Goal: Information Seeking & Learning: Compare options

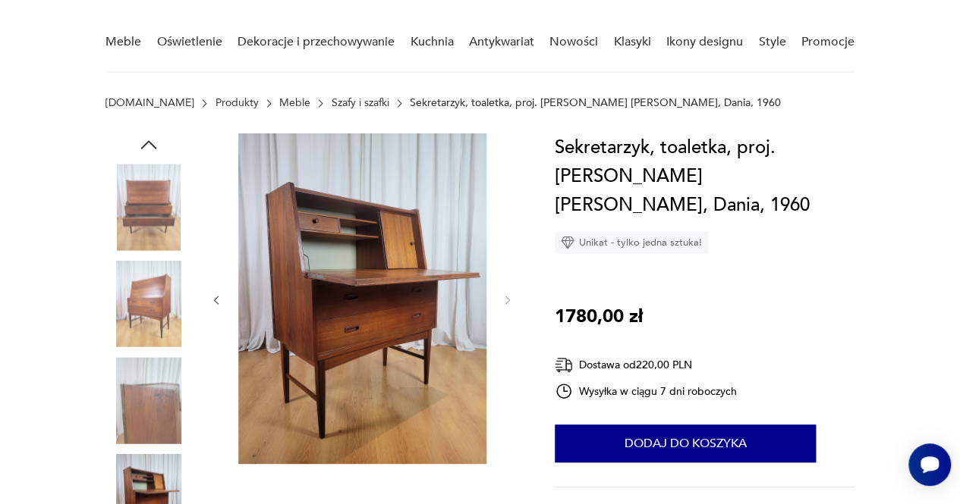
click at [154, 292] on img at bounding box center [148, 304] width 86 height 86
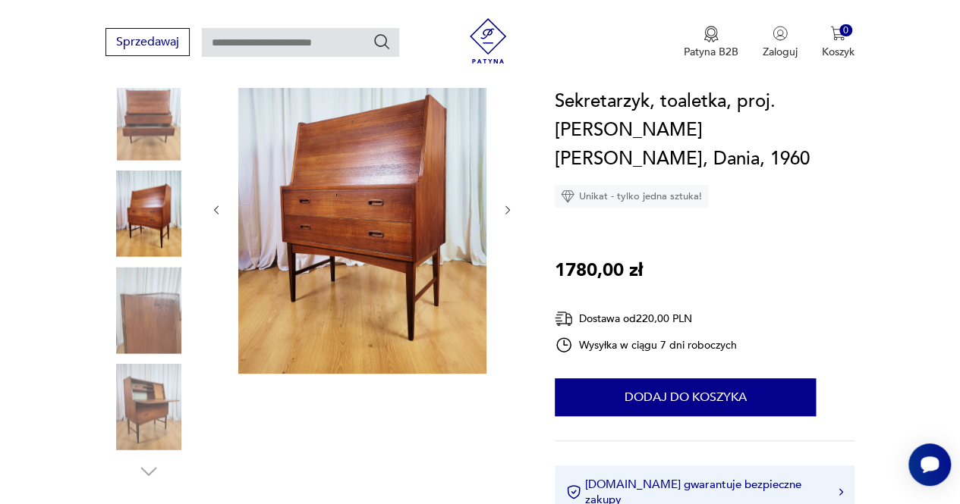
scroll to position [206, 0]
click at [146, 316] on img at bounding box center [148, 311] width 86 height 86
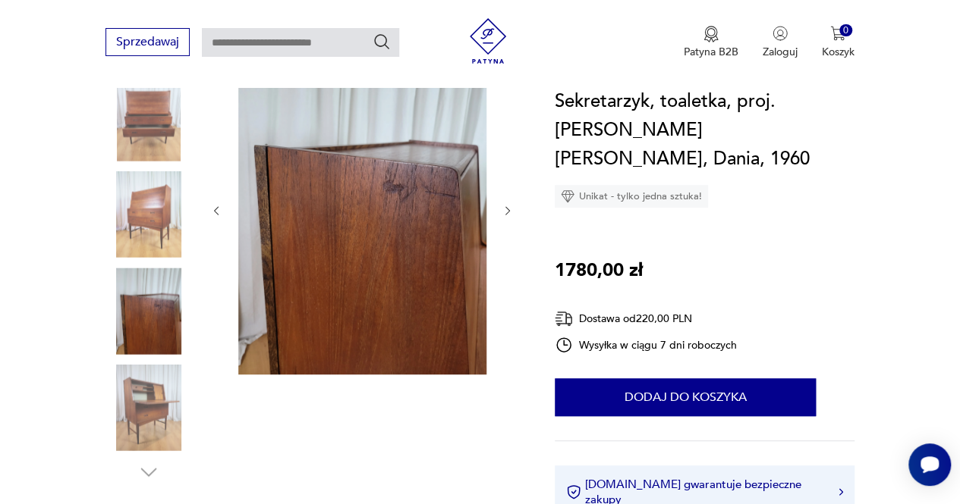
click at [146, 395] on img at bounding box center [148, 408] width 86 height 86
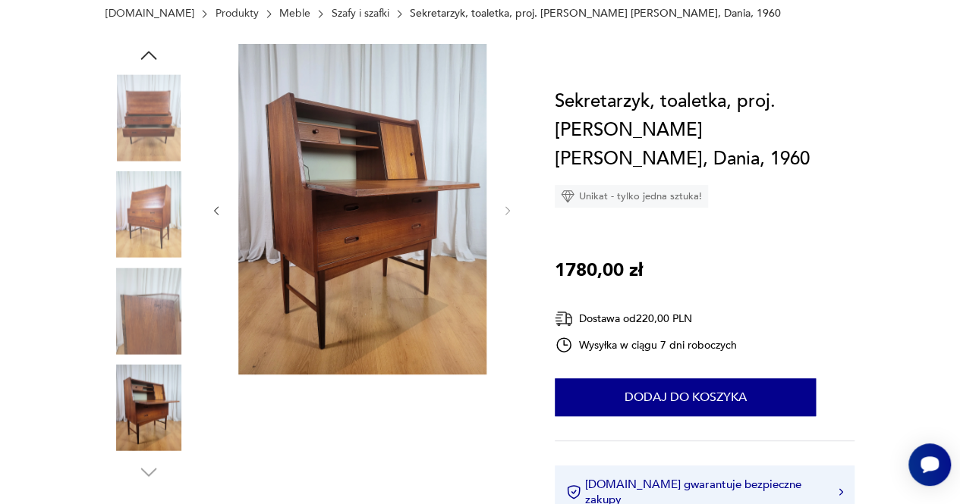
scroll to position [0, 0]
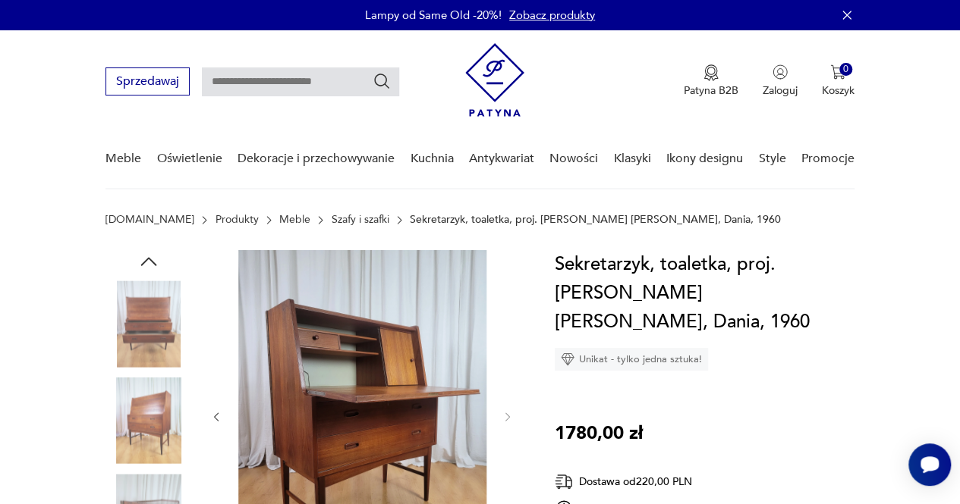
click at [331, 221] on link "Szafy i szafki" at bounding box center [360, 220] width 58 height 12
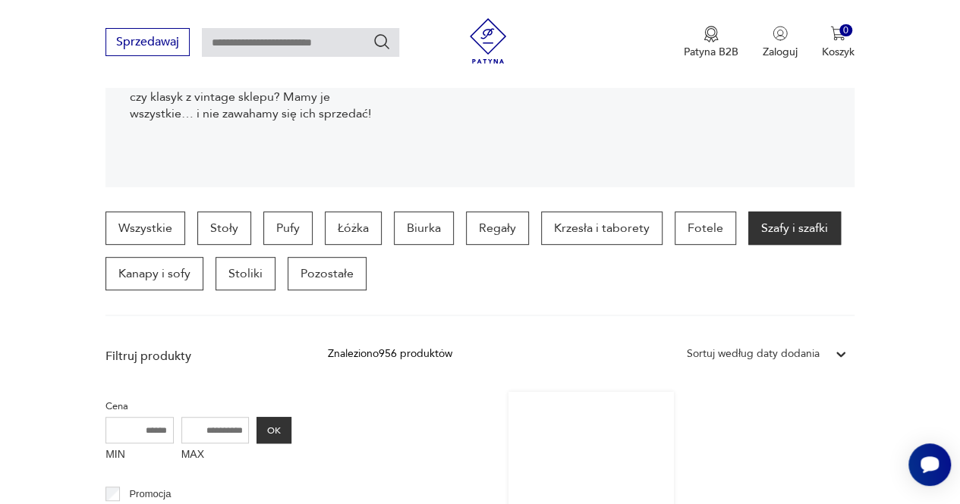
scroll to position [291, 0]
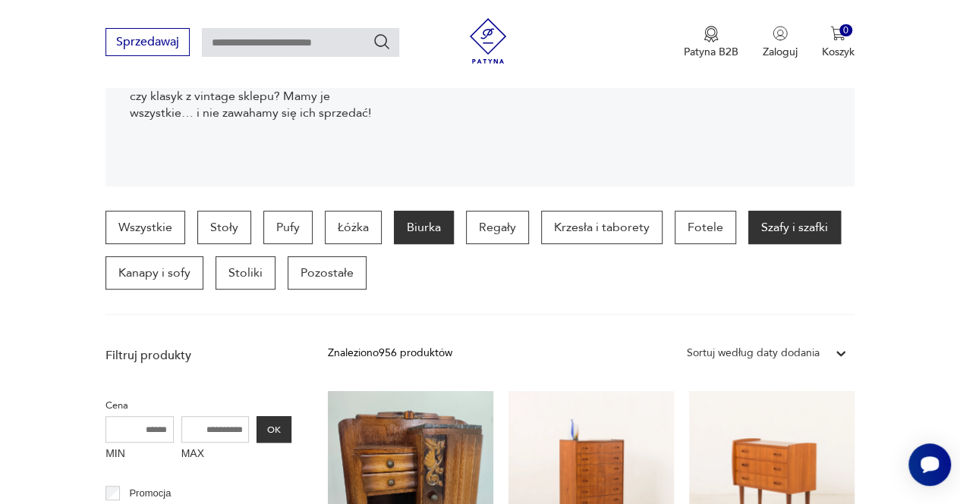
click at [397, 216] on p "Biurka" at bounding box center [424, 227] width 60 height 33
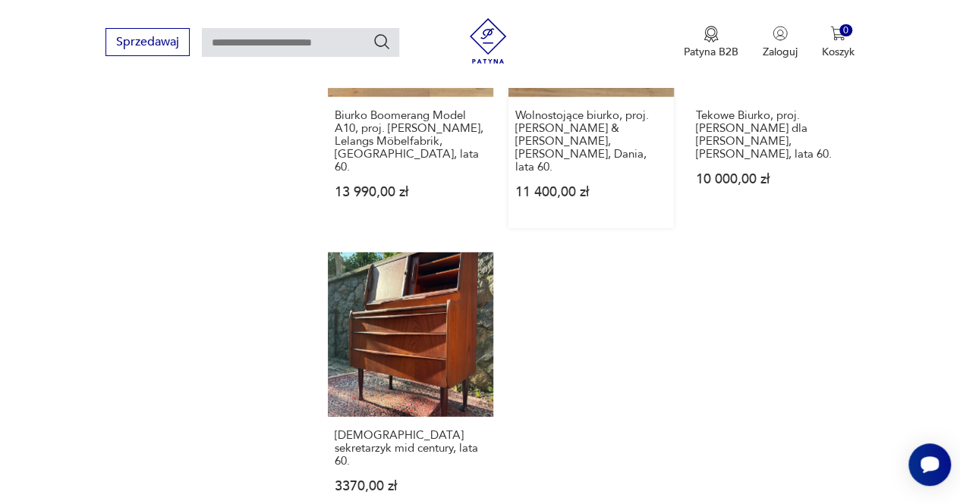
scroll to position [2037, 0]
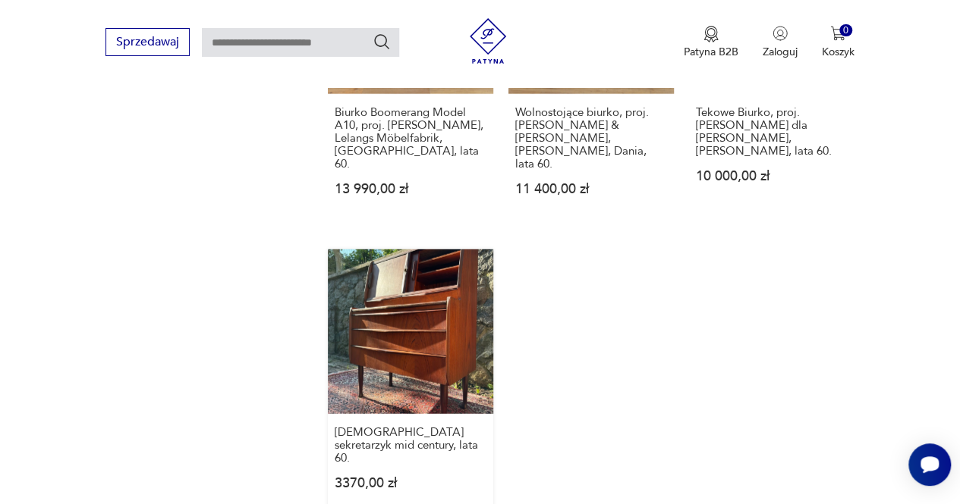
click at [415, 259] on link "Duński sekretarzyk mid century, lata 60. 3370,00 zł" at bounding box center [410, 385] width 165 height 271
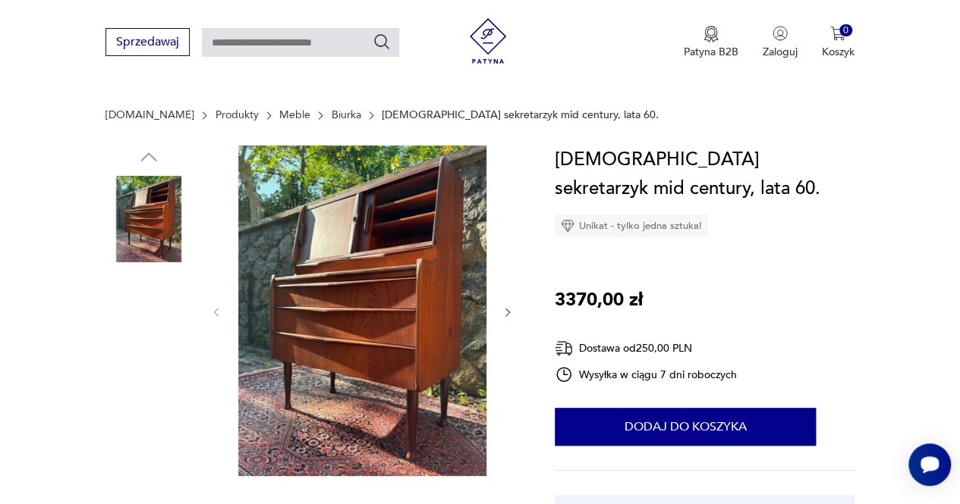
scroll to position [196, 0]
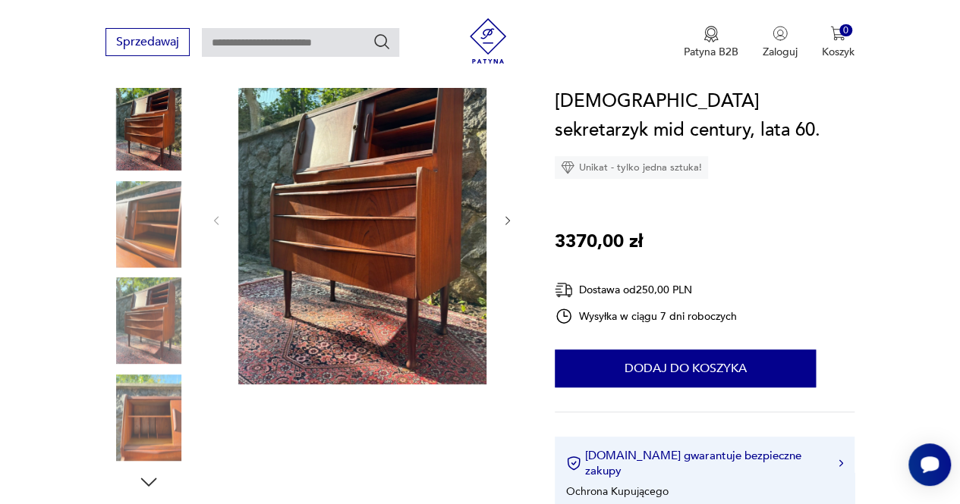
click at [134, 218] on img at bounding box center [148, 224] width 86 height 86
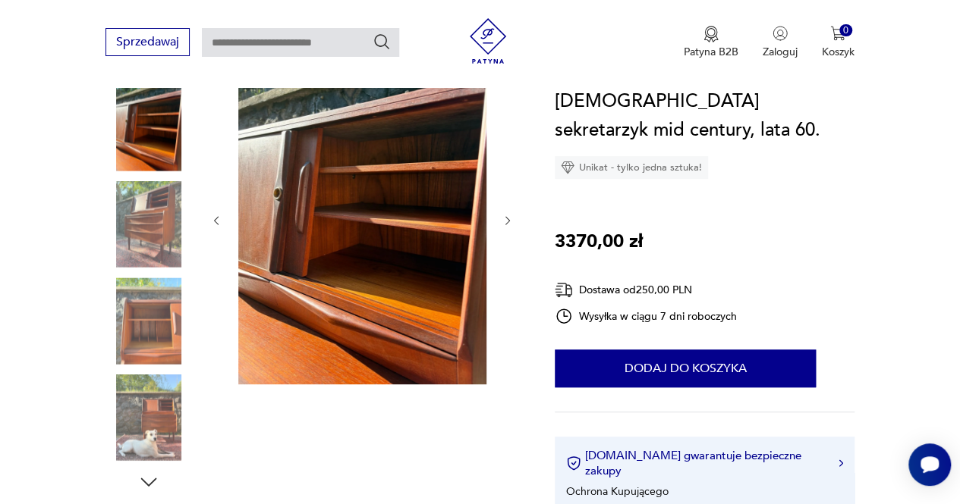
click at [147, 271] on div at bounding box center [148, 177] width 86 height 379
click at [153, 335] on img at bounding box center [148, 321] width 86 height 86
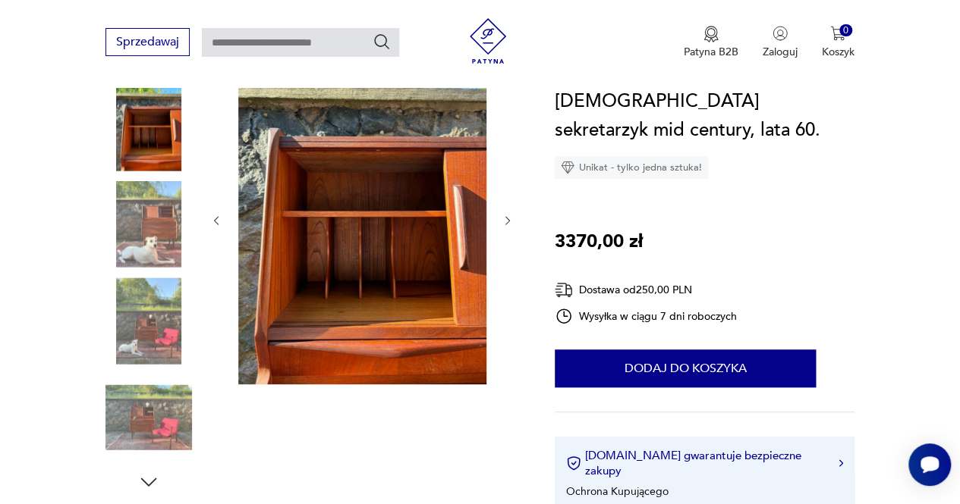
click at [159, 216] on img at bounding box center [148, 224] width 86 height 86
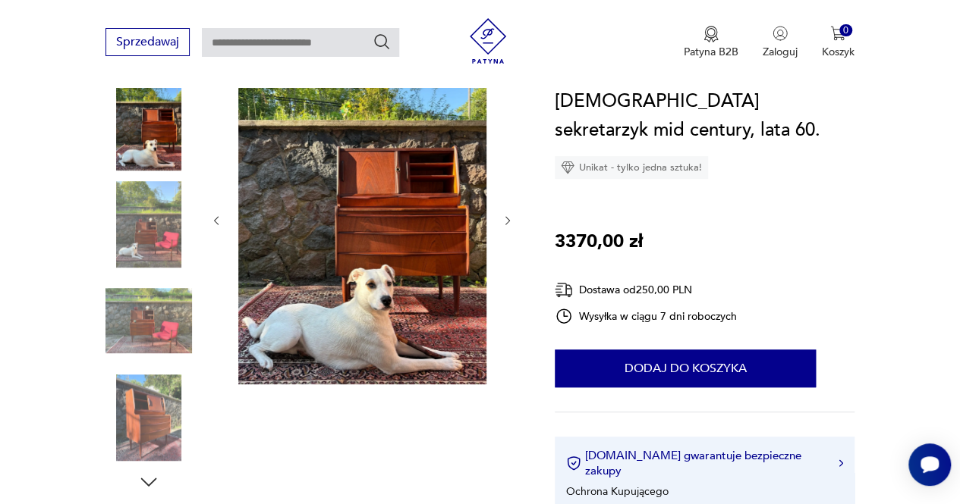
click at [158, 267] on div at bounding box center [148, 226] width 86 height 90
click at [153, 320] on img at bounding box center [148, 321] width 86 height 86
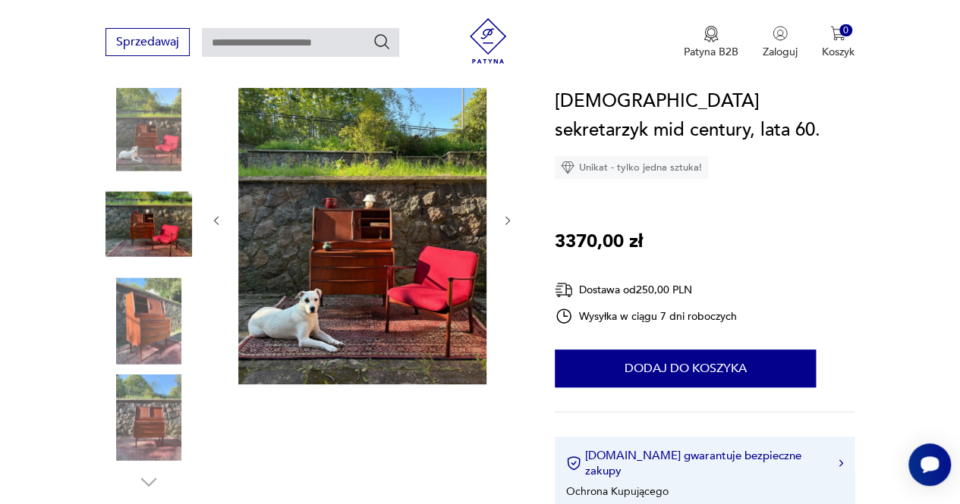
click at [153, 320] on img at bounding box center [148, 321] width 86 height 86
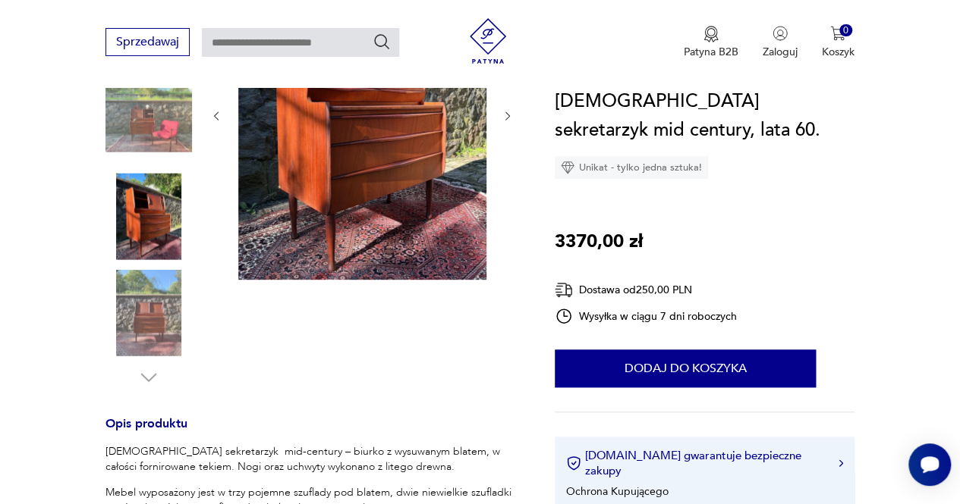
scroll to position [302, 0]
click at [153, 320] on img at bounding box center [148, 312] width 86 height 86
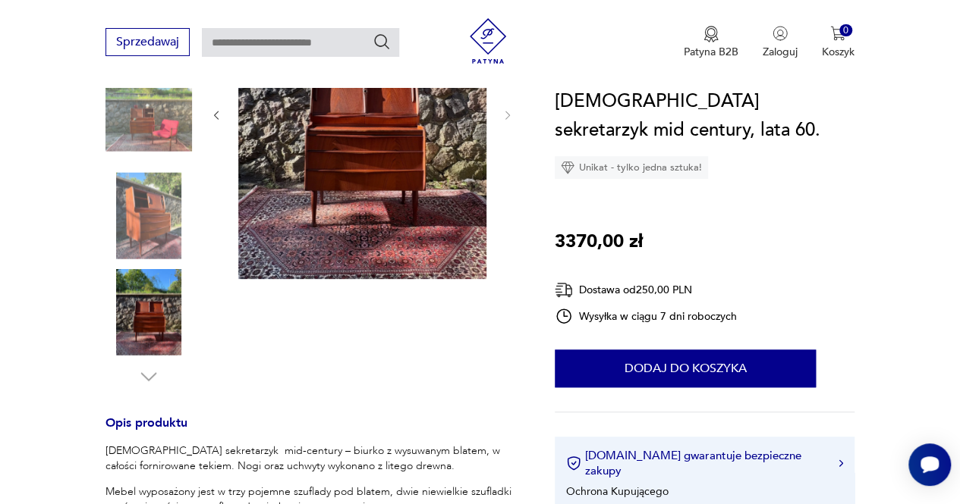
click at [153, 320] on img at bounding box center [148, 312] width 86 height 86
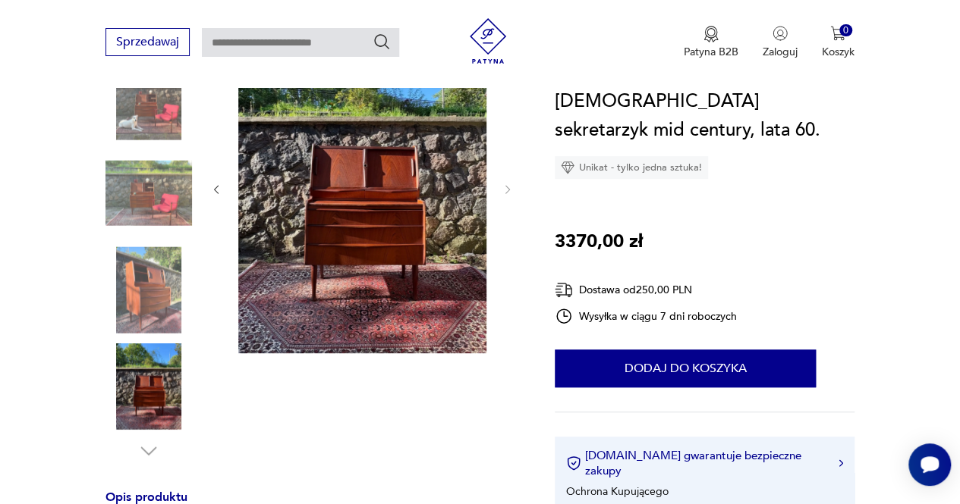
scroll to position [225, 0]
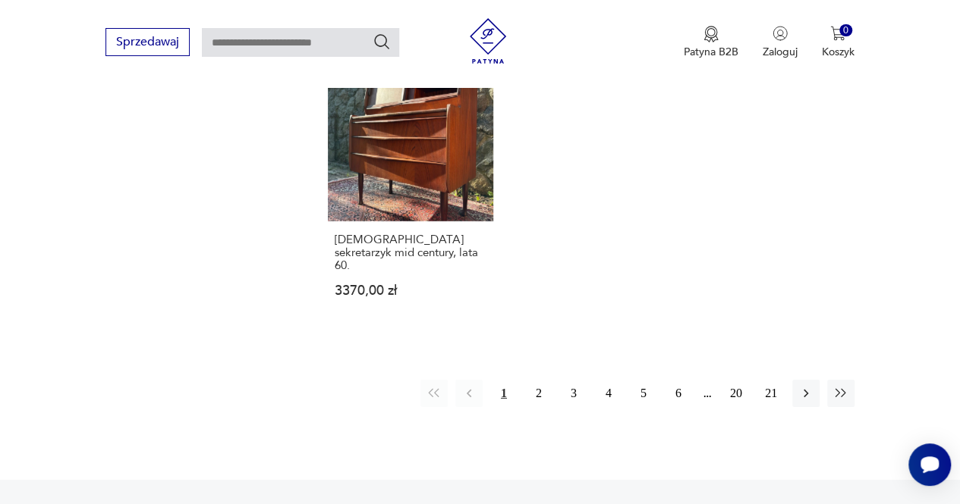
scroll to position [2231, 0]
click at [542, 379] on button "2" at bounding box center [538, 392] width 27 height 27
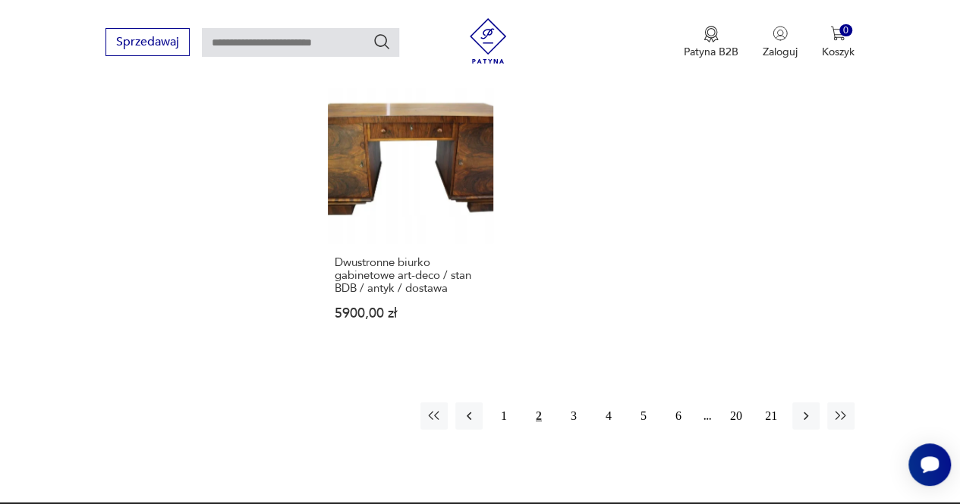
scroll to position [2078, 0]
click at [570, 405] on button "3" at bounding box center [573, 416] width 27 height 27
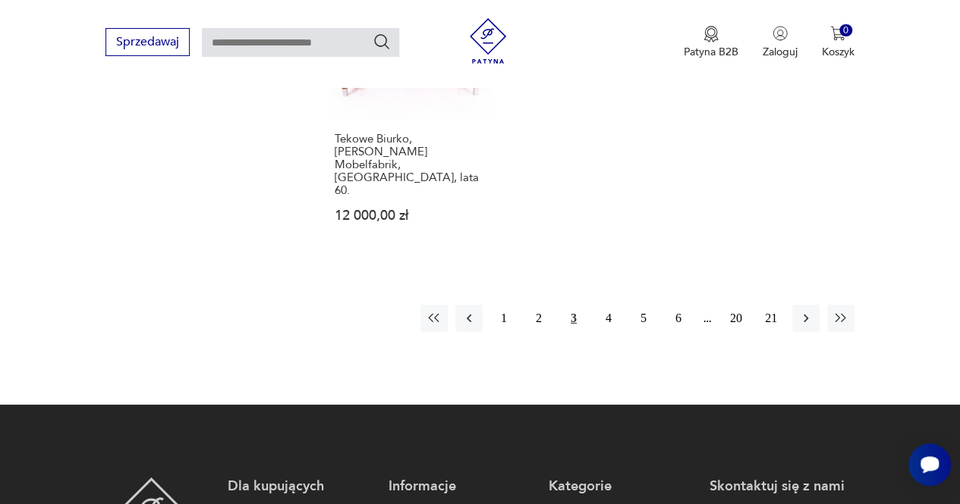
scroll to position [2241, 0]
click at [612, 305] on button "4" at bounding box center [608, 318] width 27 height 27
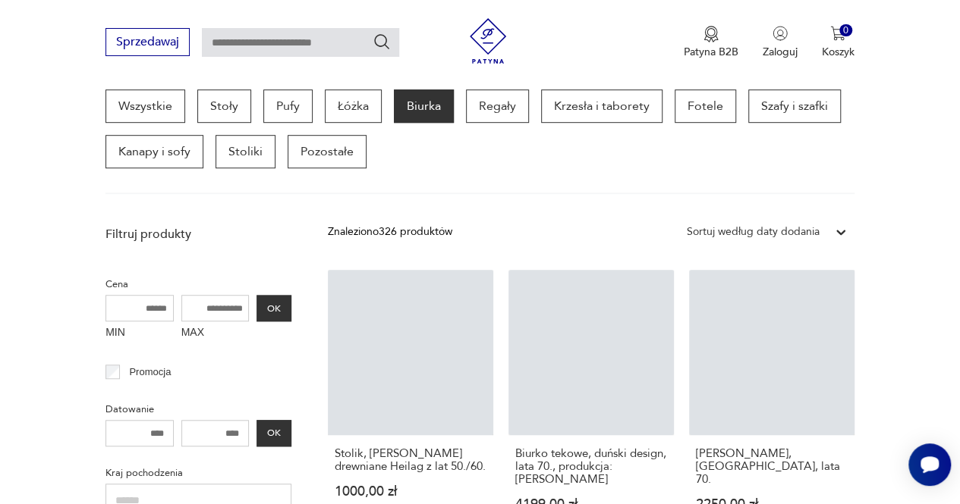
scroll to position [402, 0]
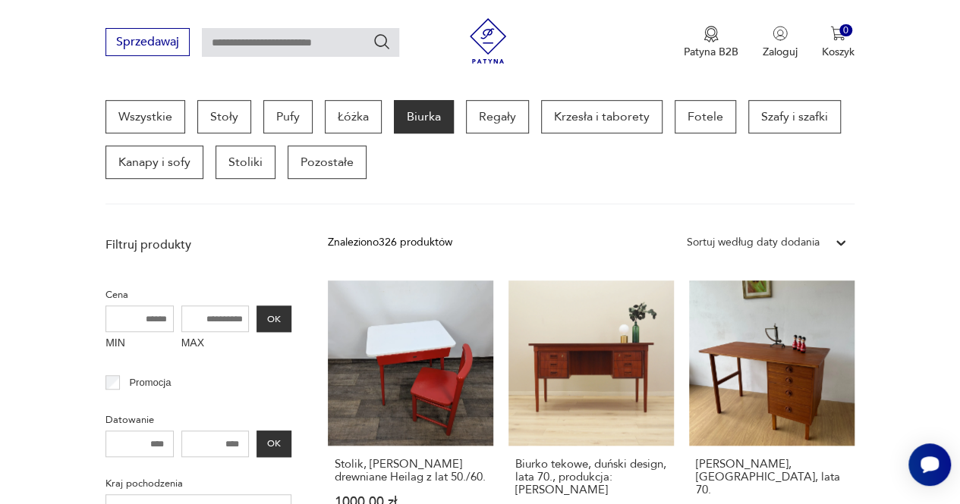
click at [612, 237] on div "Znaleziono 326 produktów Filtruj Sortuj według daty dodania Sortuj według daty …" at bounding box center [591, 242] width 526 height 27
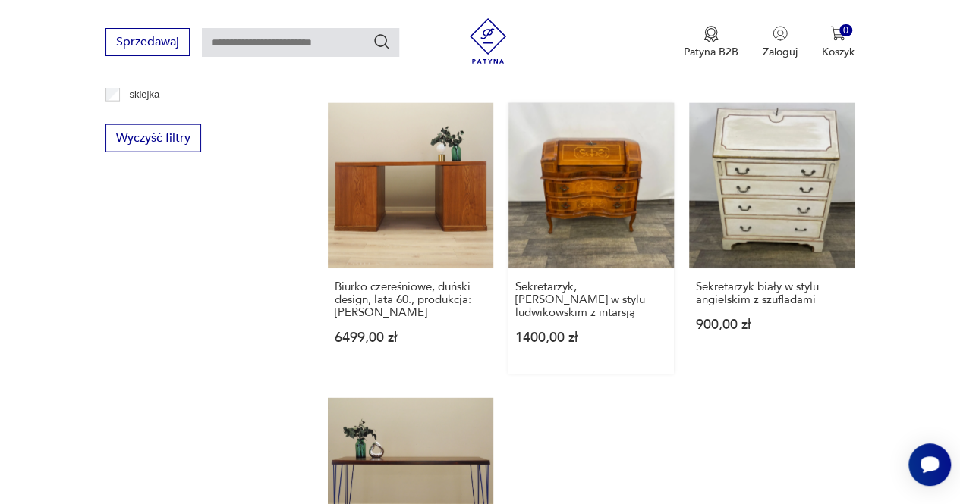
scroll to position [2042, 0]
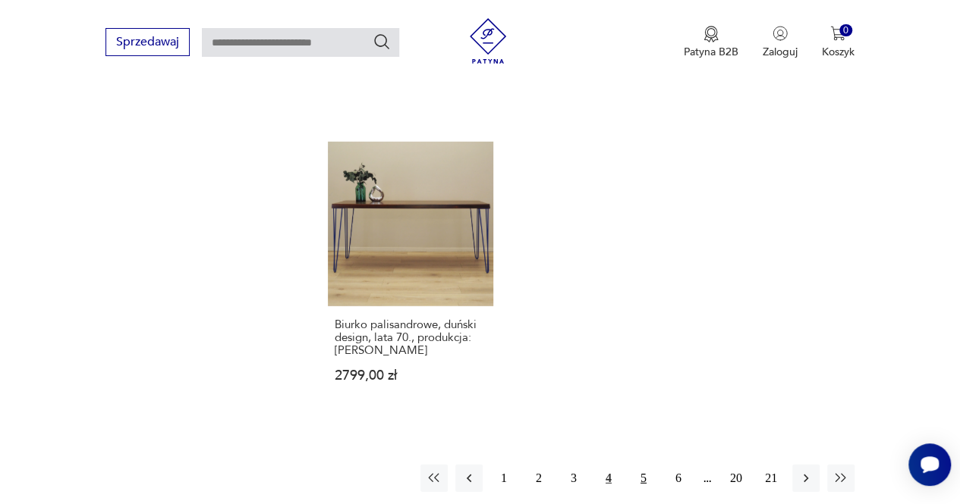
click at [648, 465] on button "5" at bounding box center [643, 478] width 27 height 27
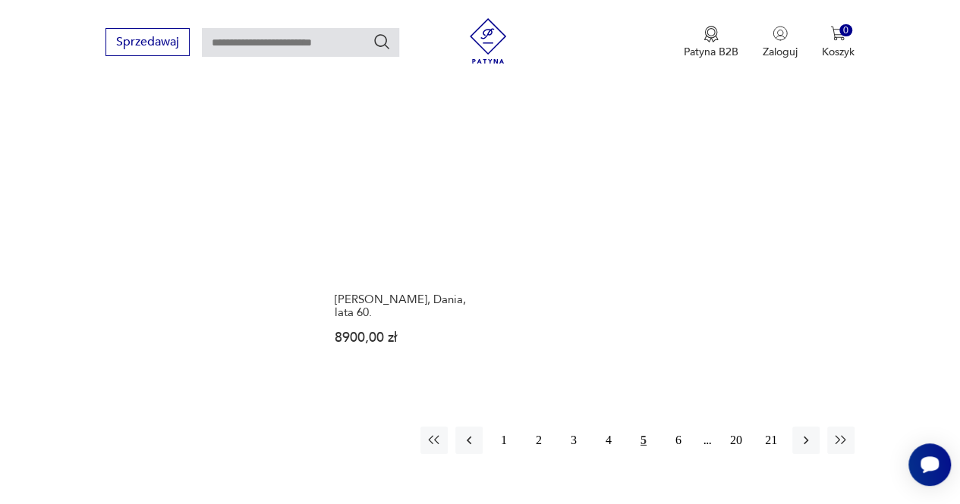
scroll to position [2081, 0]
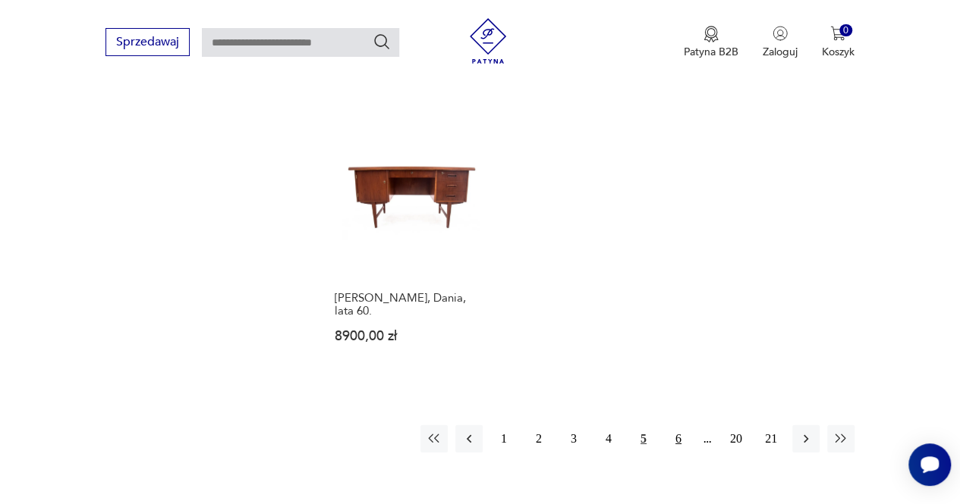
click at [678, 426] on button "6" at bounding box center [677, 439] width 27 height 27
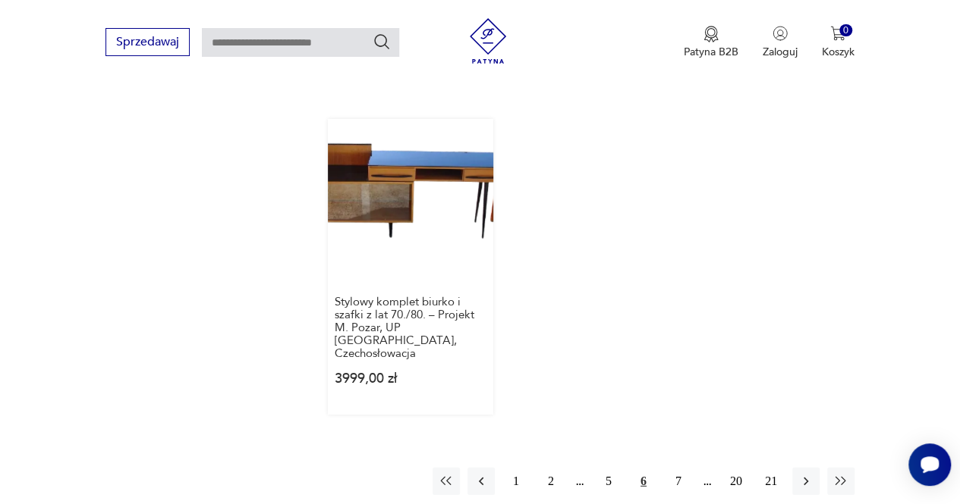
scroll to position [2047, 0]
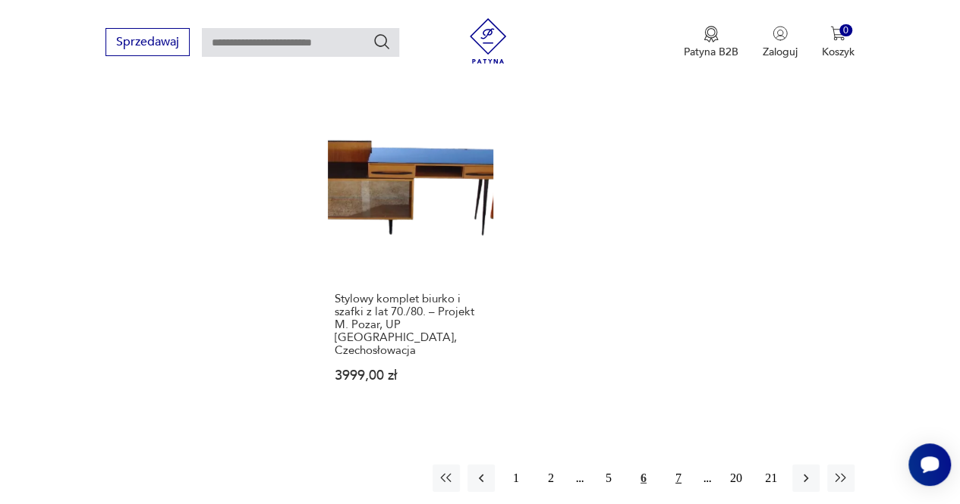
click at [675, 465] on button "7" at bounding box center [677, 478] width 27 height 27
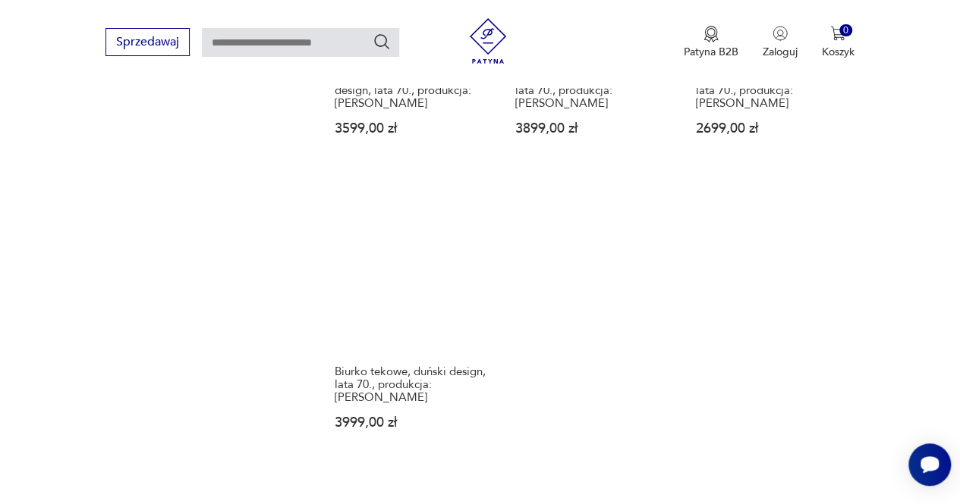
scroll to position [2154, 0]
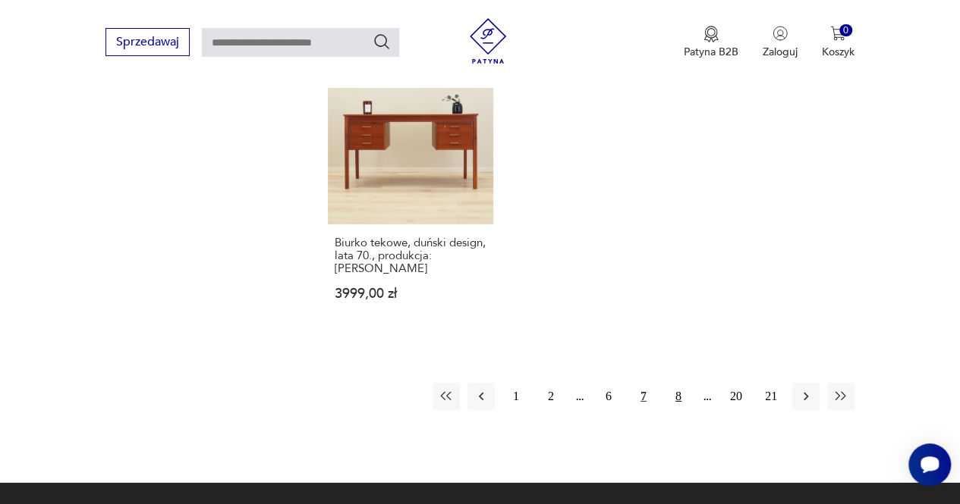
click at [677, 383] on button "8" at bounding box center [677, 396] width 27 height 27
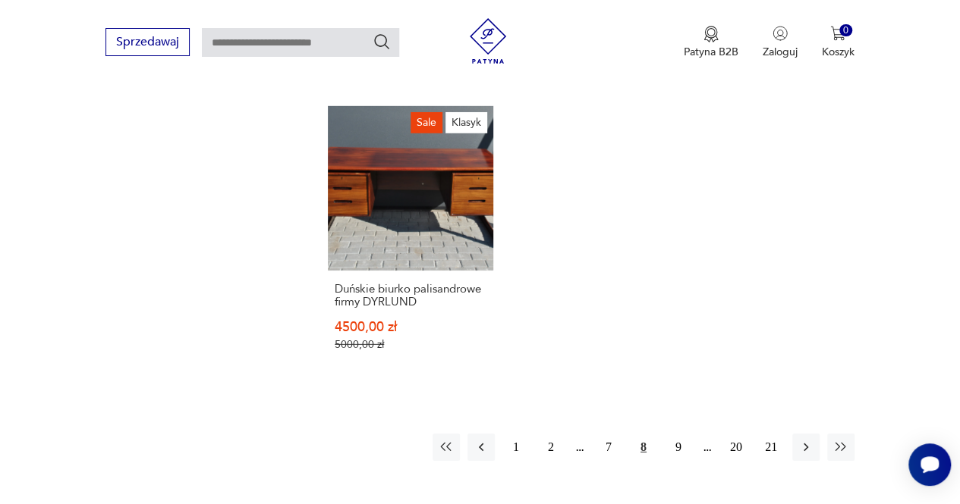
scroll to position [2118, 0]
click at [675, 432] on button "9" at bounding box center [677, 445] width 27 height 27
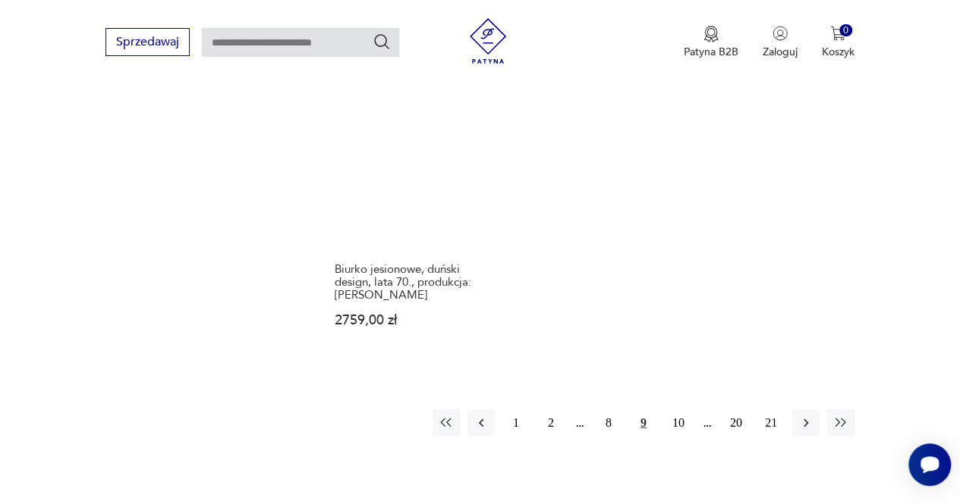
scroll to position [2119, 0]
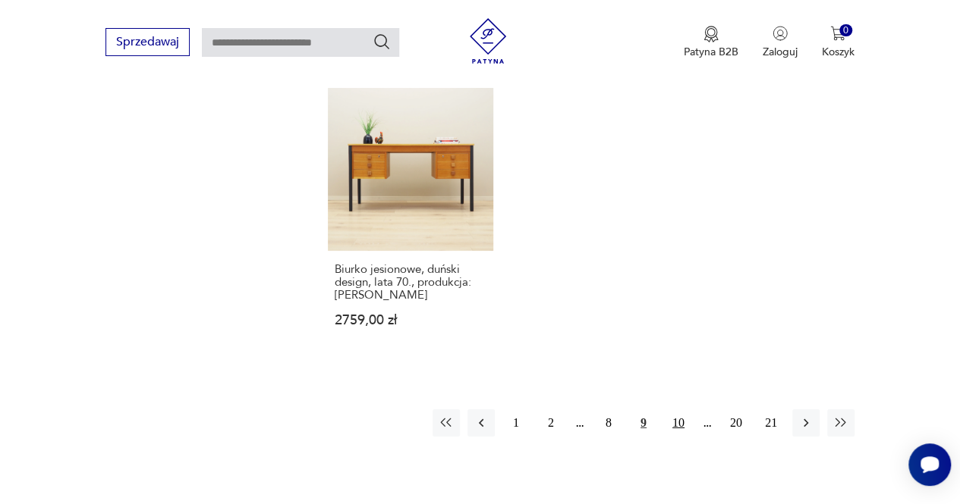
click at [677, 410] on button "10" at bounding box center [677, 423] width 27 height 27
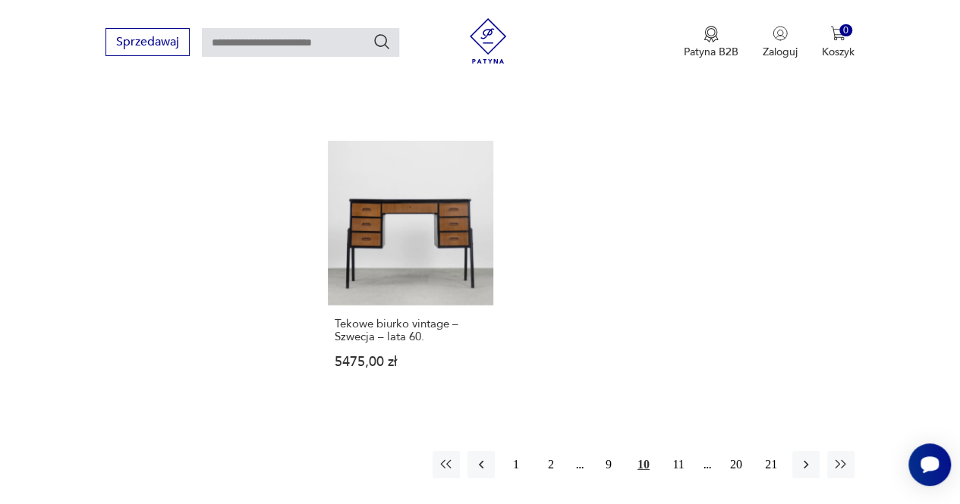
scroll to position [2084, 0]
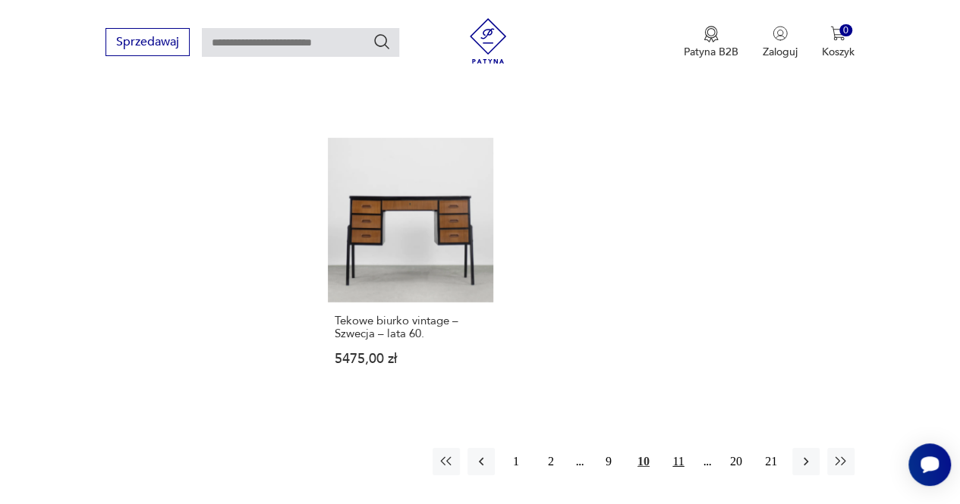
click at [677, 448] on button "11" at bounding box center [677, 461] width 27 height 27
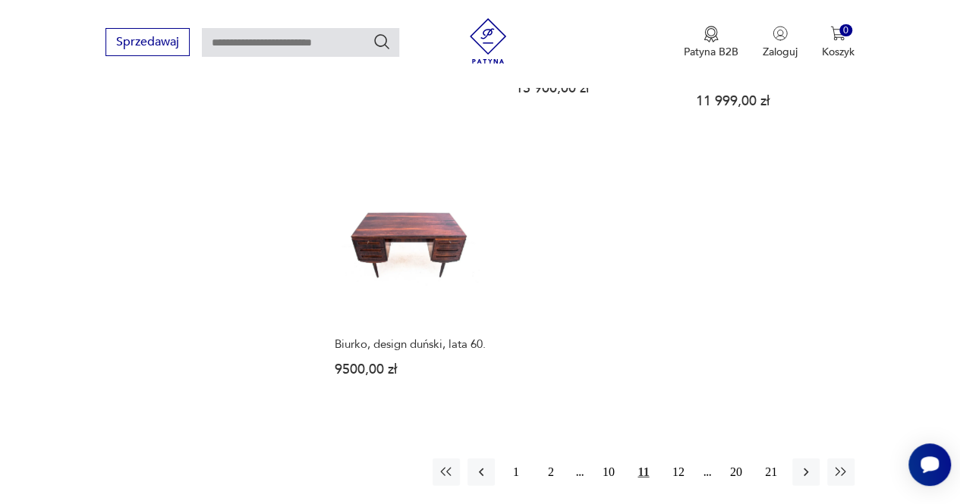
scroll to position [2042, 0]
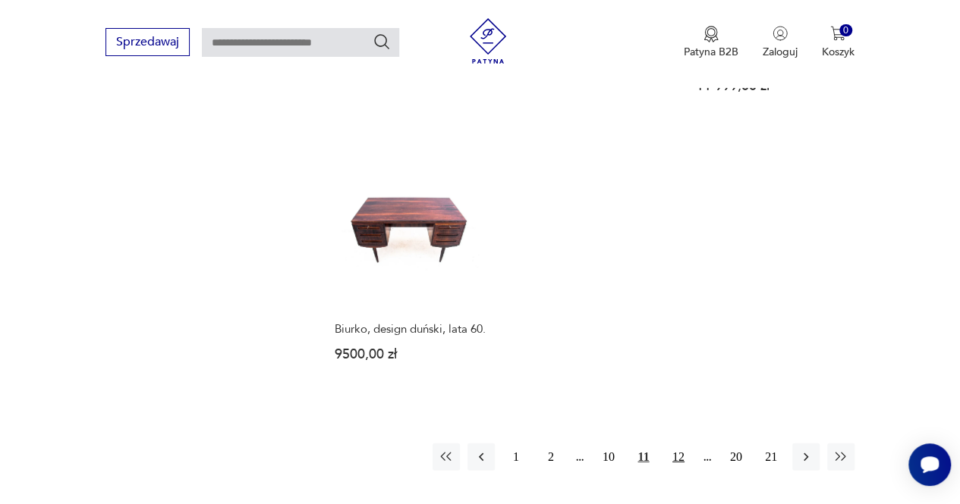
click at [674, 450] on button "12" at bounding box center [677, 457] width 27 height 27
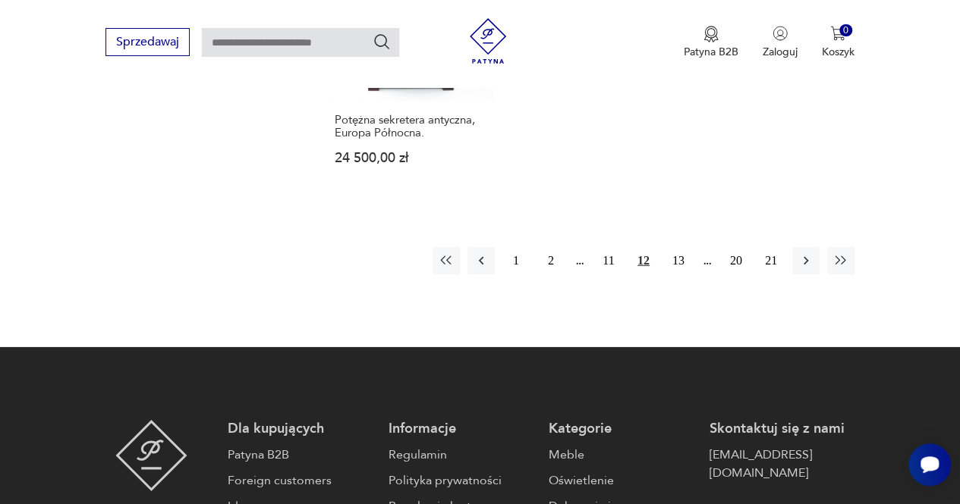
scroll to position [2248, 0]
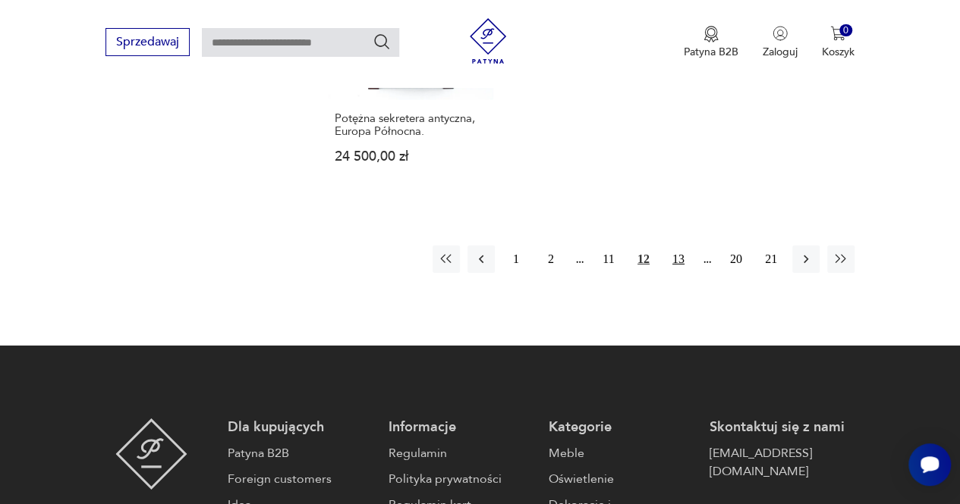
click at [673, 260] on button "13" at bounding box center [677, 259] width 27 height 27
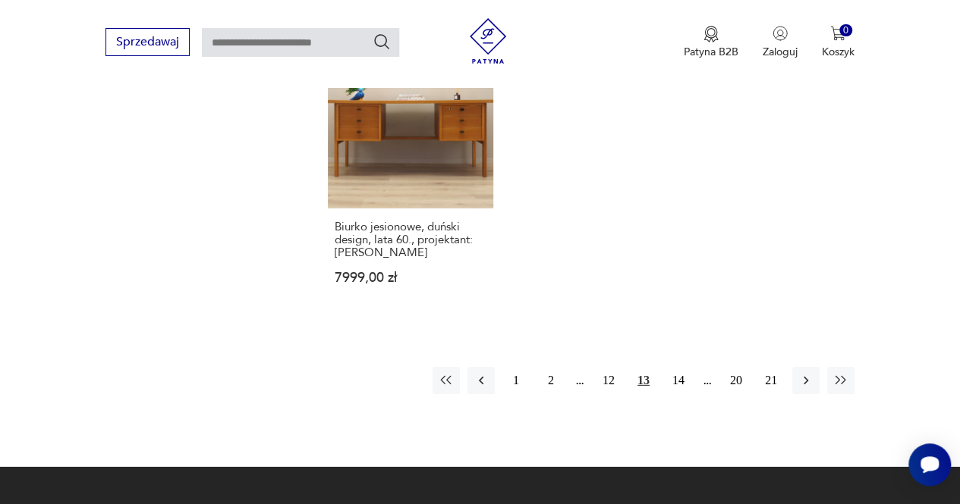
scroll to position [2157, 0]
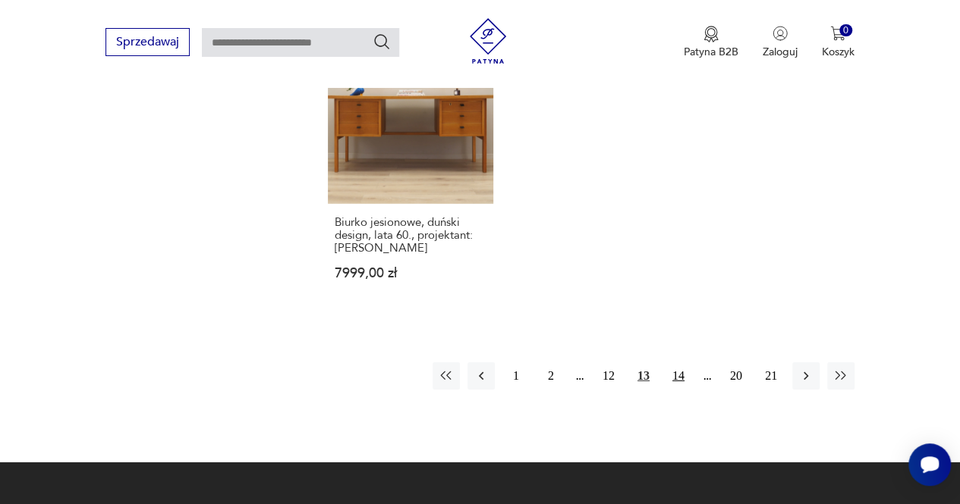
click at [669, 363] on button "14" at bounding box center [677, 376] width 27 height 27
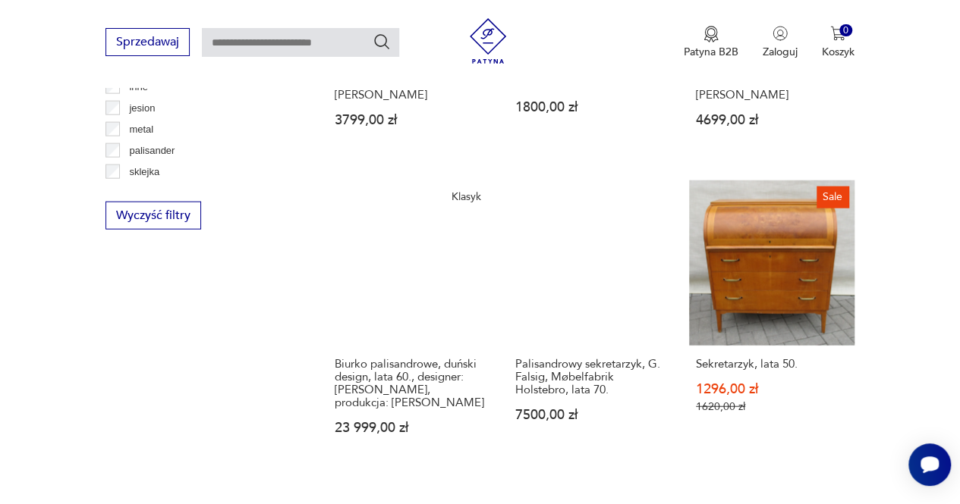
scroll to position [1708, 0]
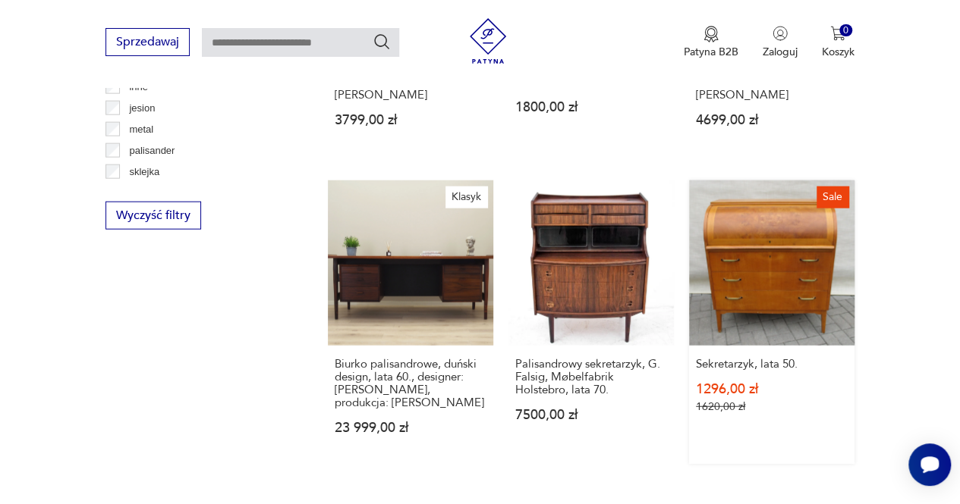
click at [774, 185] on link "Sale Sekretarzyk, lata 50. 1296,00 zł 1620,00 zł" at bounding box center [771, 323] width 165 height 284
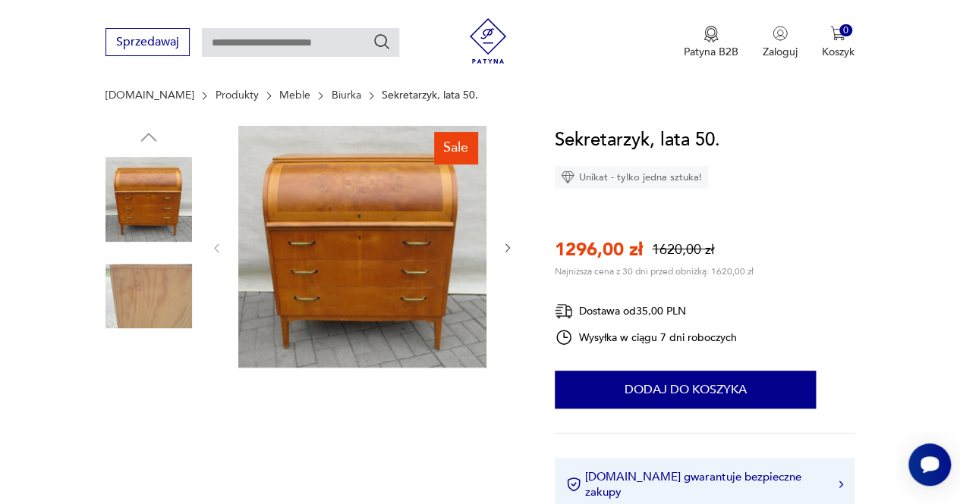
scroll to position [159, 0]
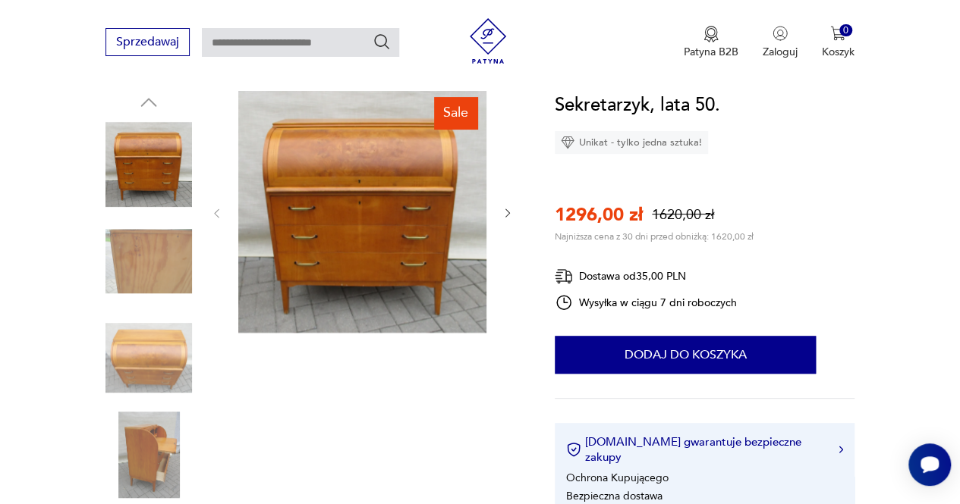
click at [156, 438] on img at bounding box center [148, 455] width 86 height 86
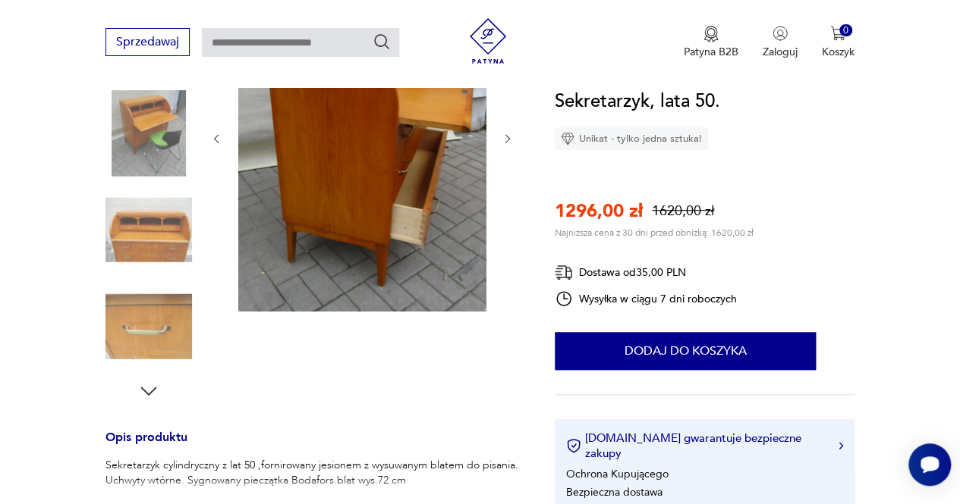
scroll to position [288, 0]
click at [162, 321] on img at bounding box center [148, 326] width 86 height 86
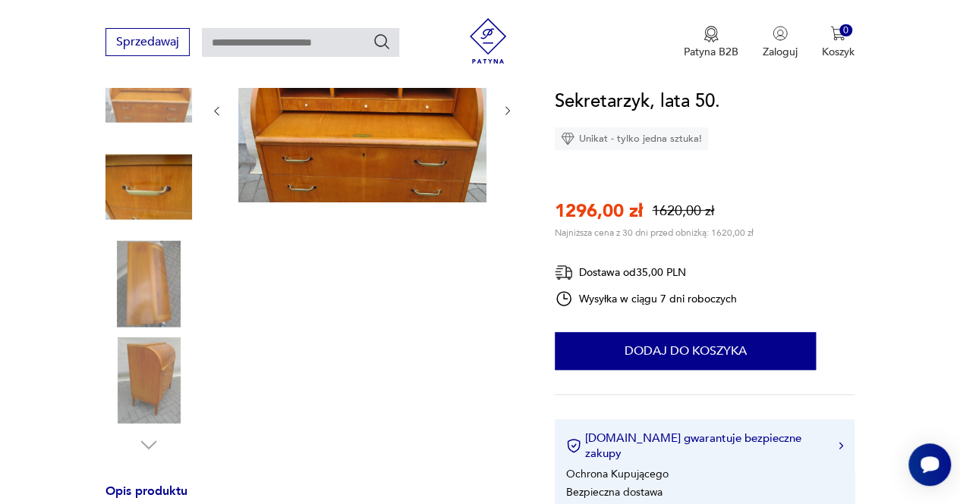
scroll to position [206, 0]
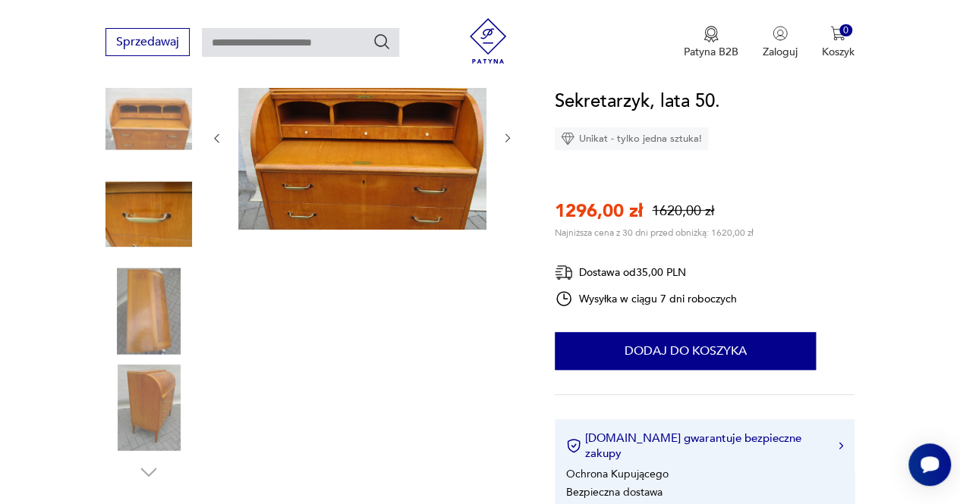
click at [151, 406] on img at bounding box center [148, 408] width 86 height 86
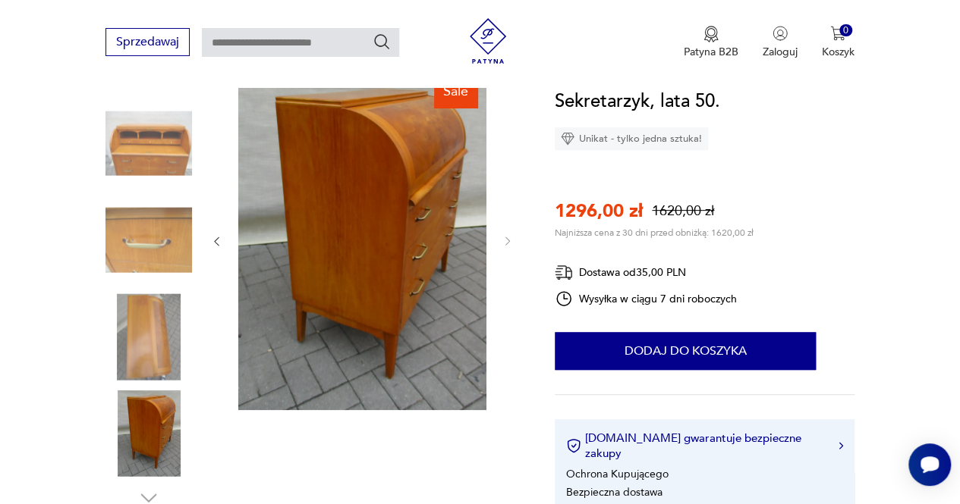
scroll to position [177, 0]
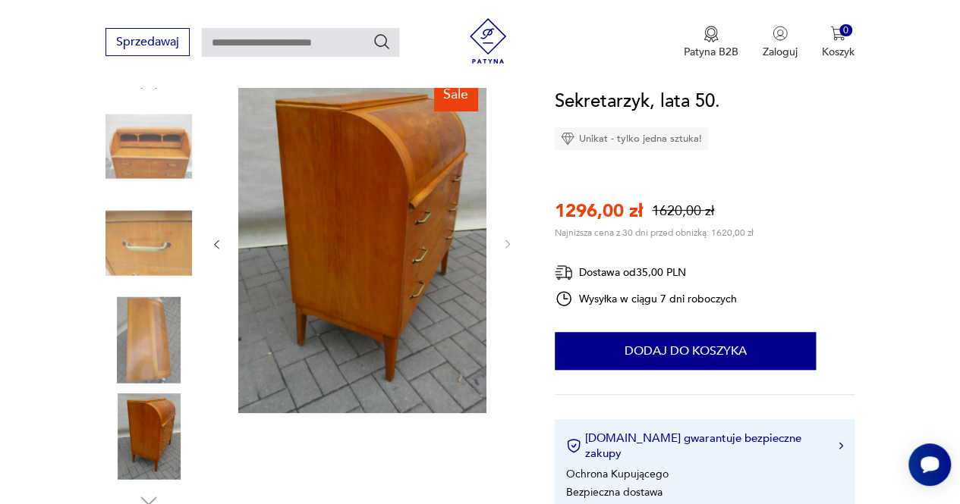
click at [373, 229] on img at bounding box center [362, 243] width 248 height 341
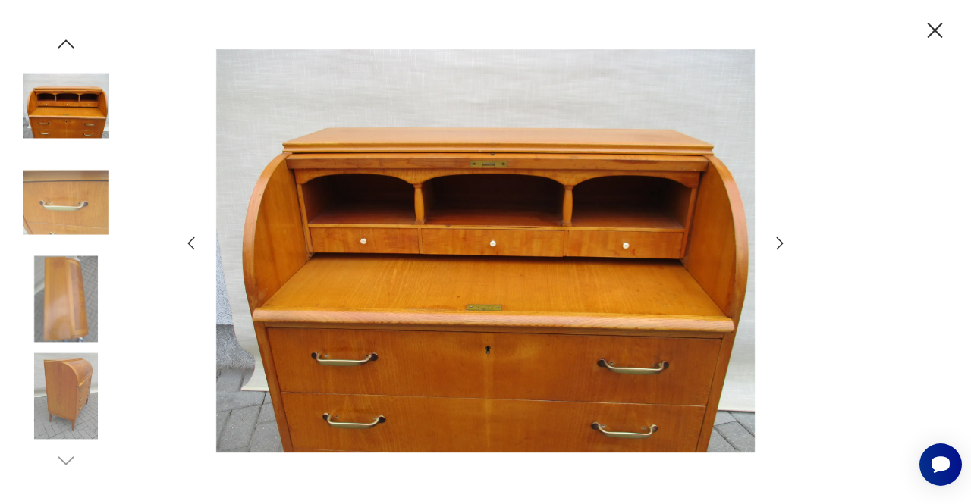
click at [63, 181] on img at bounding box center [66, 202] width 86 height 86
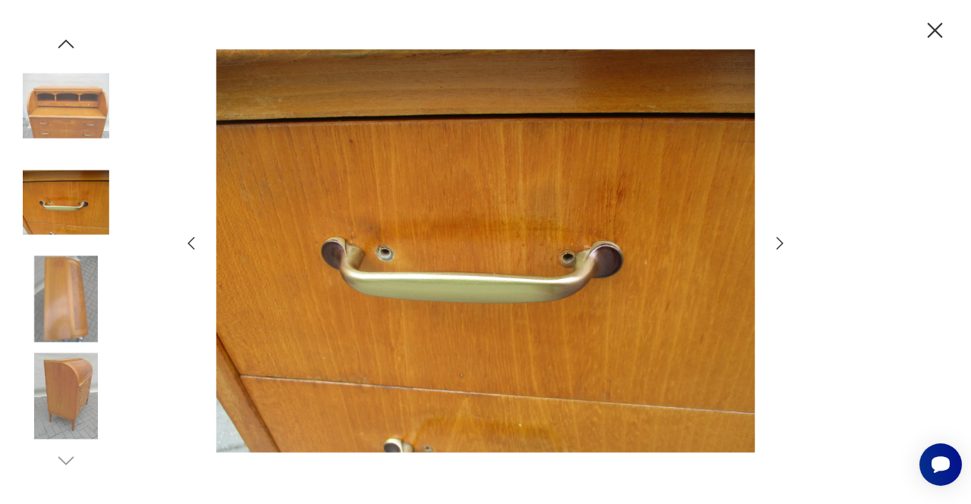
click at [61, 277] on img at bounding box center [66, 299] width 86 height 86
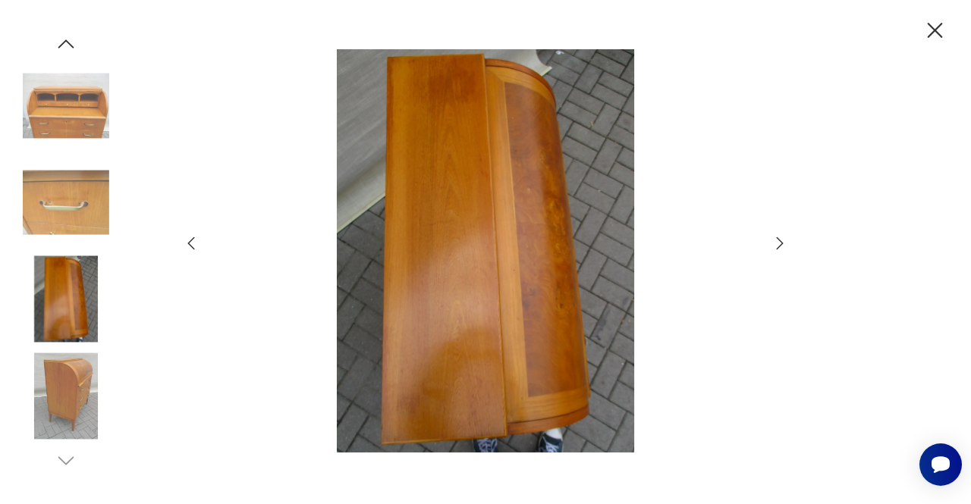
click at [64, 374] on img at bounding box center [66, 396] width 86 height 86
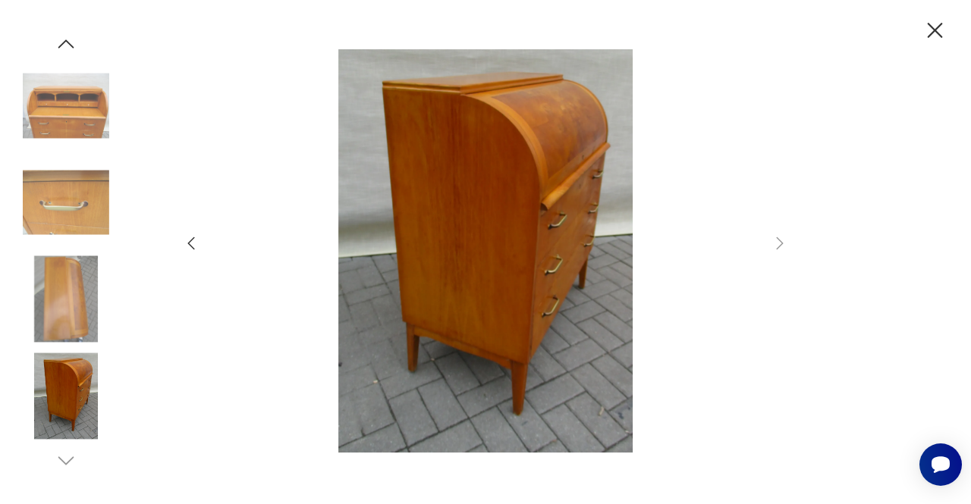
click at [929, 25] on icon "button" at bounding box center [935, 30] width 15 height 15
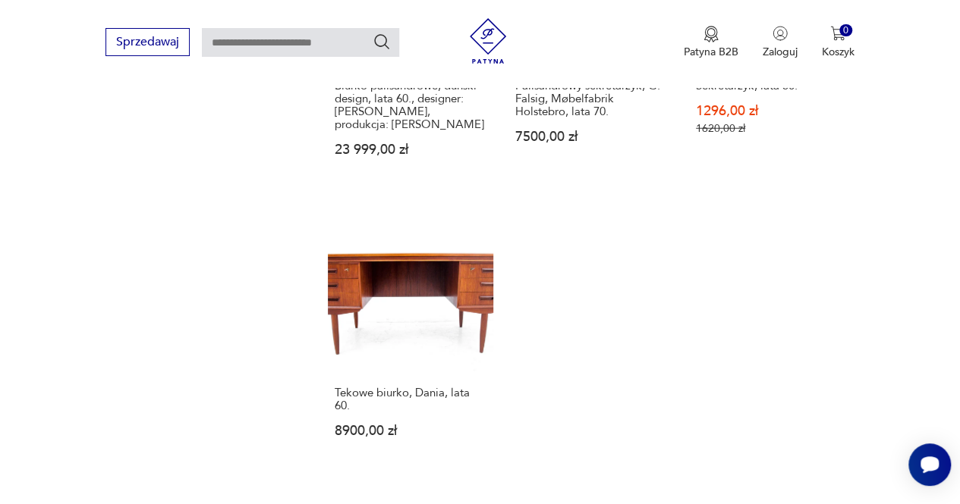
scroll to position [2031, 0]
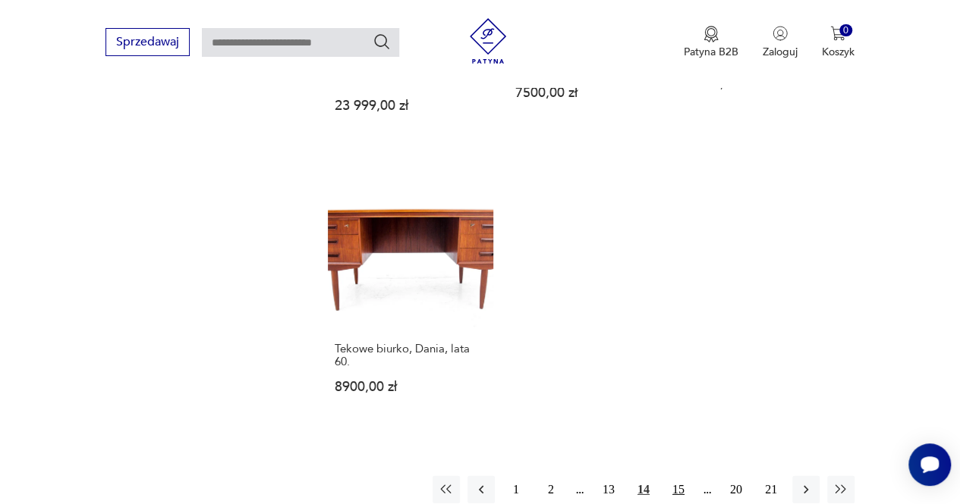
click at [674, 476] on button "15" at bounding box center [677, 489] width 27 height 27
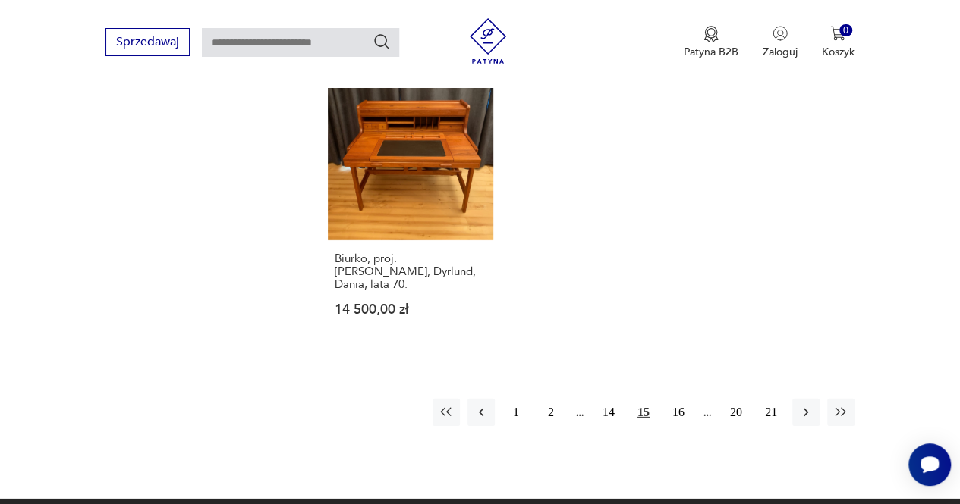
scroll to position [2101, 0]
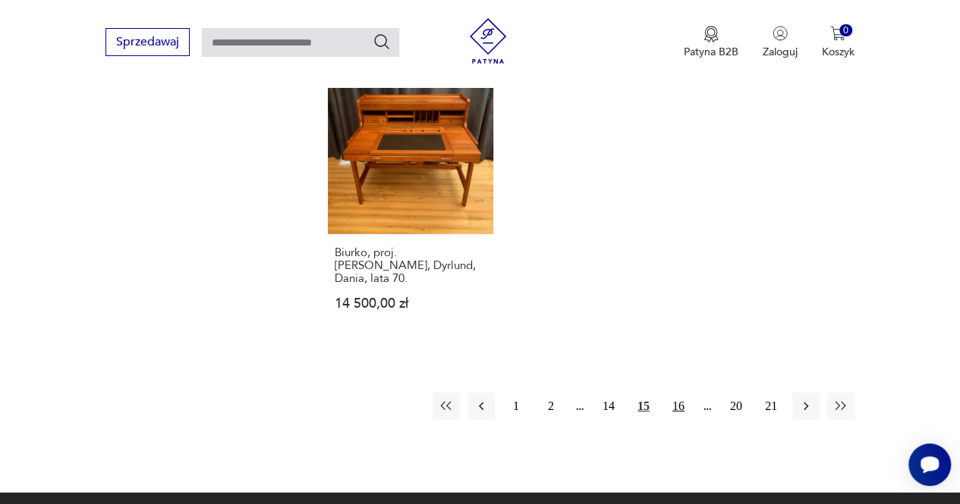
click at [683, 404] on button "16" at bounding box center [677, 406] width 27 height 27
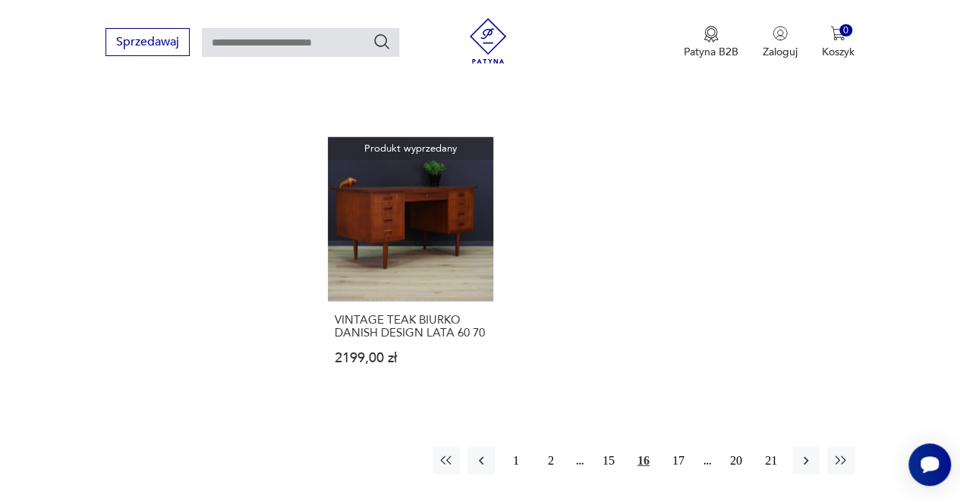
scroll to position [2022, 0]
click at [677, 446] on button "17" at bounding box center [677, 459] width 27 height 27
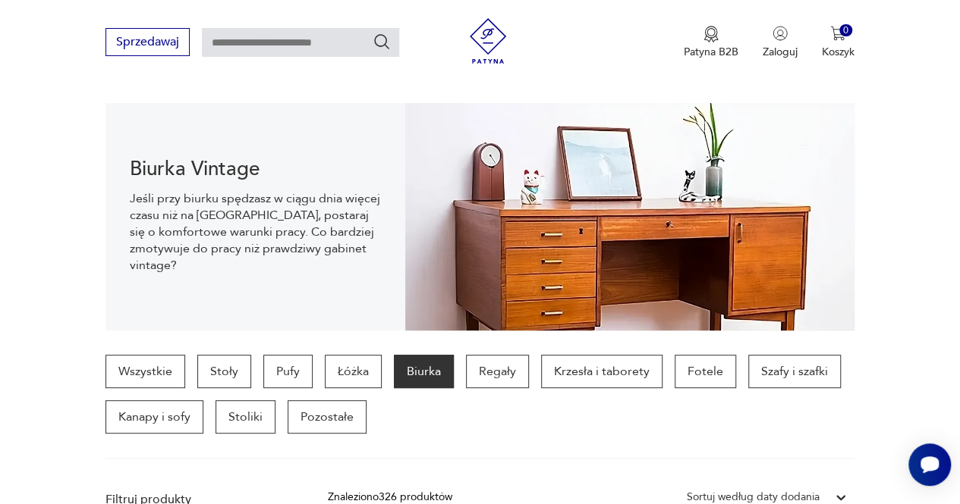
scroll to position [149, 0]
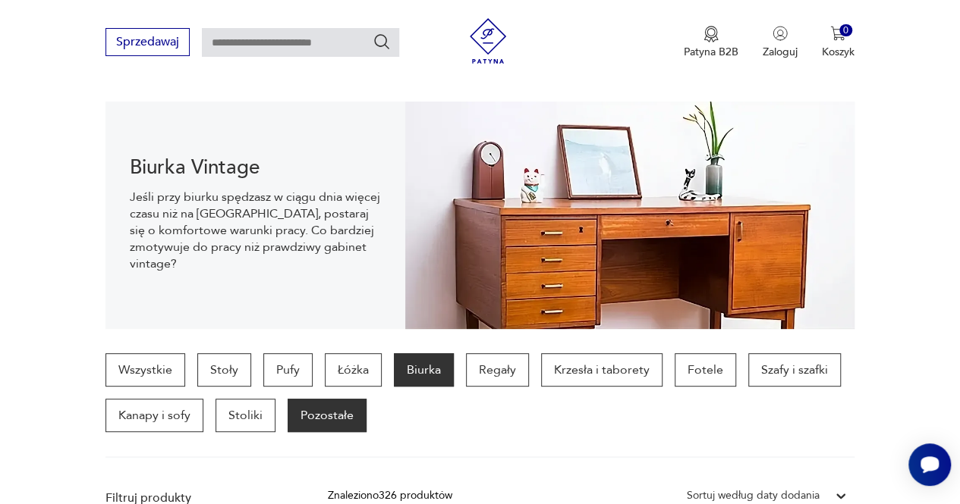
click at [319, 416] on p "Pozostałe" at bounding box center [326, 415] width 79 height 33
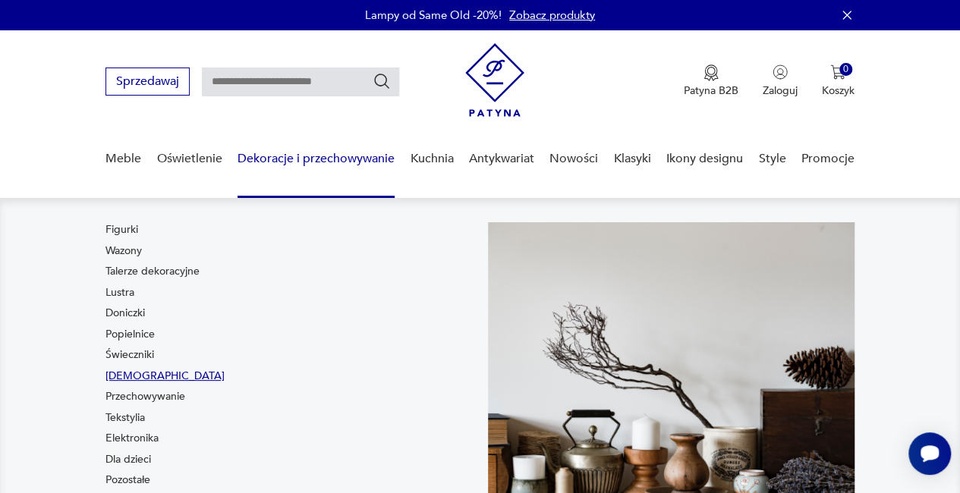
click at [135, 375] on link "Bibeloty" at bounding box center [164, 376] width 119 height 15
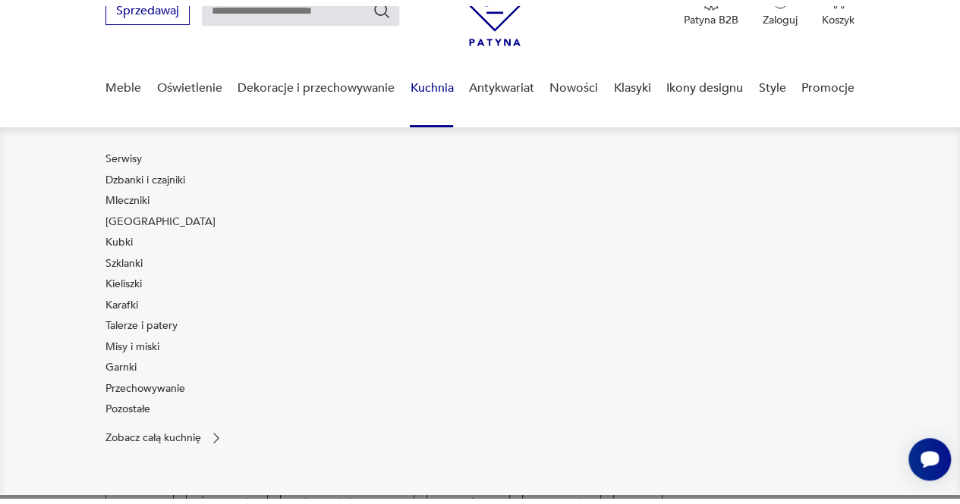
scroll to position [79, 0]
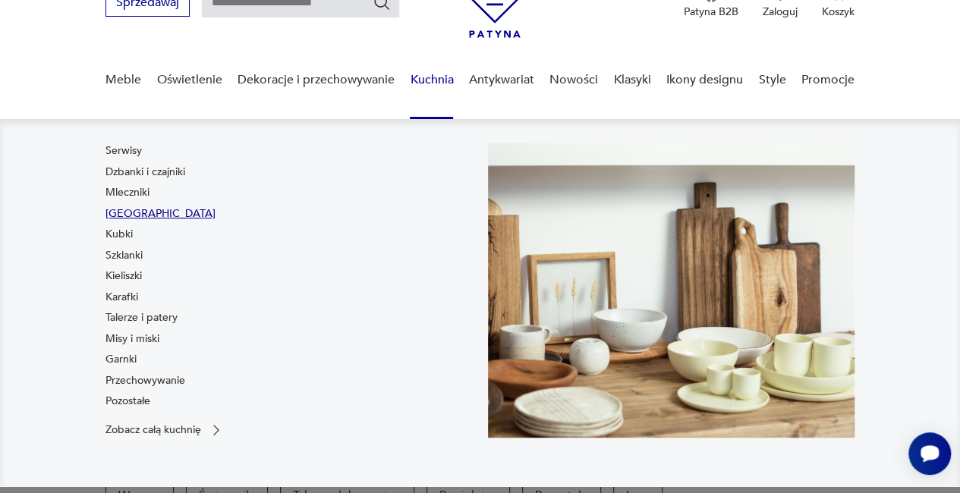
click at [132, 213] on link "Filiżanki" at bounding box center [160, 213] width 110 height 15
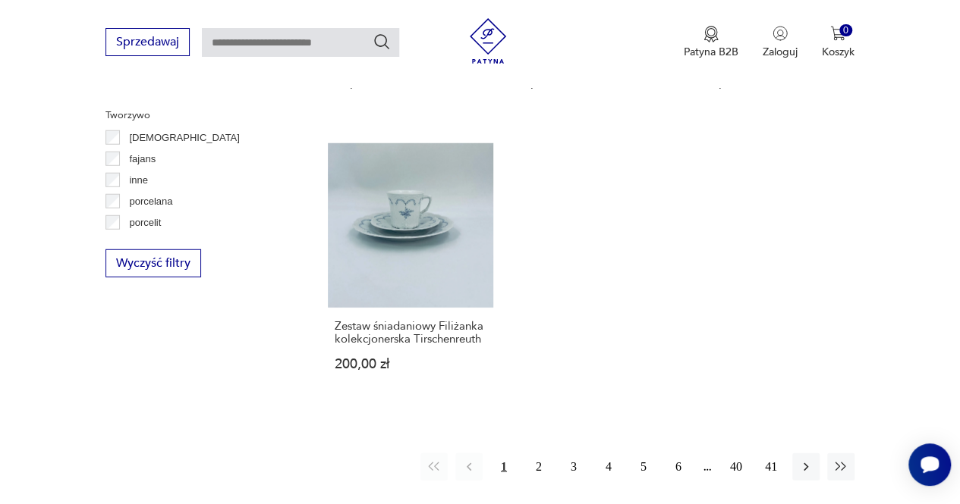
scroll to position [1965, 0]
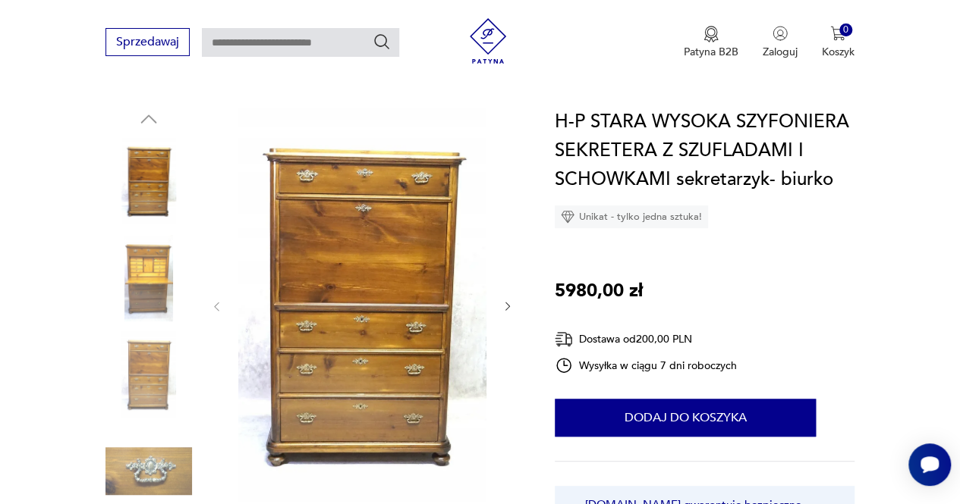
scroll to position [156, 0]
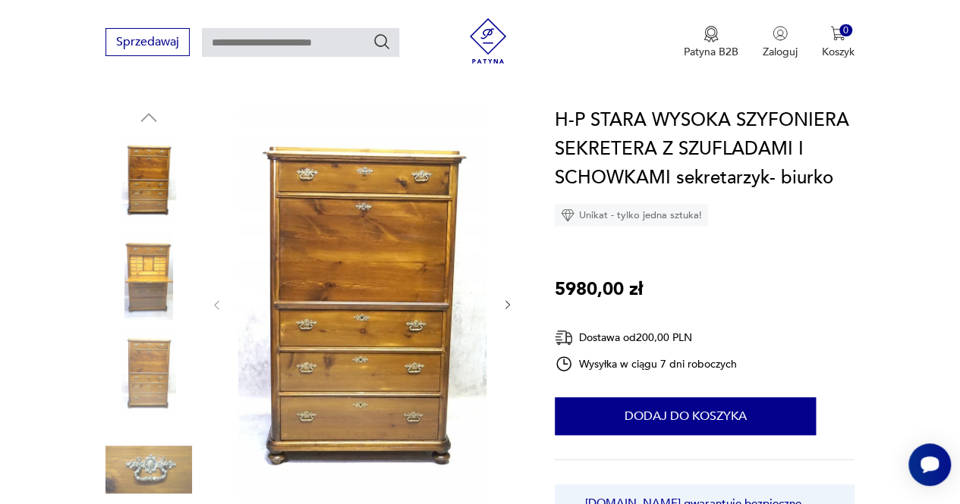
click at [141, 255] on img at bounding box center [148, 277] width 86 height 86
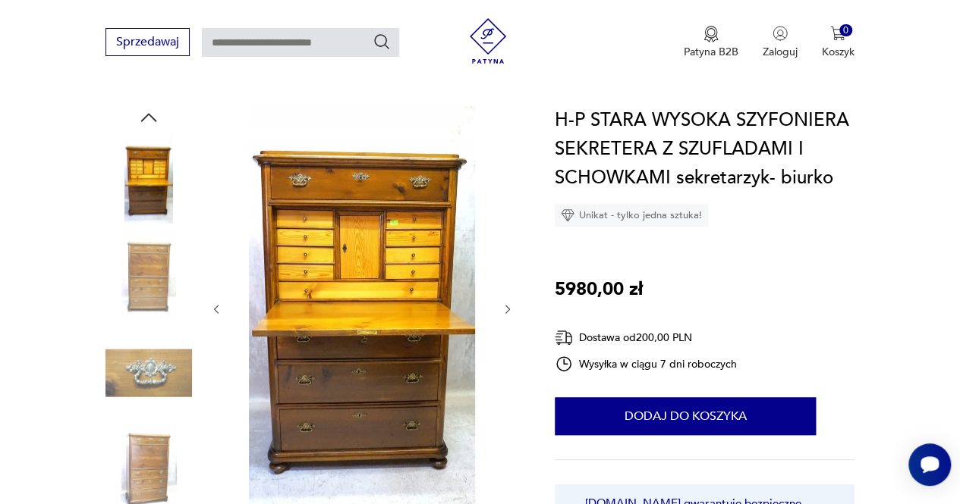
click at [148, 291] on img at bounding box center [148, 277] width 86 height 86
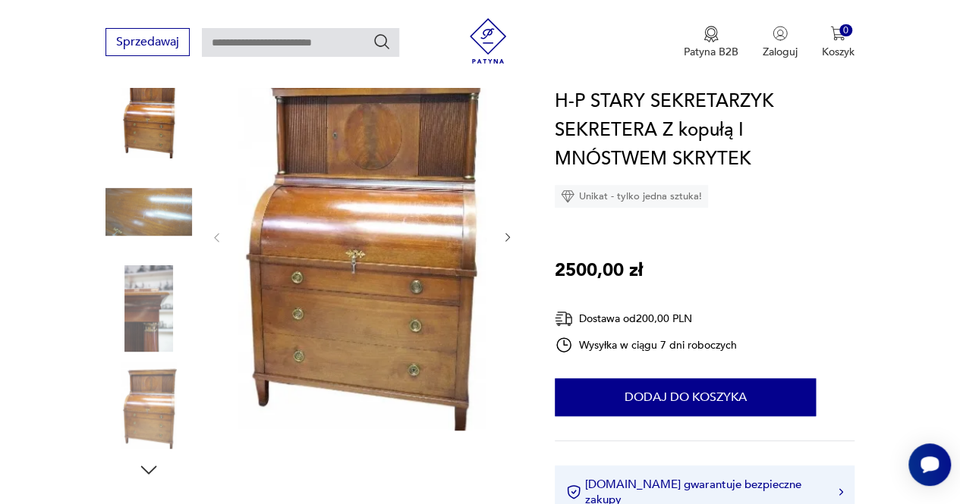
scroll to position [209, 0]
click at [146, 306] on img at bounding box center [148, 308] width 86 height 86
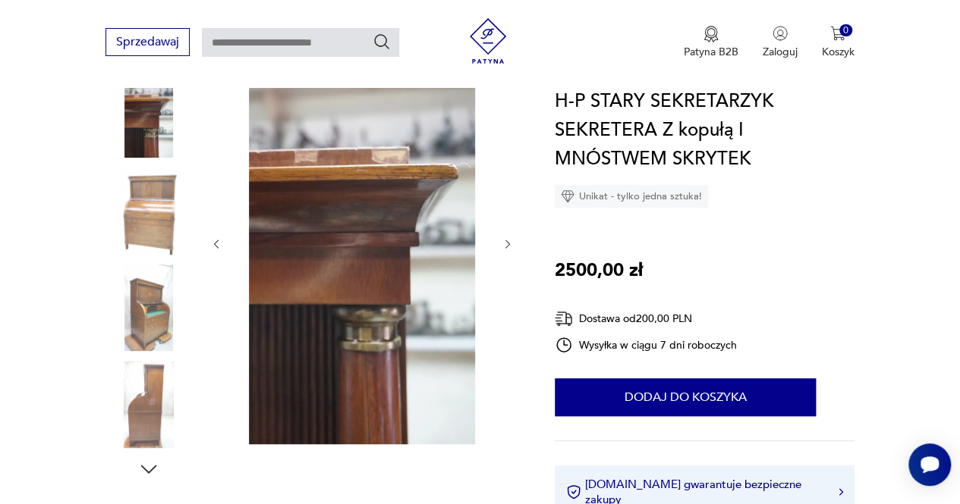
click at [150, 322] on img at bounding box center [148, 308] width 86 height 86
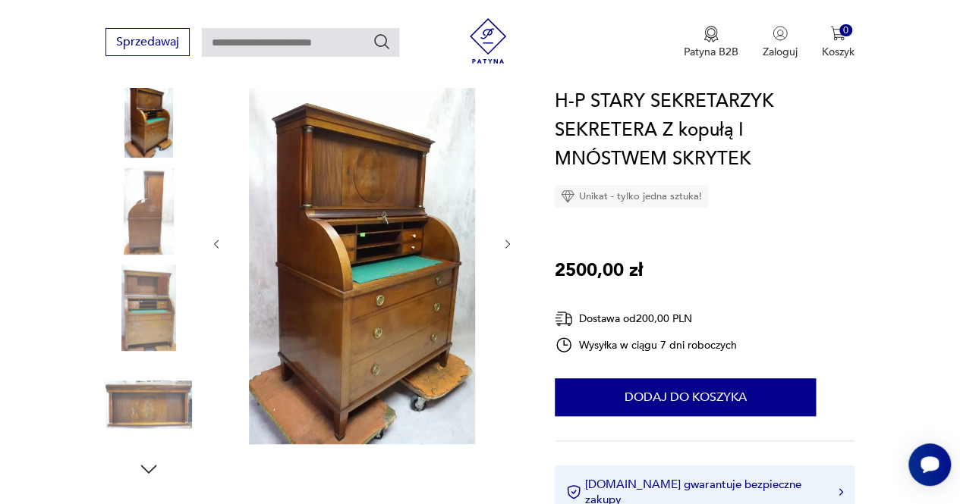
click at [155, 402] on img at bounding box center [148, 405] width 86 height 86
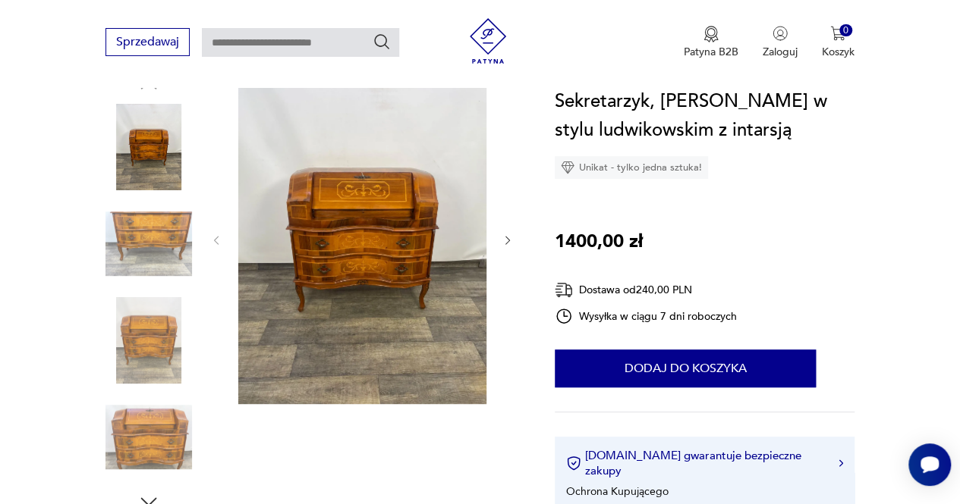
scroll to position [177, 0]
click at [147, 247] on img at bounding box center [148, 243] width 86 height 86
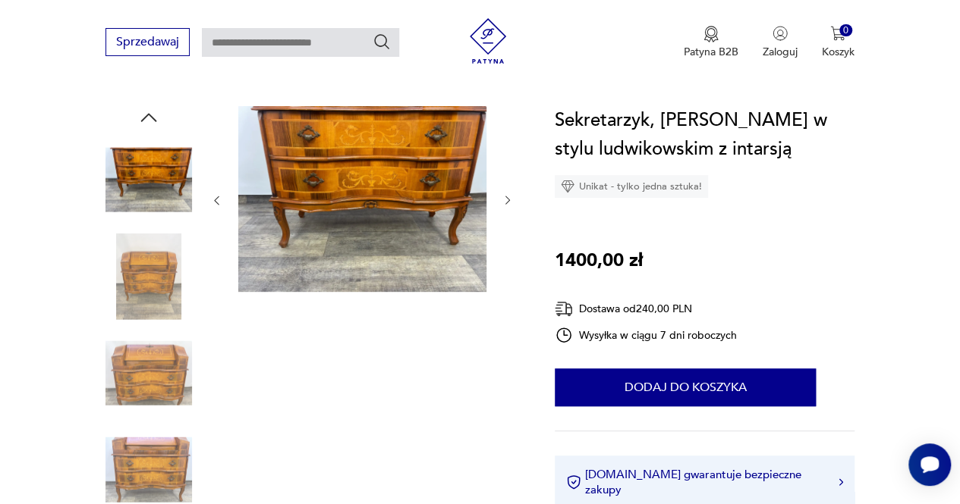
scroll to position [146, 0]
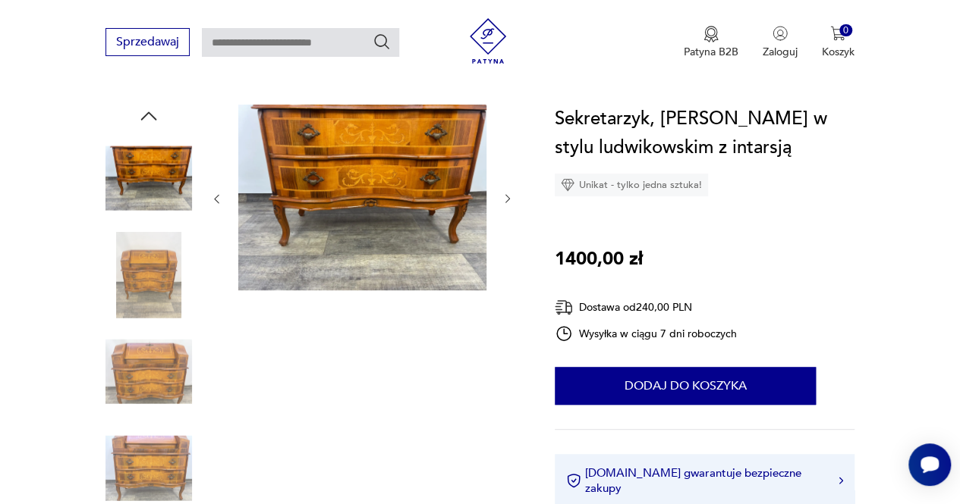
click at [140, 275] on img at bounding box center [148, 275] width 86 height 86
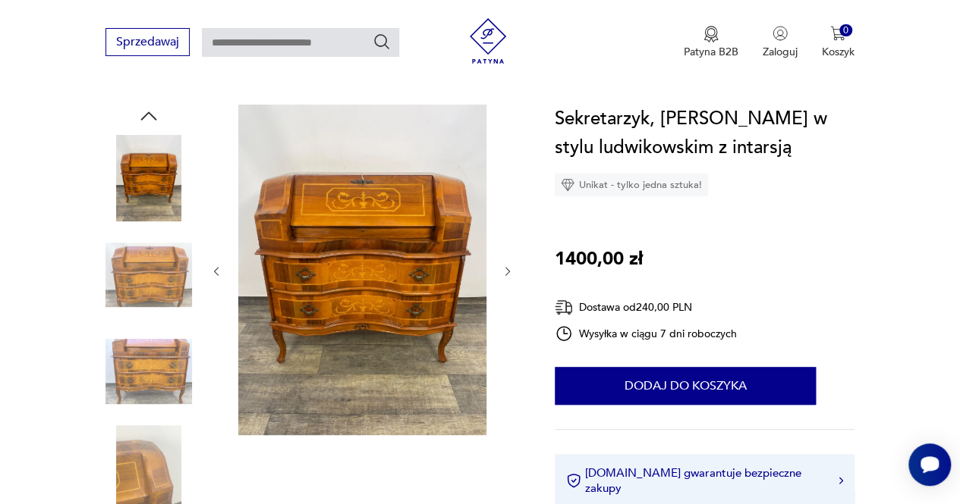
click at [143, 260] on img at bounding box center [148, 275] width 86 height 86
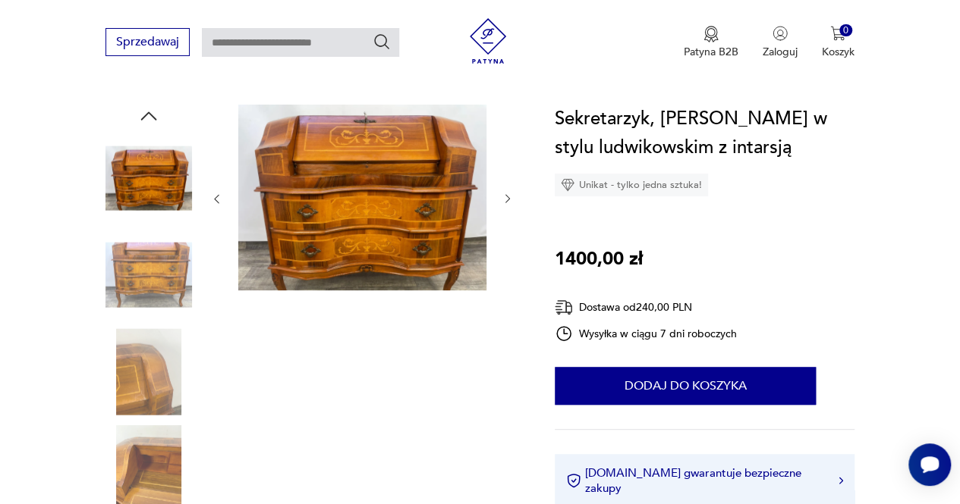
click at [159, 388] on img at bounding box center [148, 371] width 86 height 86
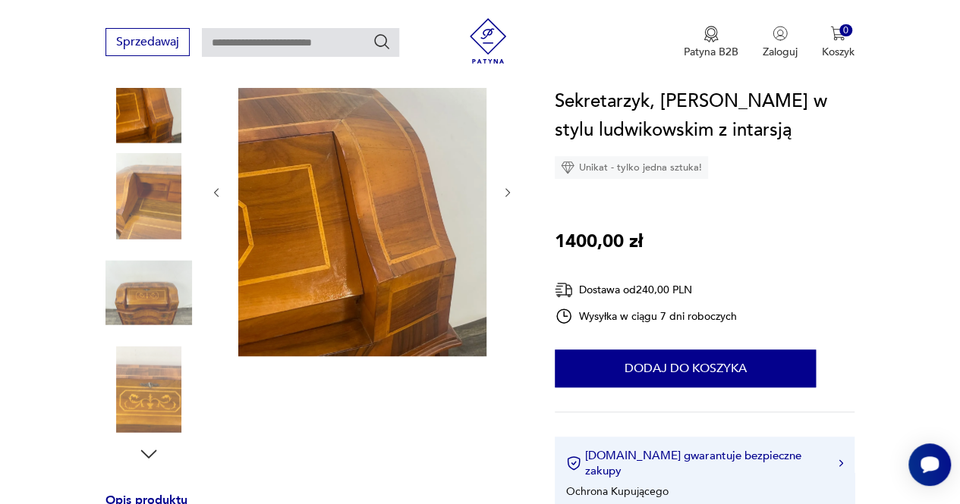
scroll to position [239, 0]
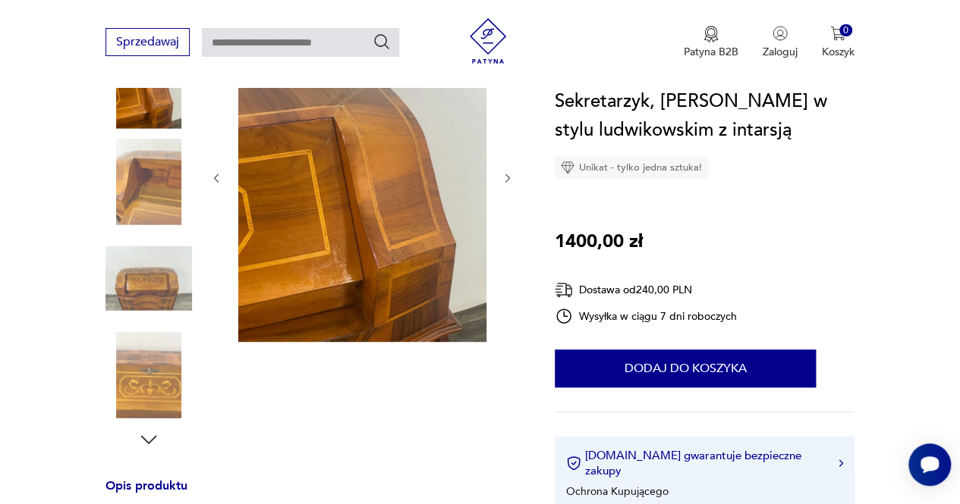
click at [153, 380] on img at bounding box center [148, 375] width 86 height 86
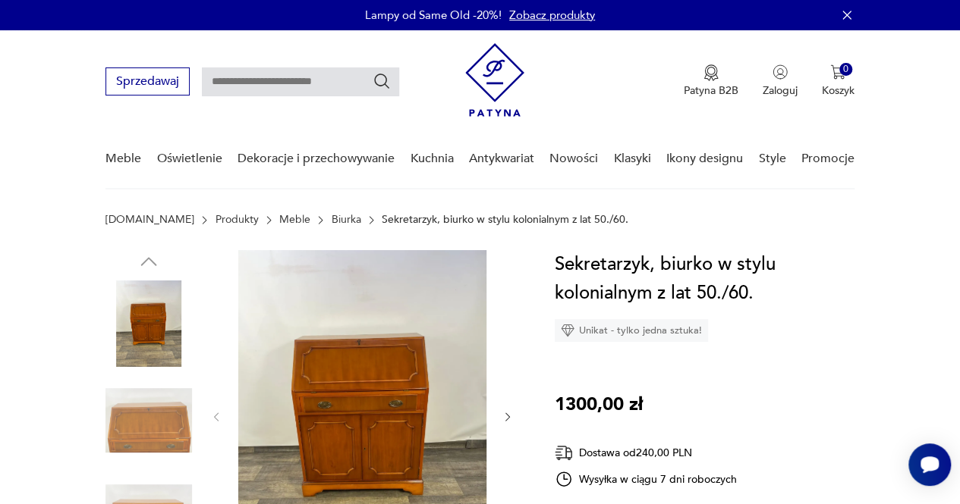
scroll to position [203, 0]
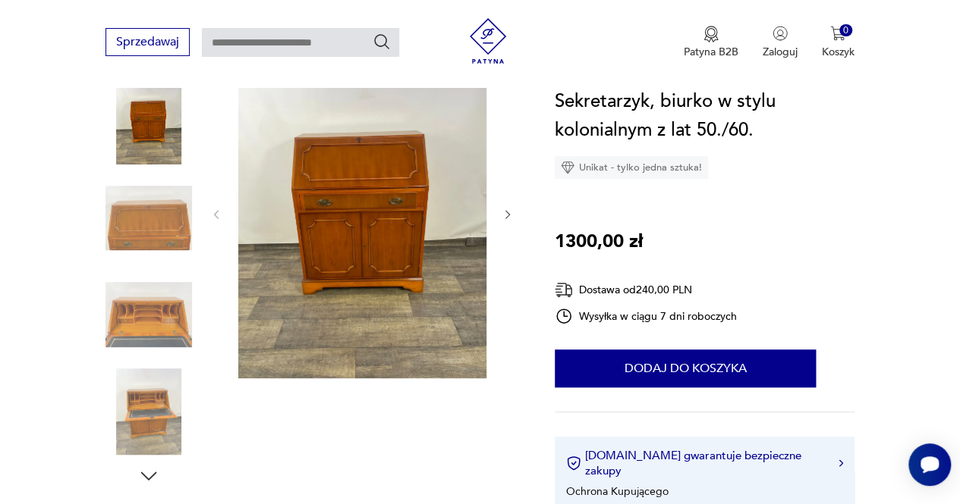
click at [137, 300] on img at bounding box center [148, 315] width 86 height 86
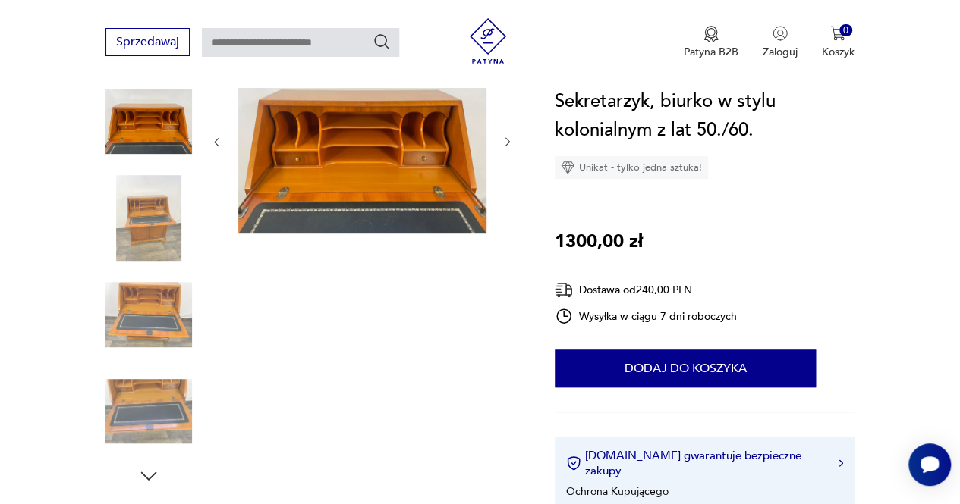
click at [149, 412] on img at bounding box center [148, 412] width 86 height 86
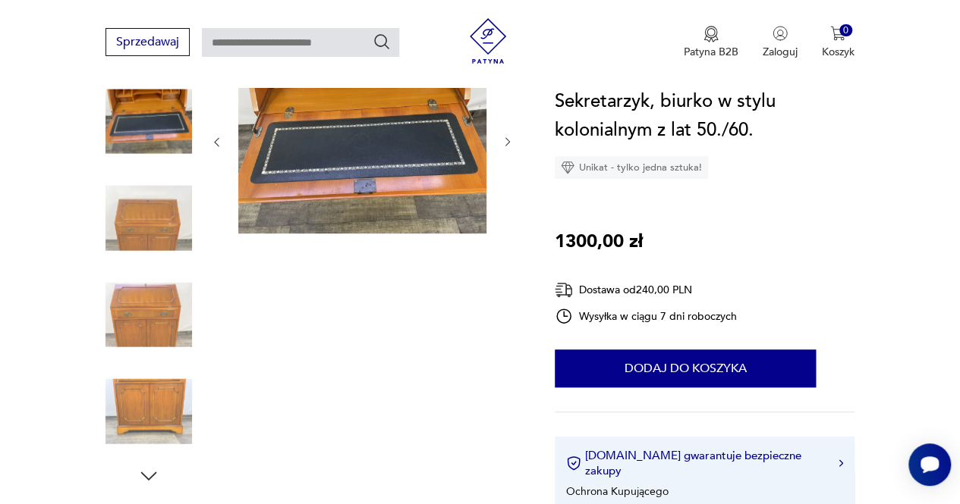
click at [149, 394] on img at bounding box center [148, 412] width 86 height 86
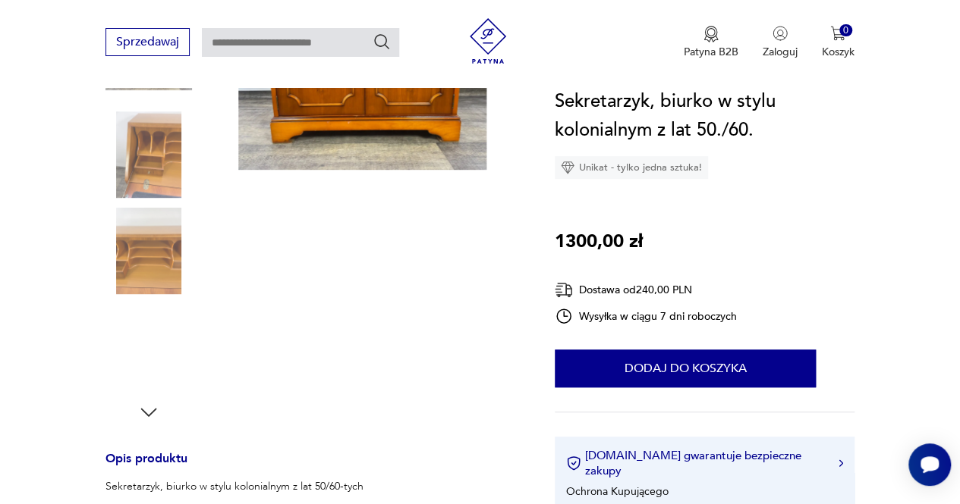
click at [129, 356] on img at bounding box center [148, 348] width 86 height 86
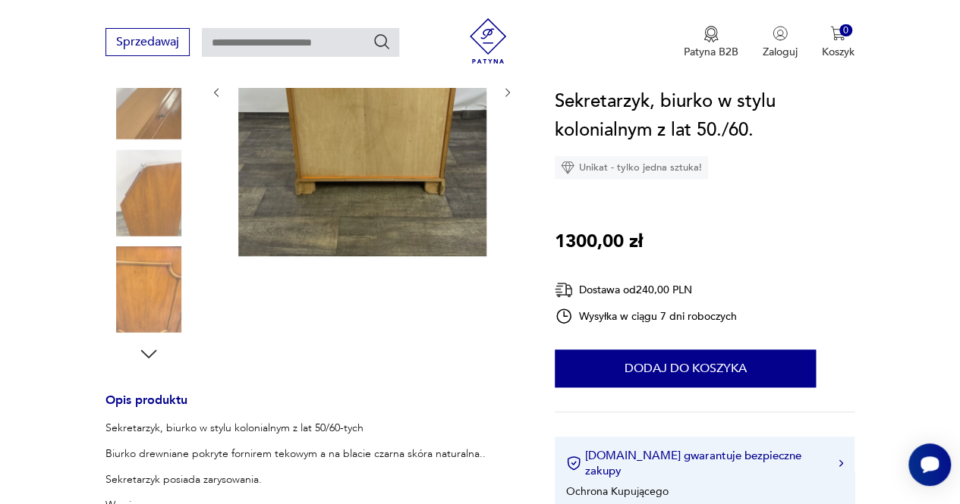
scroll to position [338, 0]
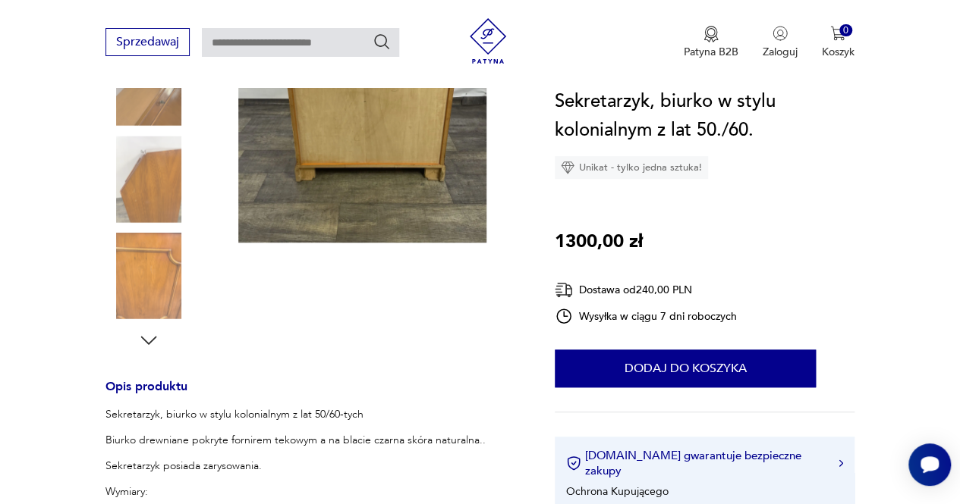
click at [143, 242] on img at bounding box center [148, 276] width 86 height 86
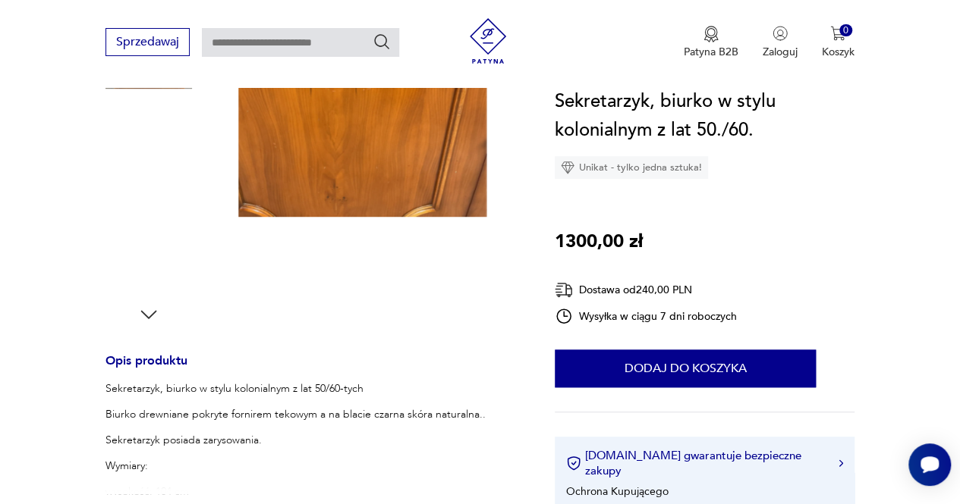
scroll to position [366, 0]
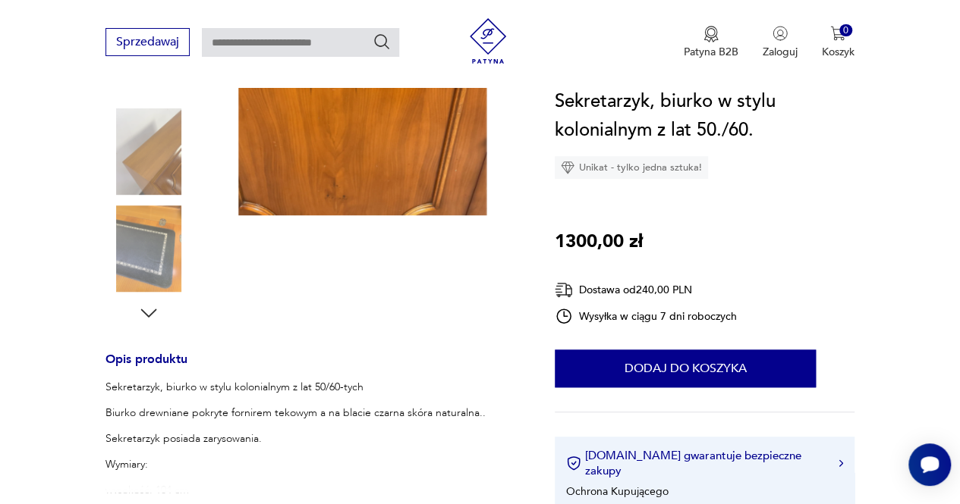
click at [121, 253] on img at bounding box center [148, 249] width 86 height 86
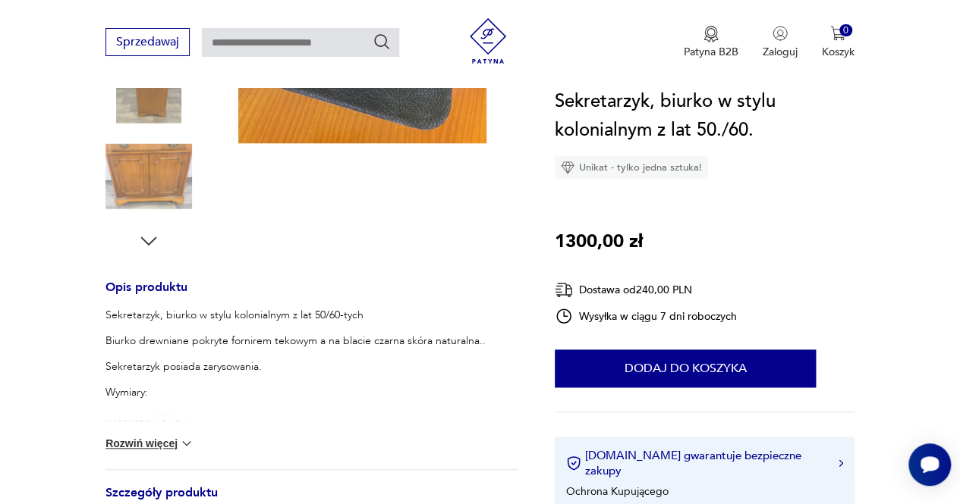
scroll to position [438, 0]
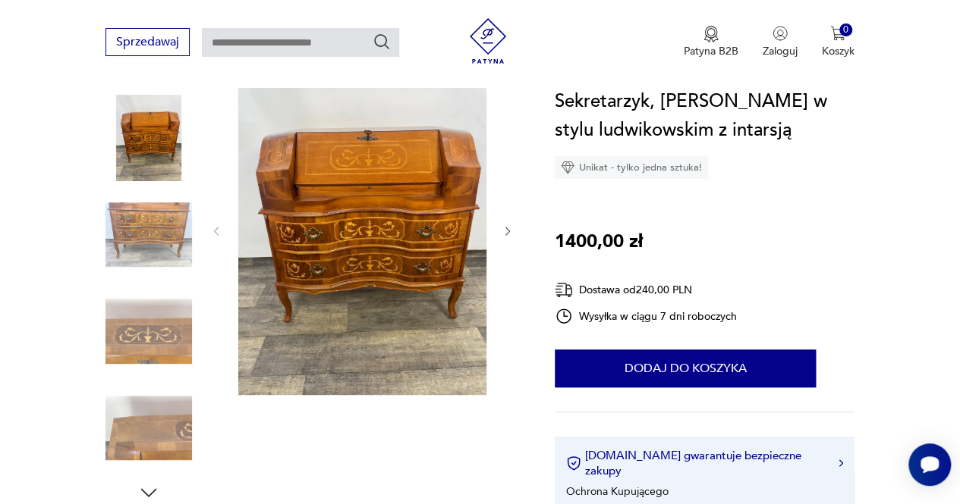
scroll to position [185, 0]
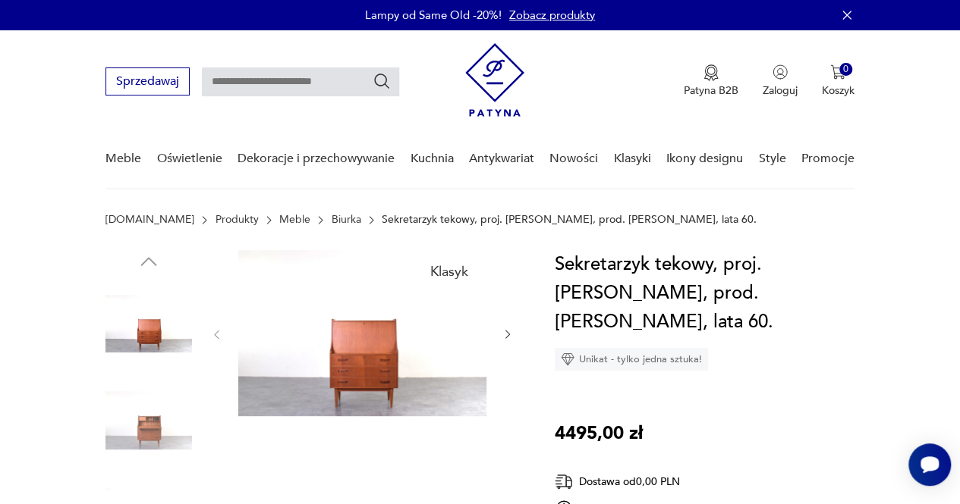
scroll to position [144, 0]
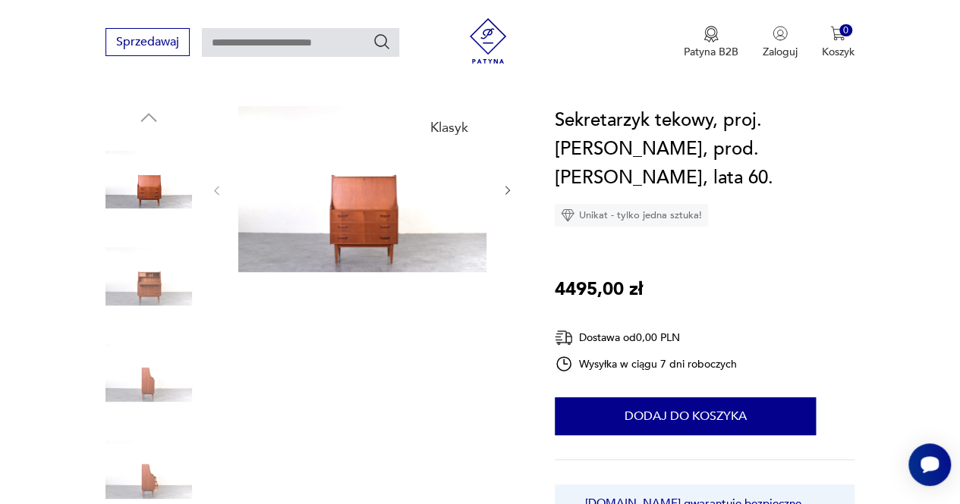
click at [162, 293] on img at bounding box center [148, 277] width 86 height 86
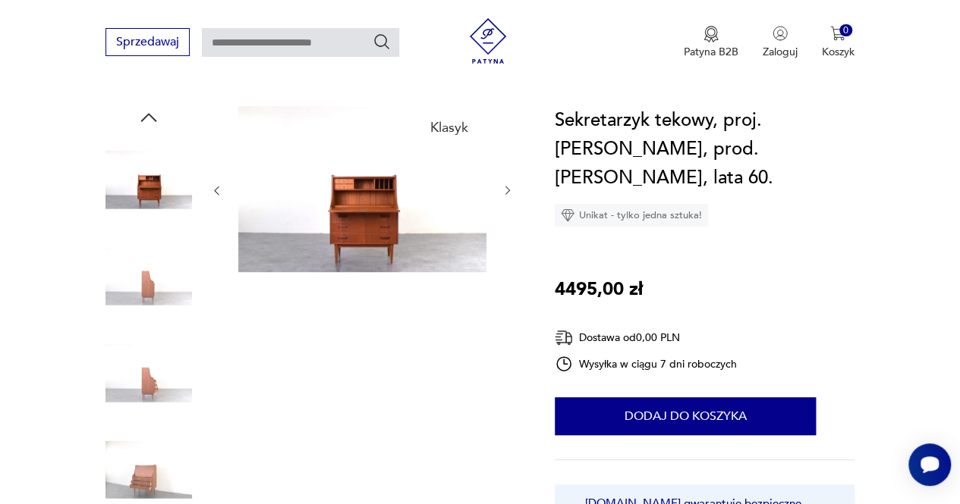
click at [155, 383] on img at bounding box center [148, 373] width 86 height 86
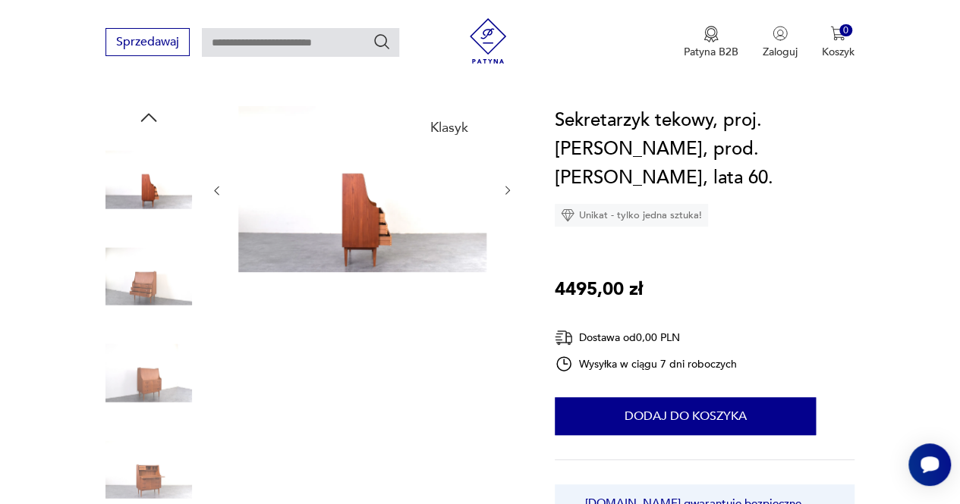
click at [148, 470] on img at bounding box center [148, 470] width 86 height 86
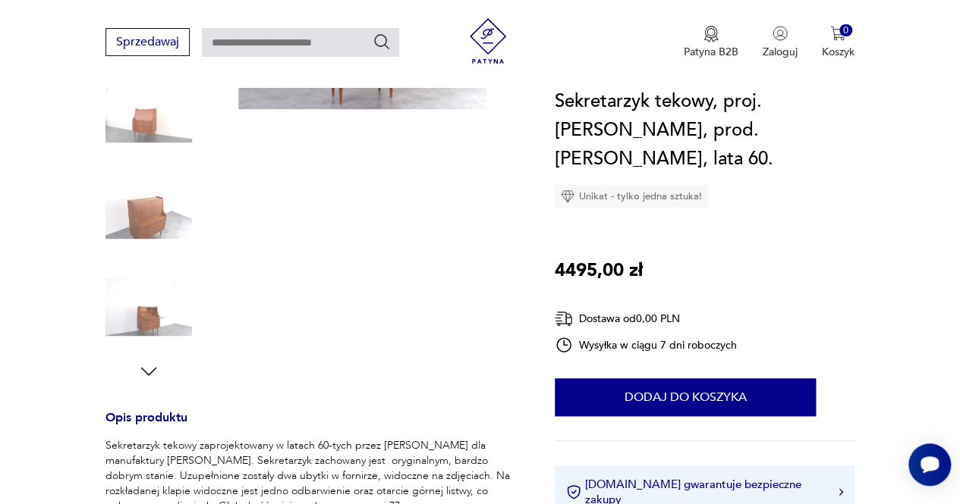
scroll to position [308, 0]
click at [145, 369] on icon "button" at bounding box center [148, 371] width 23 height 23
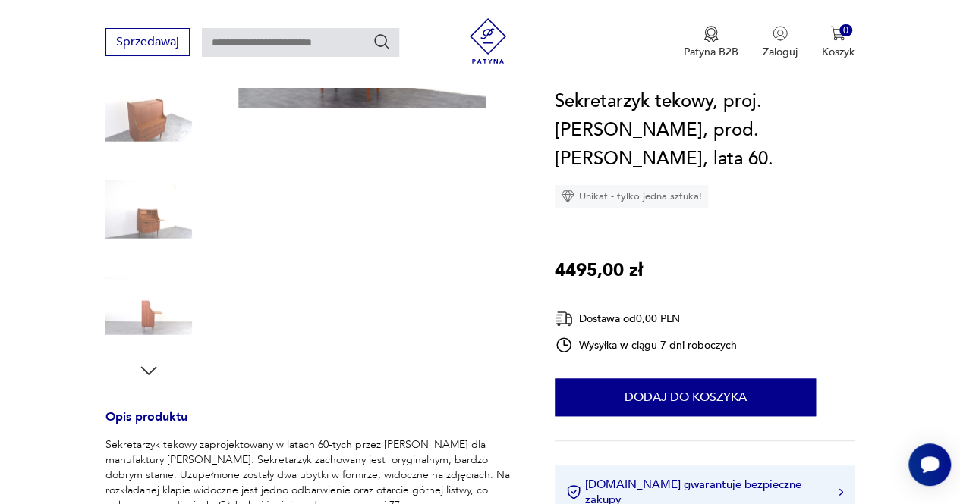
click at [145, 369] on icon "button" at bounding box center [148, 371] width 23 height 23
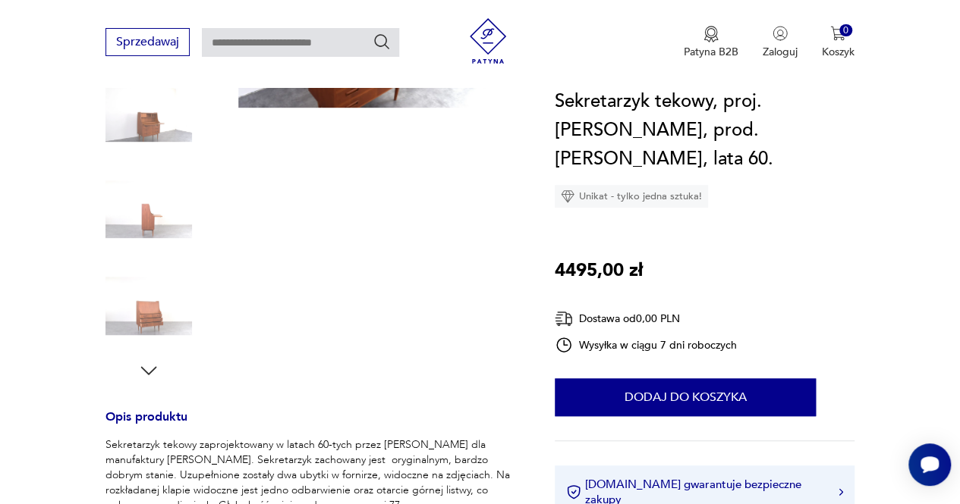
click at [150, 308] on img at bounding box center [148, 306] width 86 height 86
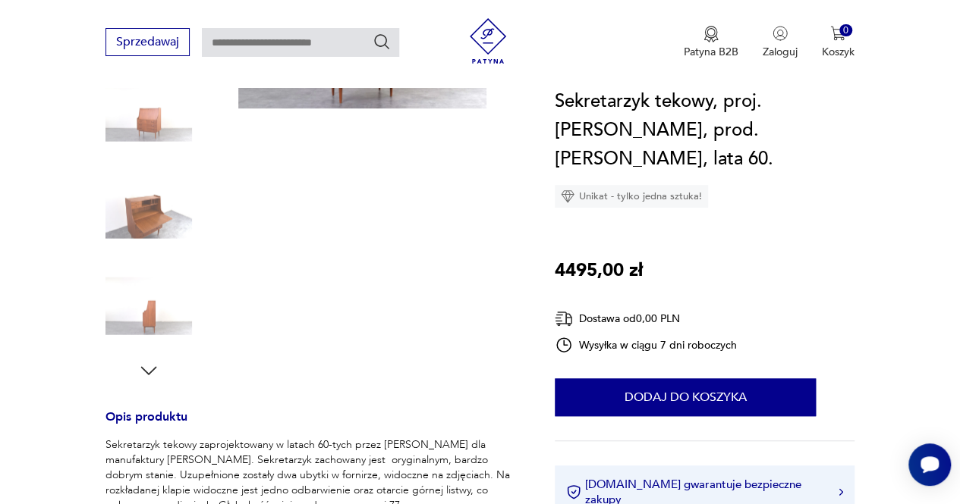
click at [152, 222] on img at bounding box center [148, 209] width 86 height 86
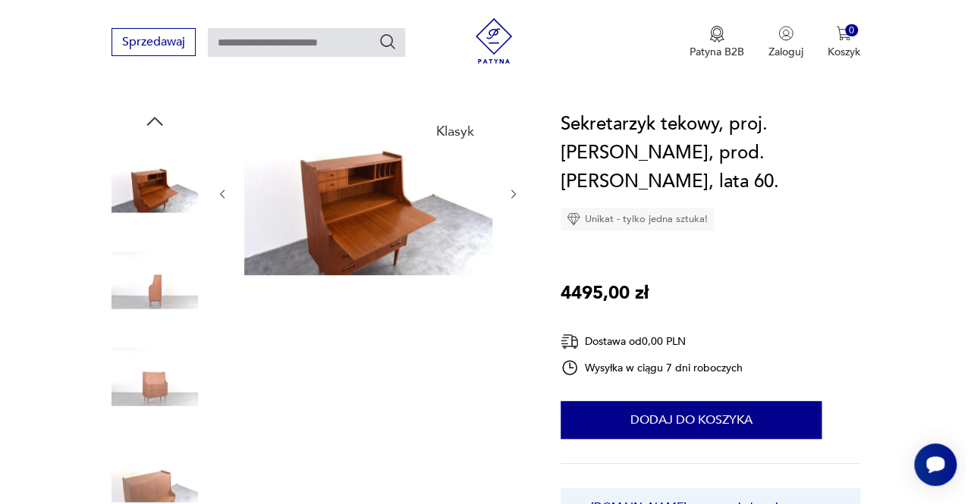
scroll to position [133, 0]
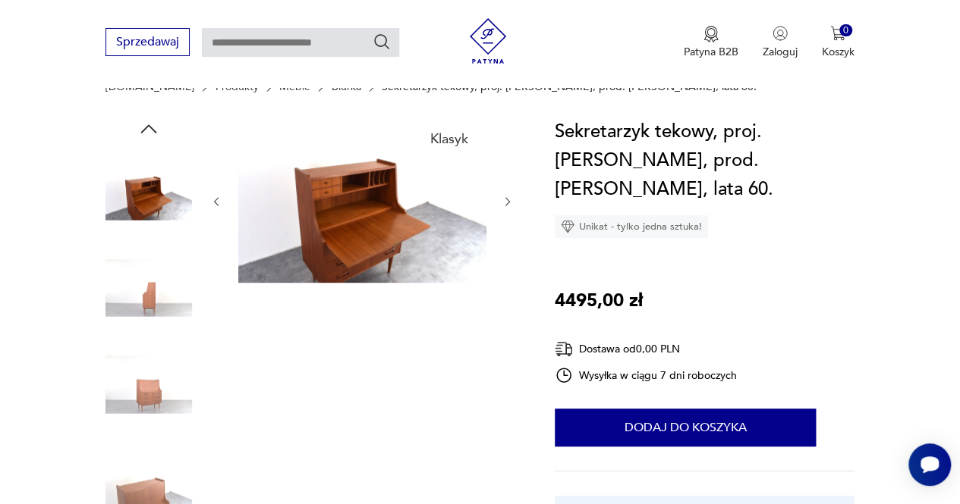
click at [362, 196] on img at bounding box center [362, 200] width 248 height 165
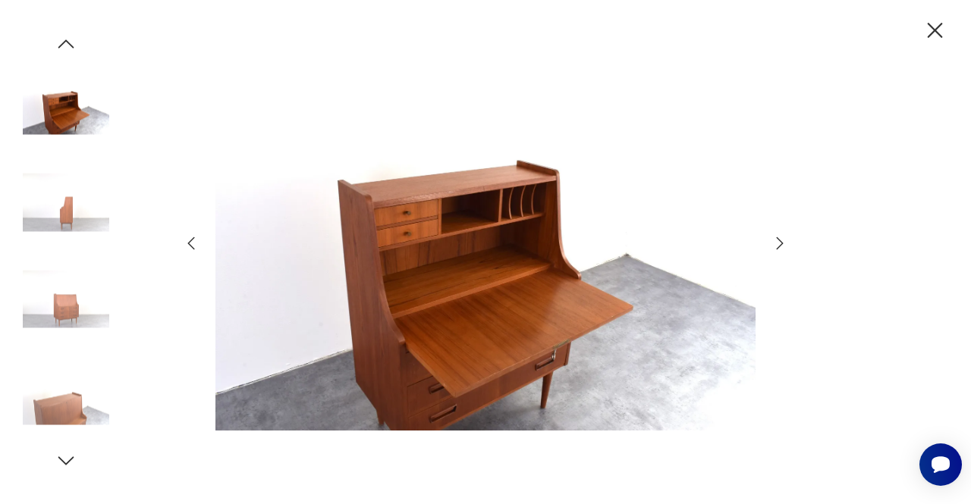
click at [777, 240] on icon "button" at bounding box center [780, 243] width 18 height 18
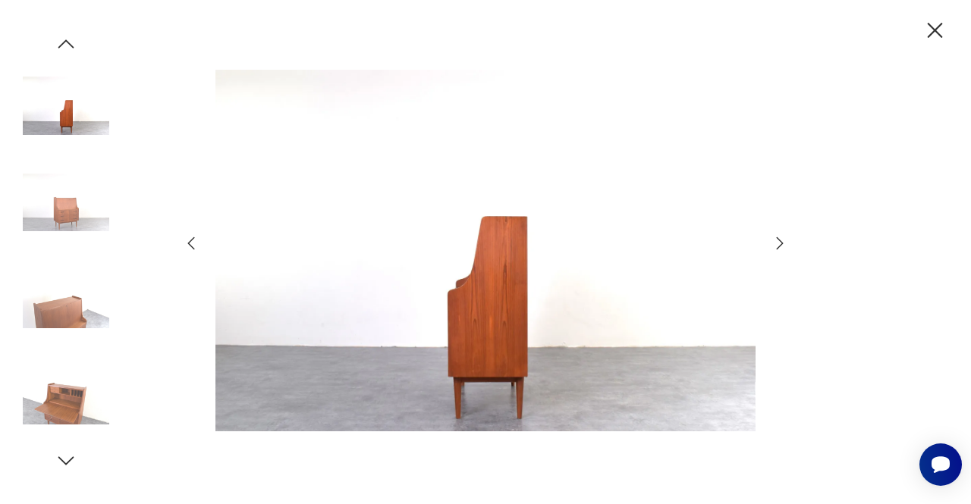
click at [193, 247] on icon "button" at bounding box center [191, 243] width 18 height 18
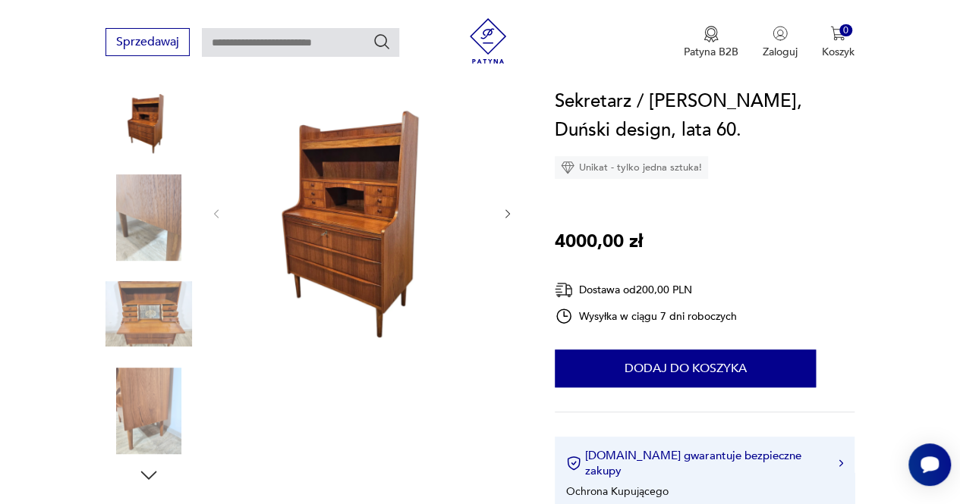
scroll to position [206, 0]
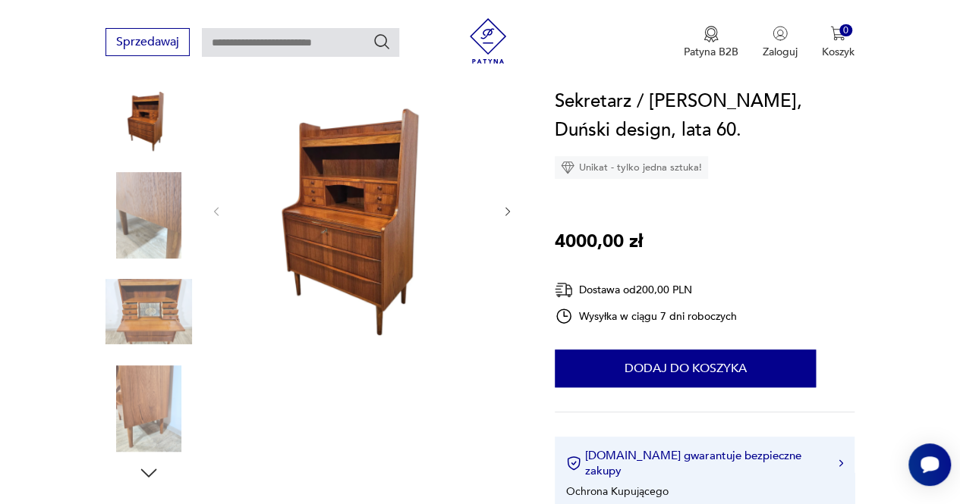
click at [138, 206] on img at bounding box center [148, 215] width 86 height 86
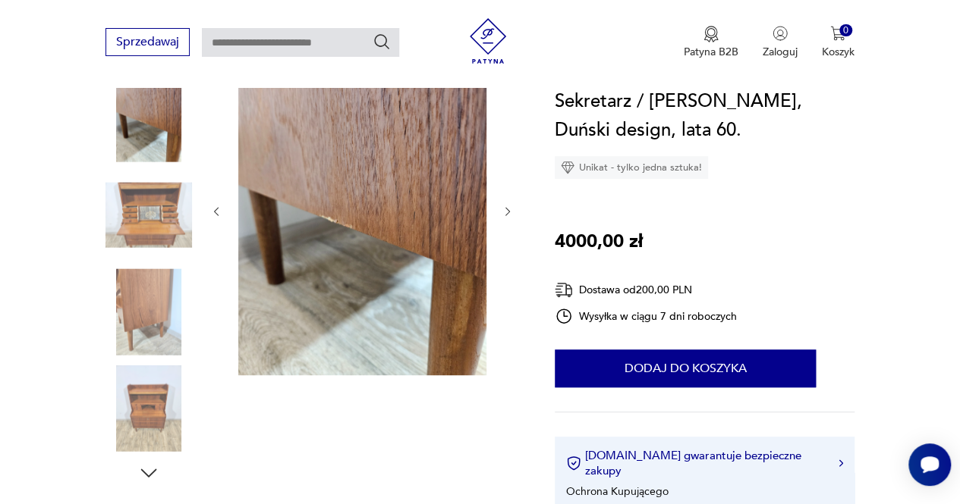
click at [137, 237] on img at bounding box center [148, 215] width 86 height 86
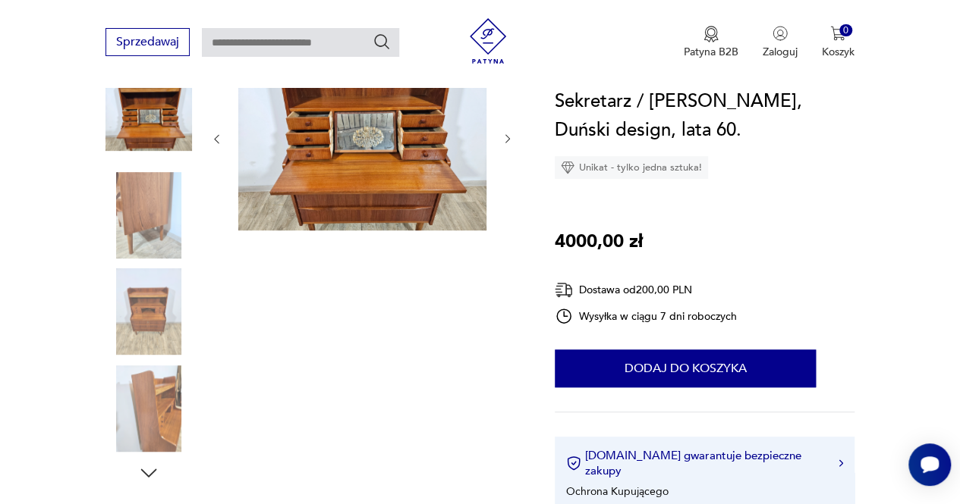
click at [137, 243] on img at bounding box center [148, 215] width 86 height 86
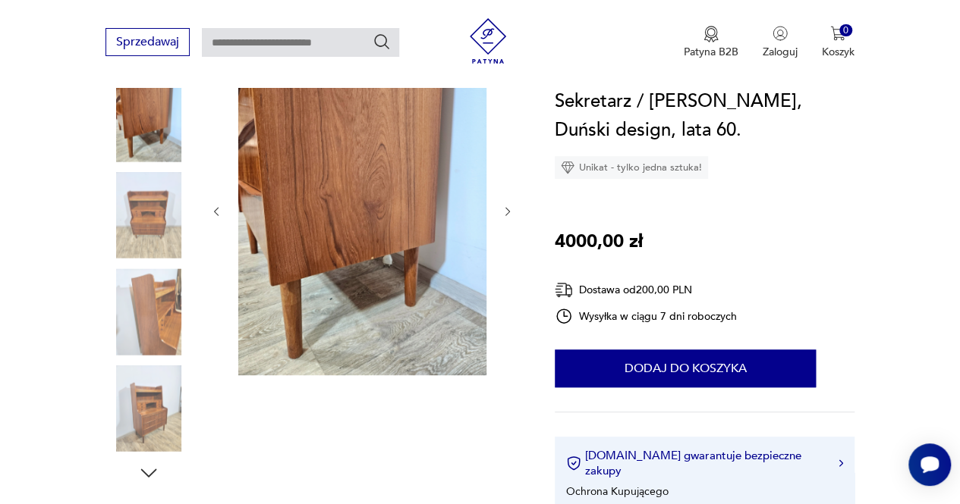
click at [139, 225] on img at bounding box center [148, 215] width 86 height 86
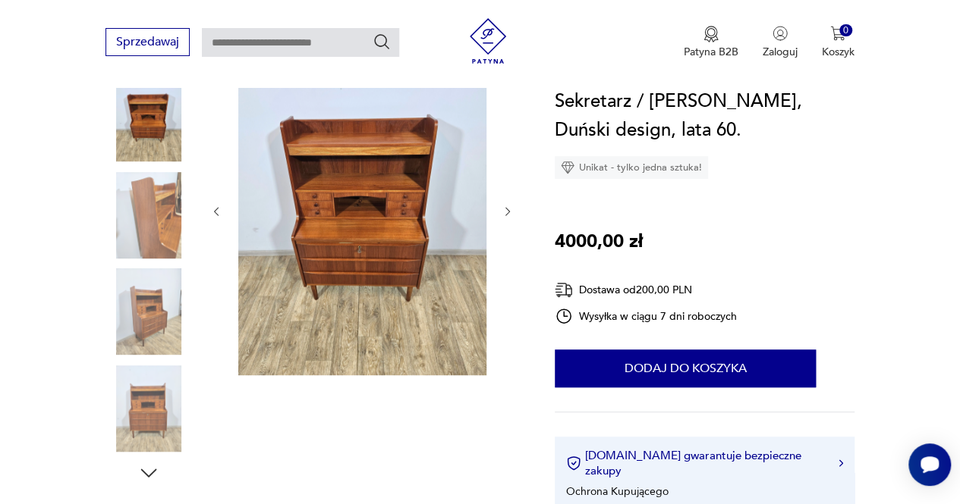
click at [139, 225] on img at bounding box center [148, 215] width 86 height 86
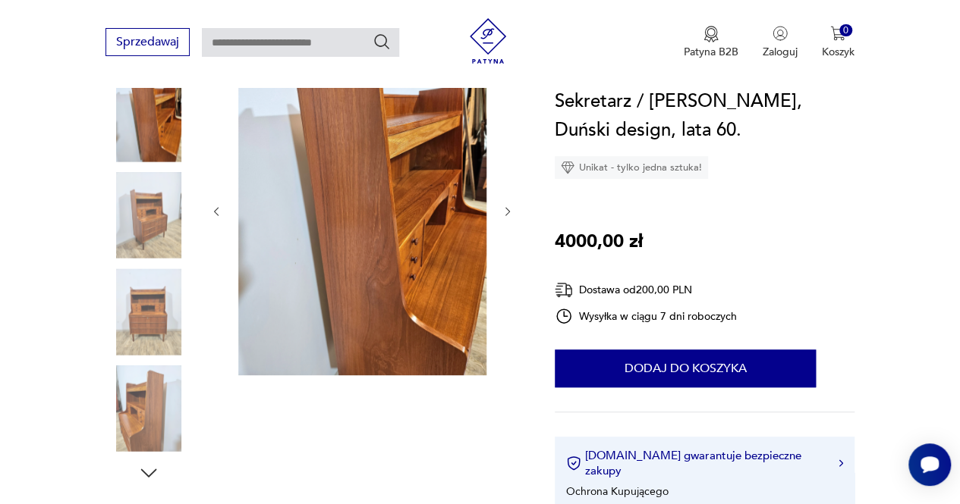
click at [153, 291] on img at bounding box center [148, 312] width 86 height 86
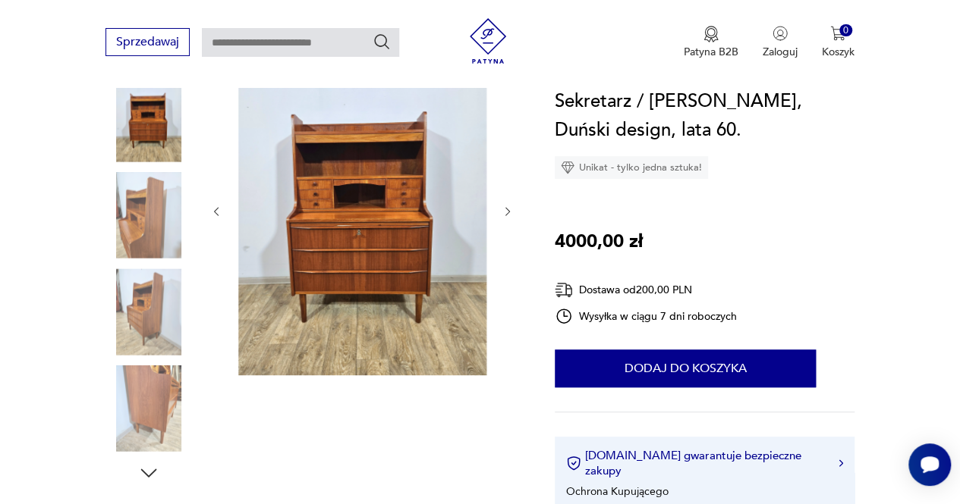
click at [156, 382] on img at bounding box center [148, 409] width 86 height 86
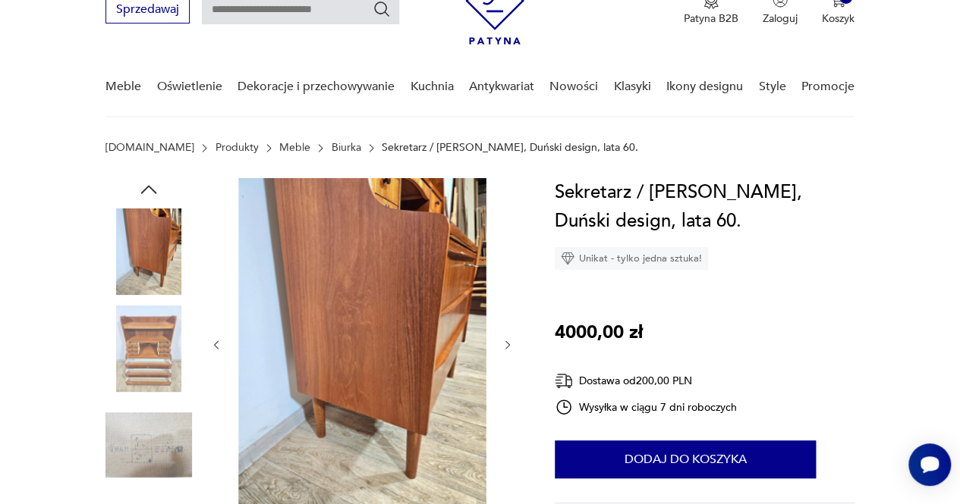
scroll to position [0, 0]
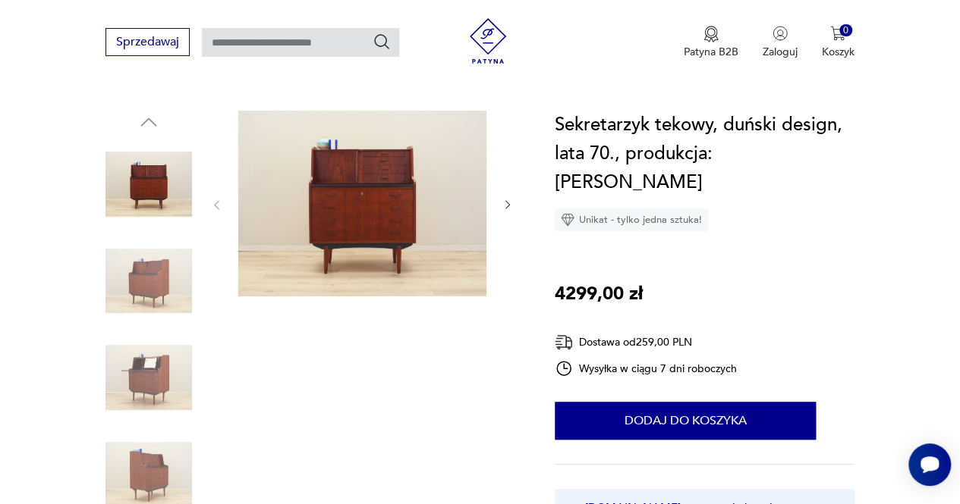
scroll to position [139, 0]
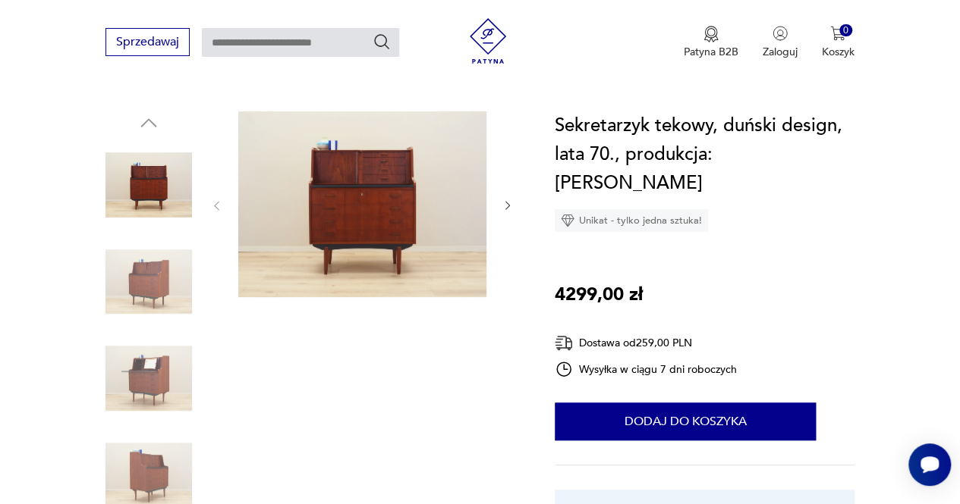
click at [134, 283] on img at bounding box center [148, 282] width 86 height 86
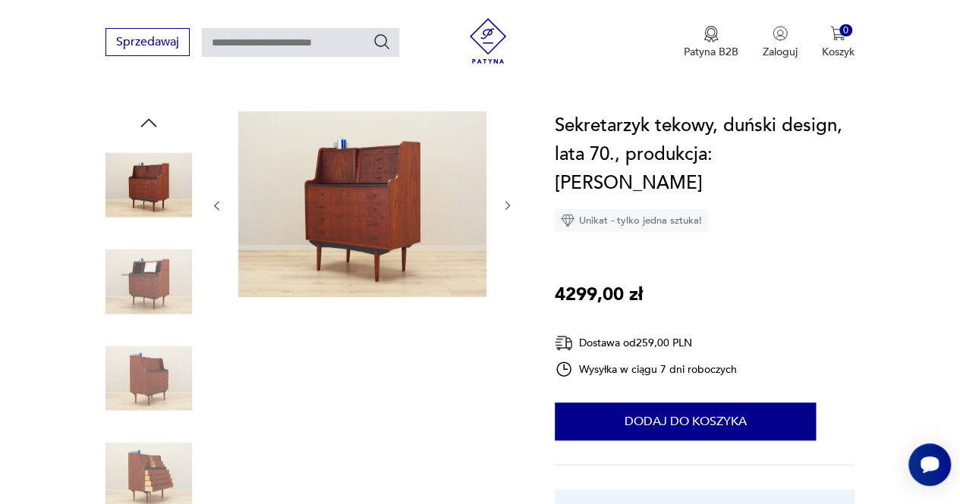
click at [137, 316] on img at bounding box center [148, 282] width 86 height 86
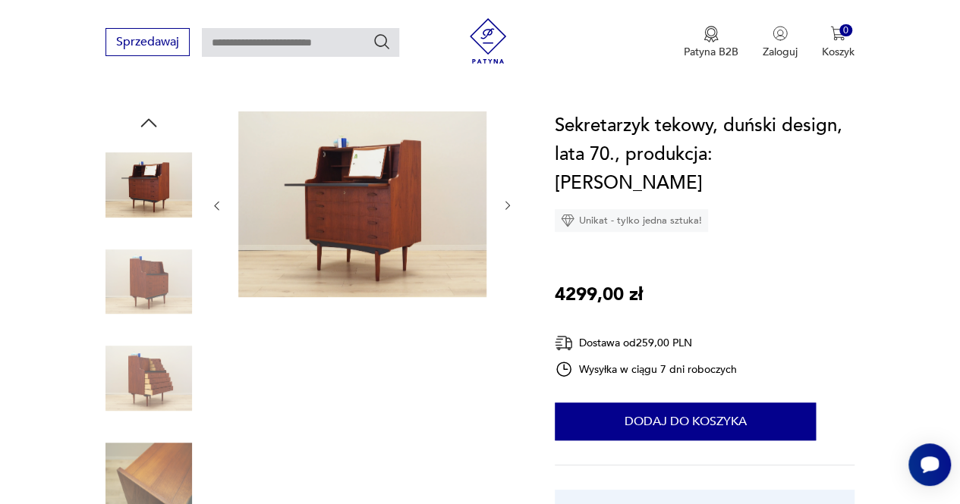
click at [143, 294] on img at bounding box center [148, 282] width 86 height 86
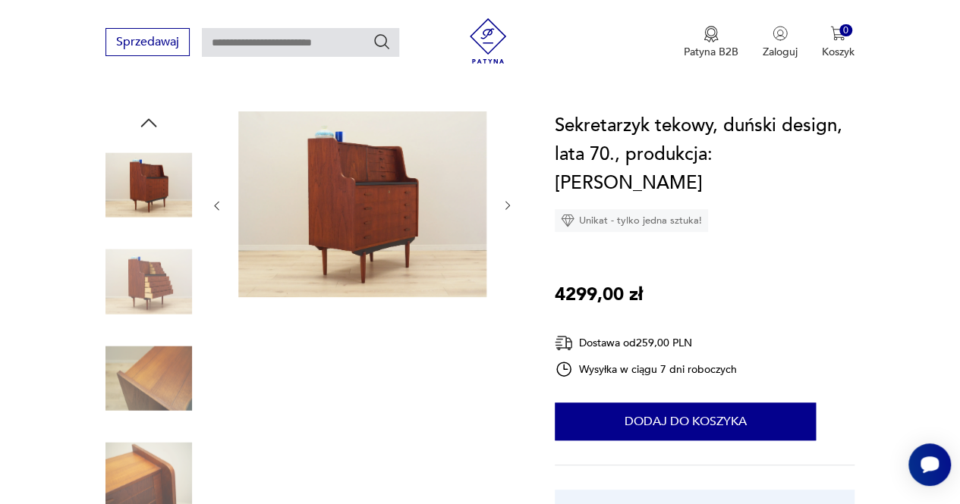
click at [143, 269] on img at bounding box center [148, 282] width 86 height 86
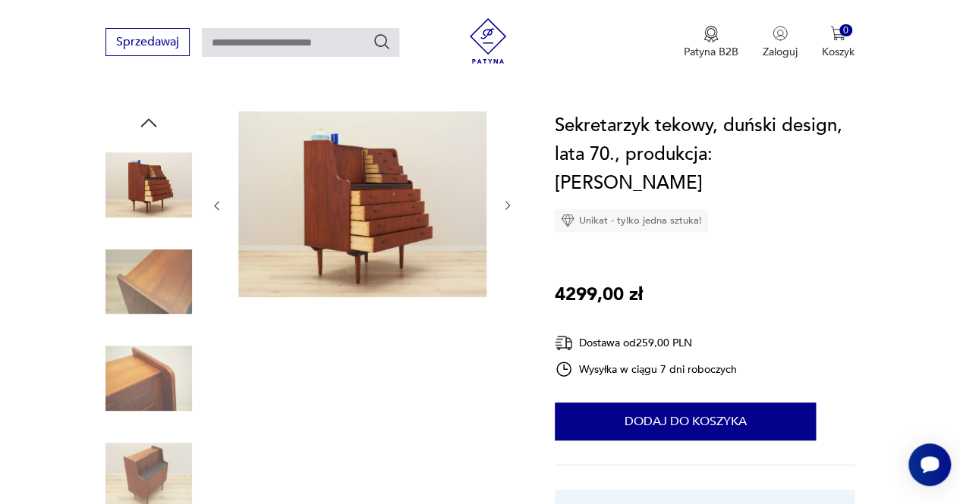
click at [149, 300] on img at bounding box center [148, 282] width 86 height 86
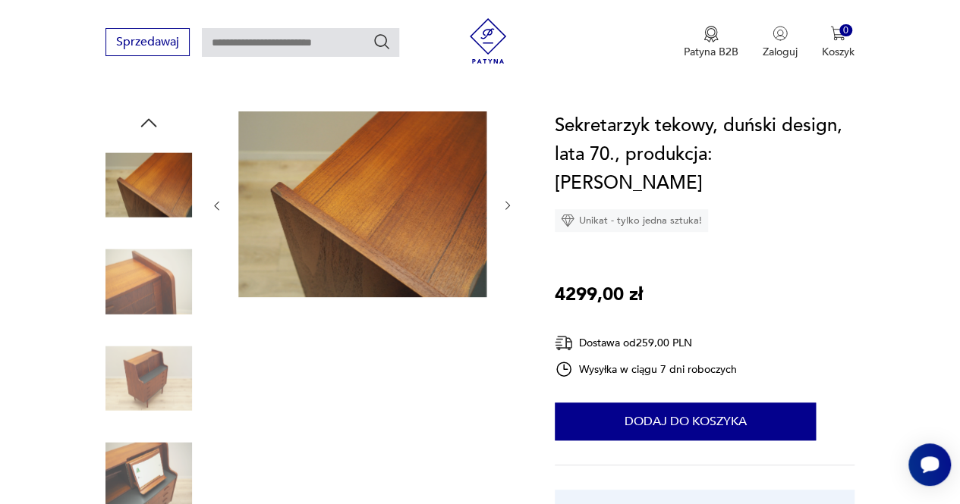
click at [165, 371] on img at bounding box center [148, 378] width 86 height 86
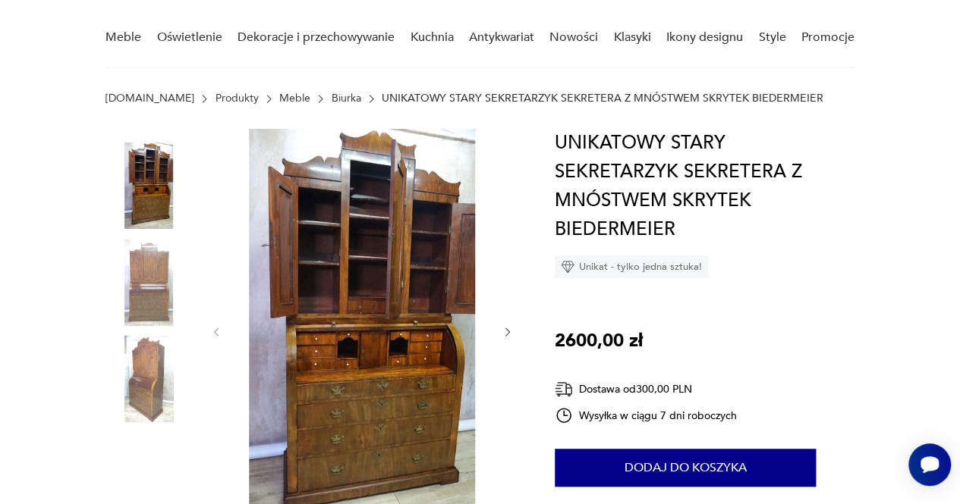
scroll to position [124, 0]
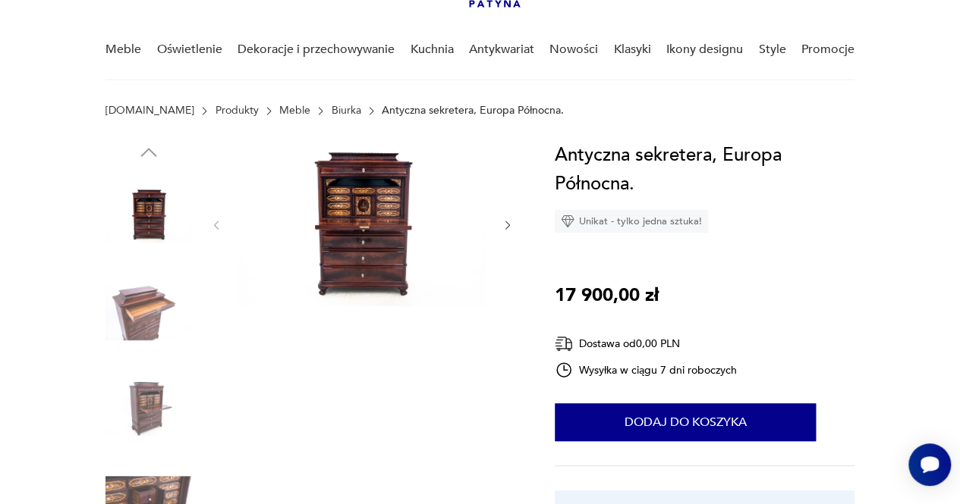
scroll to position [112, 0]
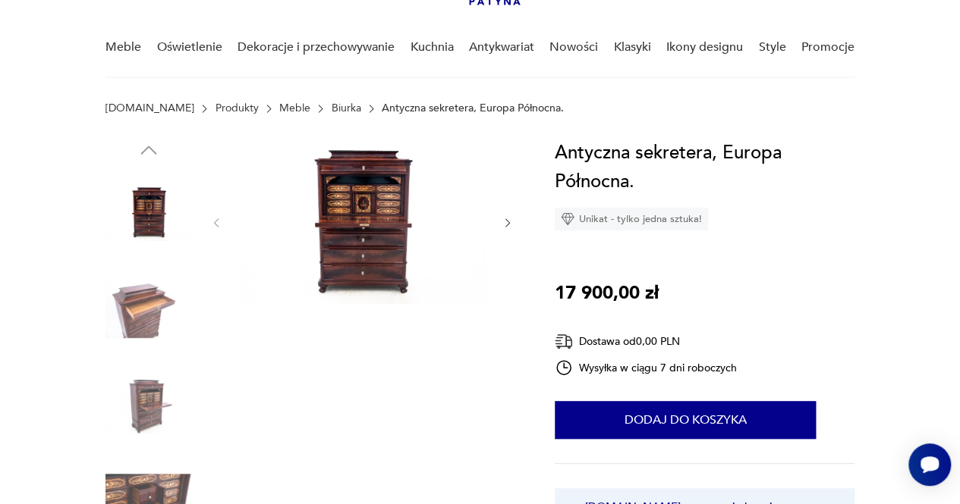
click at [148, 324] on img at bounding box center [148, 309] width 86 height 86
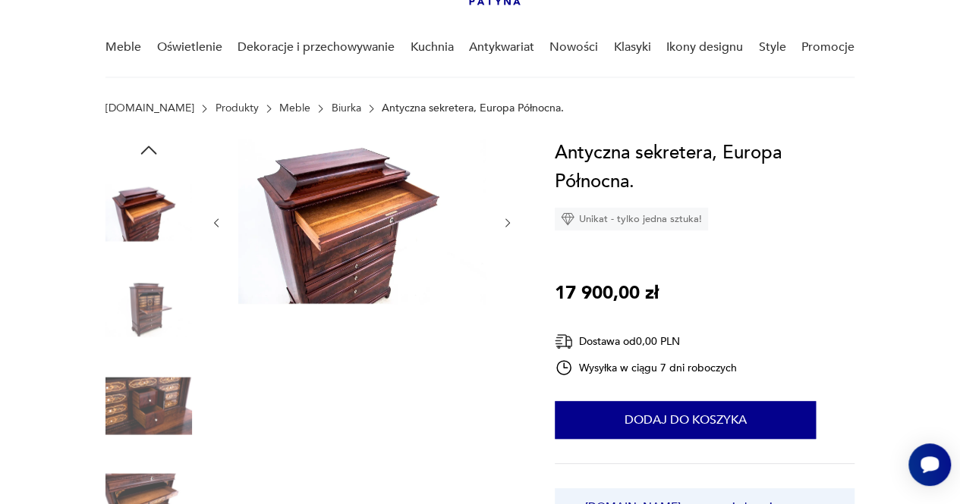
click at [148, 324] on img at bounding box center [148, 309] width 86 height 86
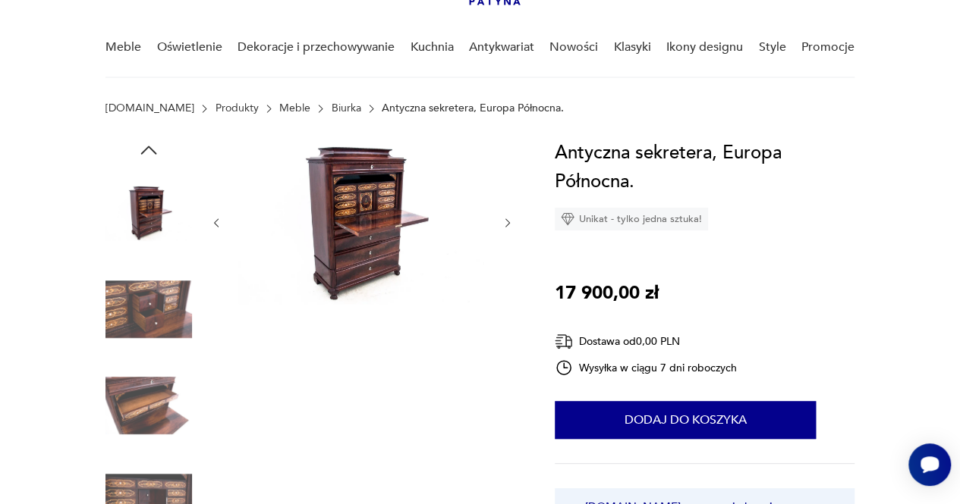
click at [148, 324] on div at bounding box center [148, 165] width 86 height 379
click at [148, 324] on img at bounding box center [148, 309] width 86 height 86
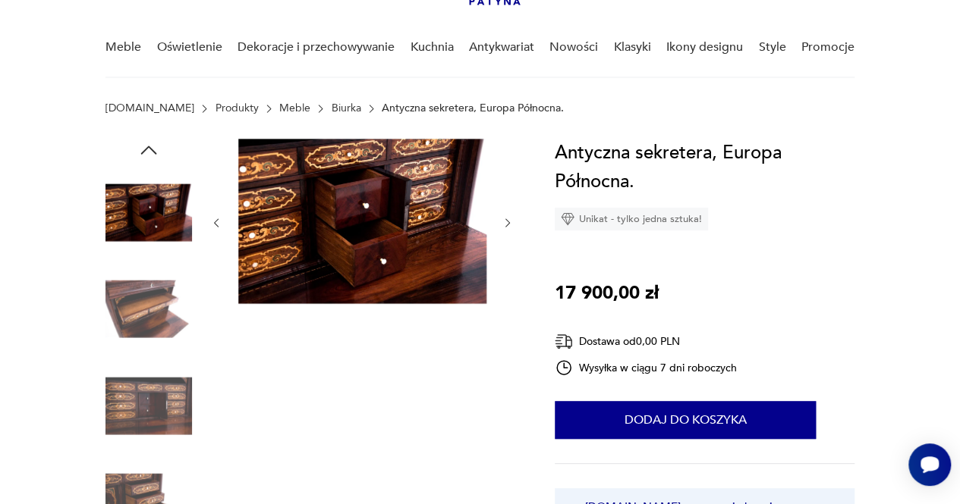
click at [148, 324] on img at bounding box center [148, 309] width 86 height 86
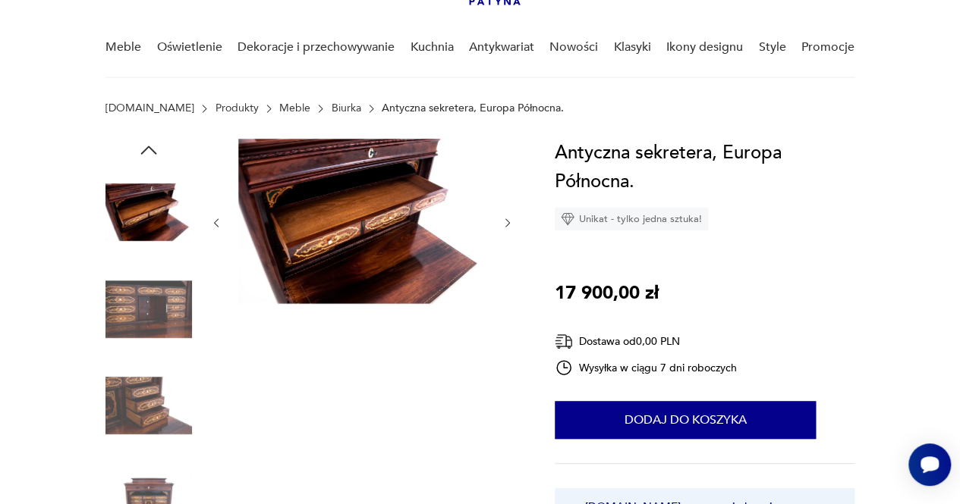
click at [148, 324] on img at bounding box center [148, 309] width 86 height 86
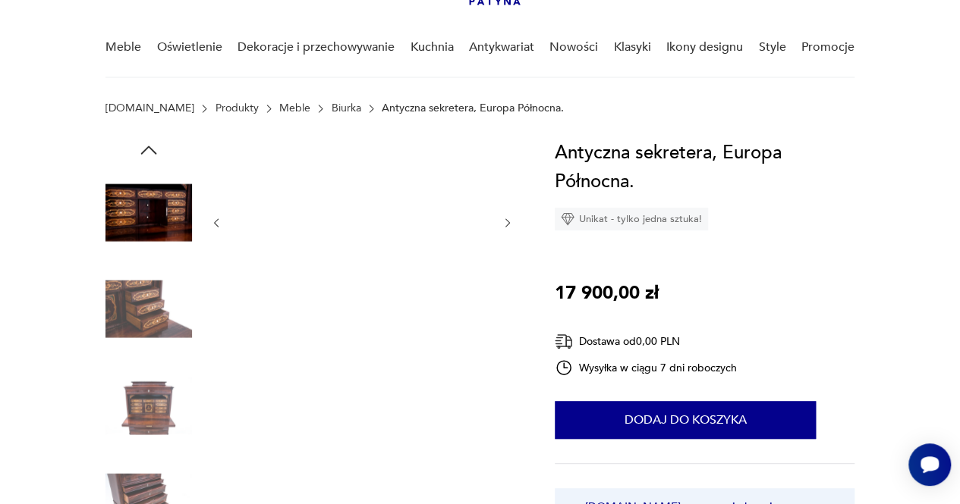
click at [148, 324] on img at bounding box center [148, 309] width 86 height 86
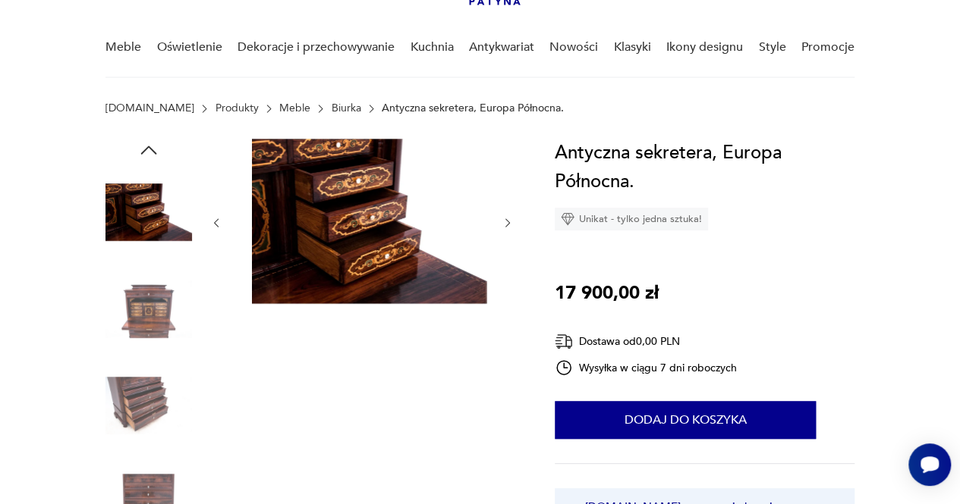
click at [148, 324] on img at bounding box center [148, 309] width 86 height 86
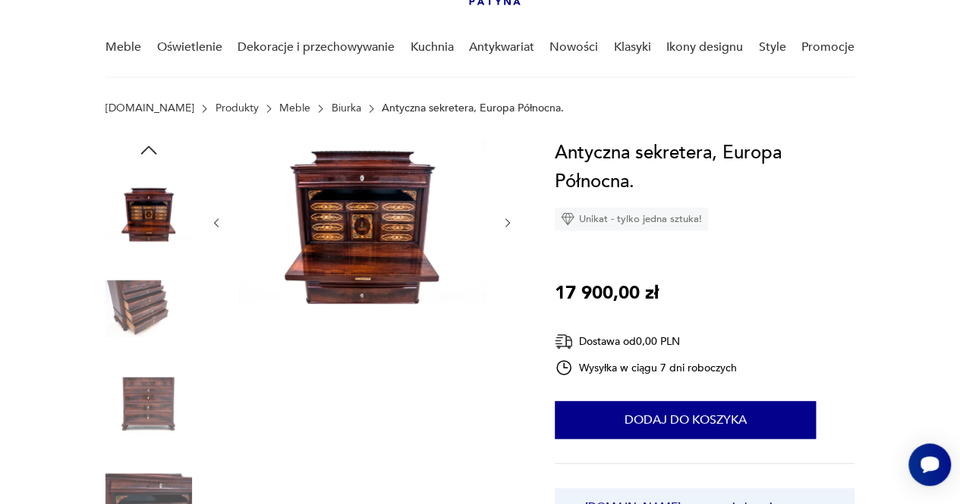
click at [148, 324] on img at bounding box center [148, 309] width 86 height 86
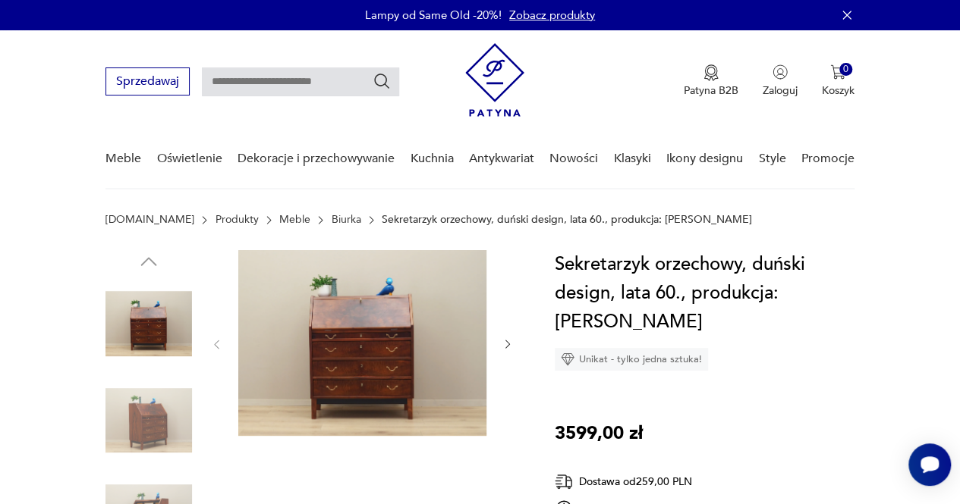
scroll to position [155, 0]
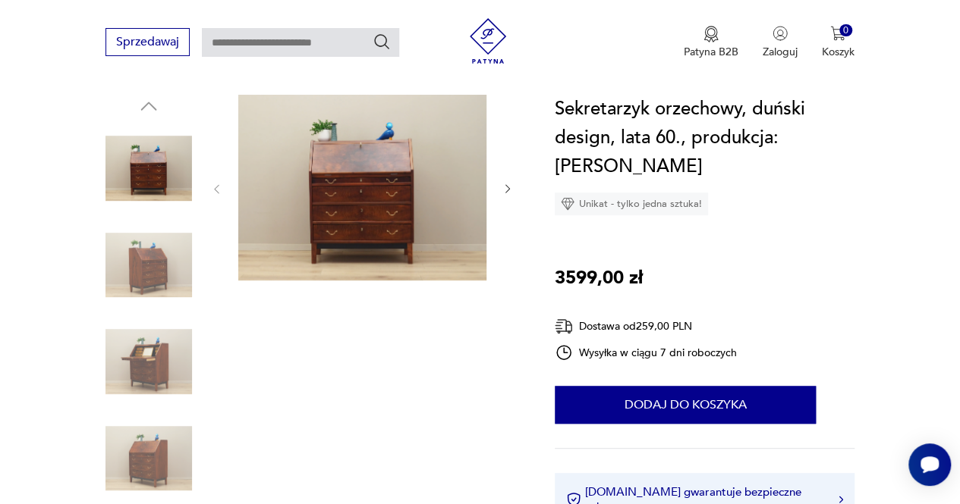
click at [150, 367] on img at bounding box center [148, 362] width 86 height 86
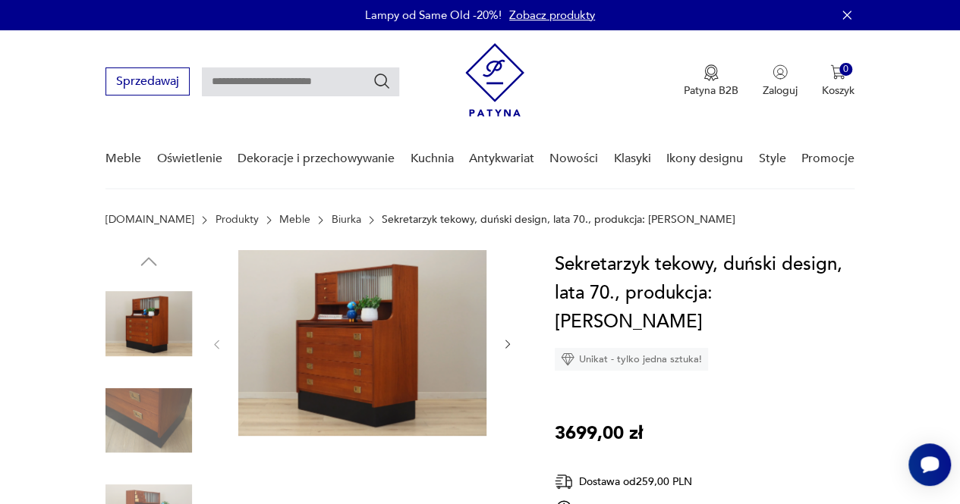
scroll to position [90, 0]
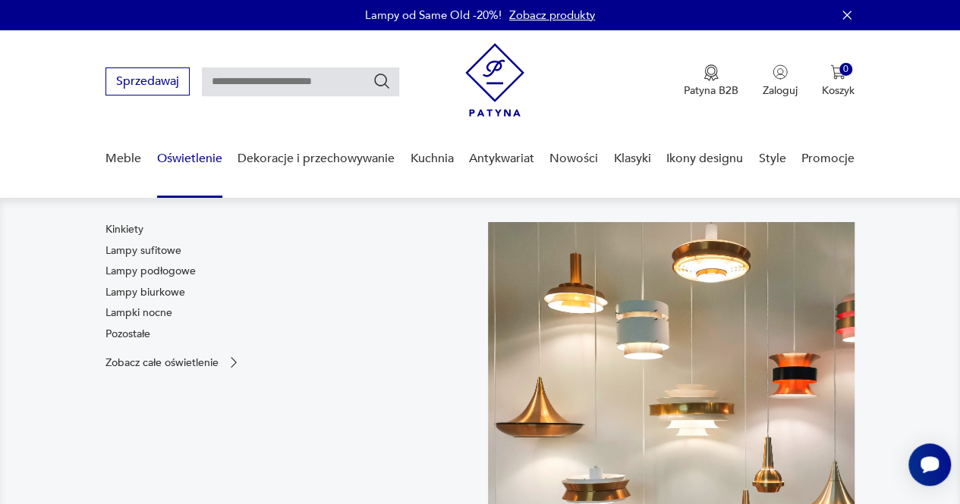
click at [190, 162] on link "Oświetlenie" at bounding box center [189, 159] width 65 height 58
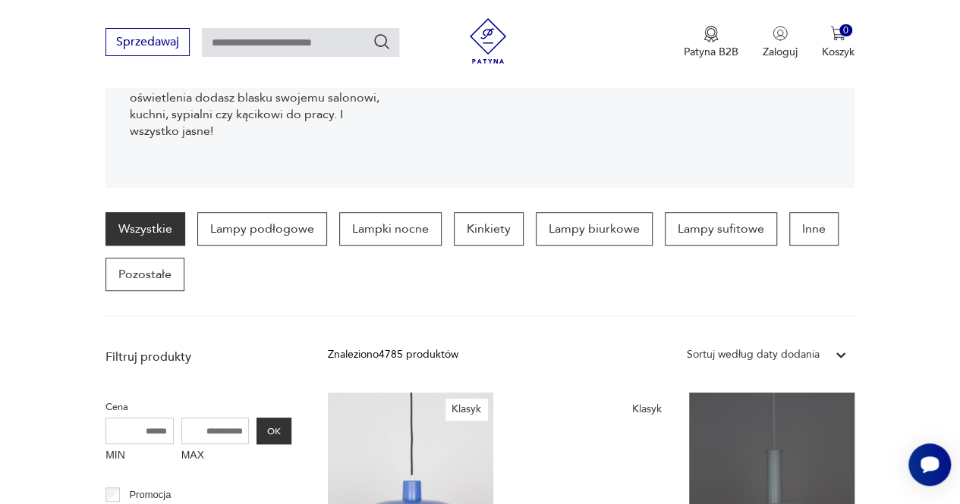
scroll to position [297, 0]
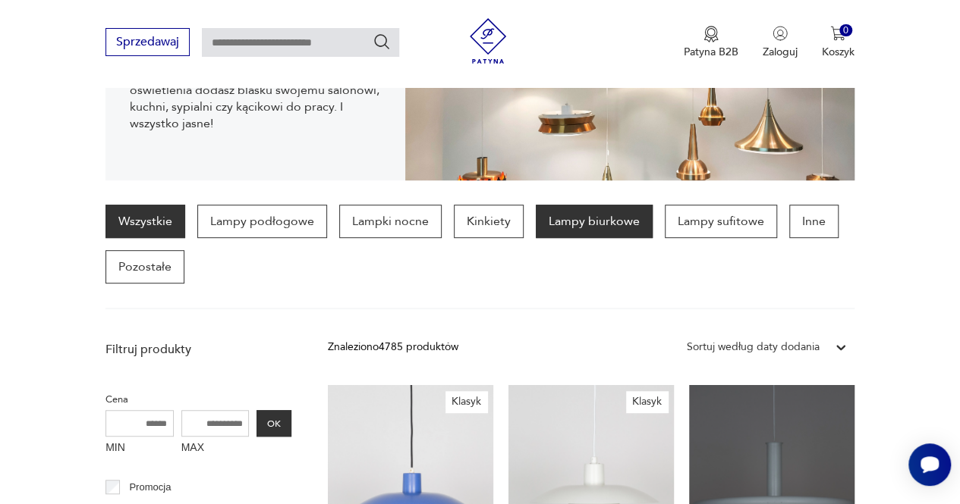
click at [592, 224] on p "Lampy biurkowe" at bounding box center [594, 221] width 117 height 33
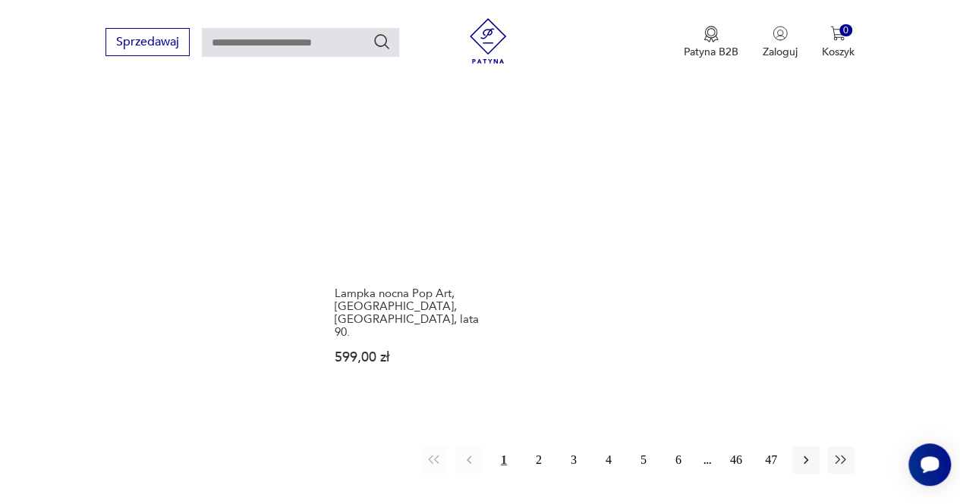
scroll to position [2086, 0]
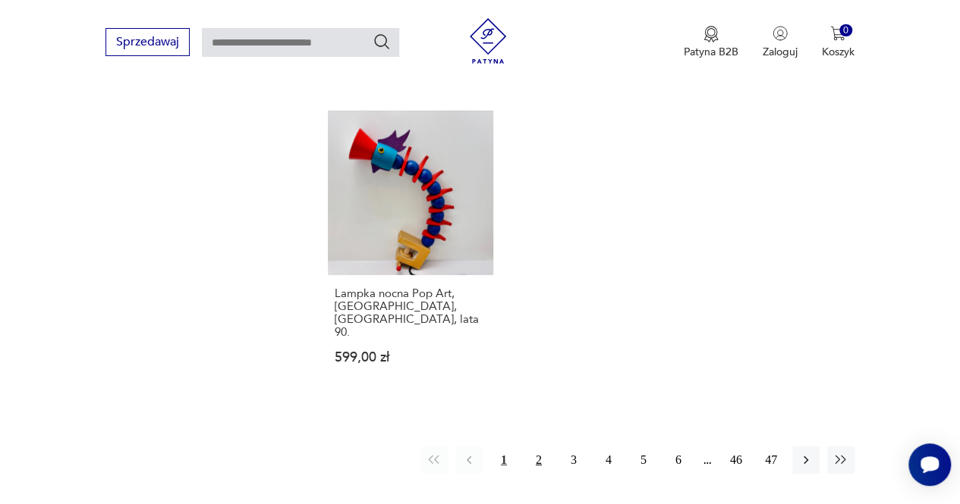
click at [534, 447] on button "2" at bounding box center [538, 460] width 27 height 27
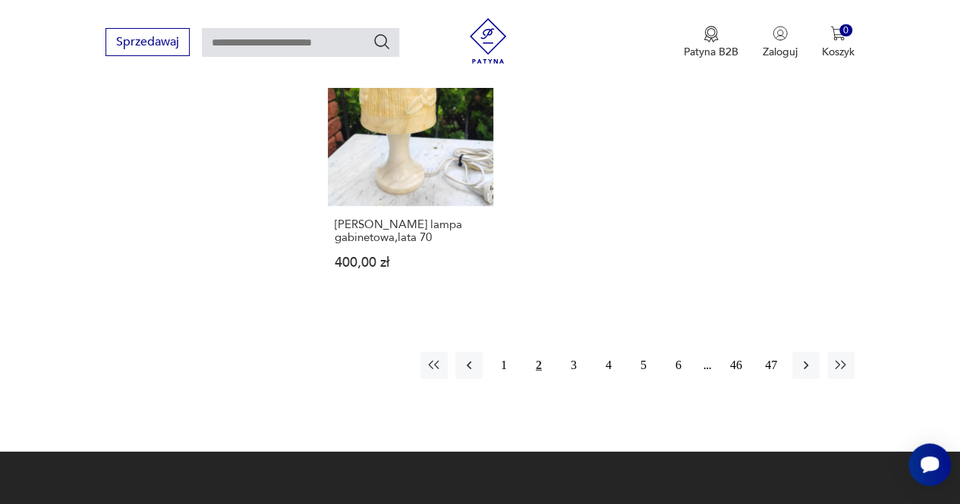
scroll to position [2168, 0]
click at [569, 352] on button "3" at bounding box center [573, 365] width 27 height 27
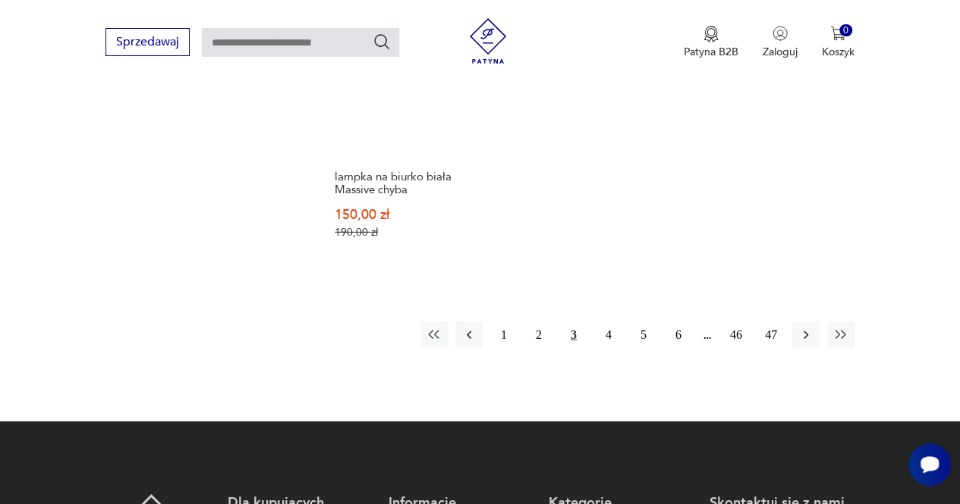
scroll to position [2189, 0]
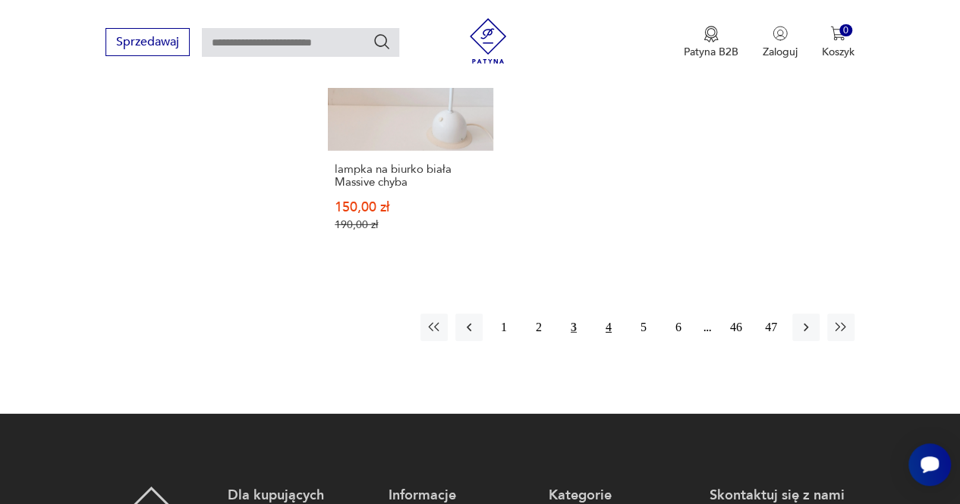
click at [607, 314] on button "4" at bounding box center [608, 327] width 27 height 27
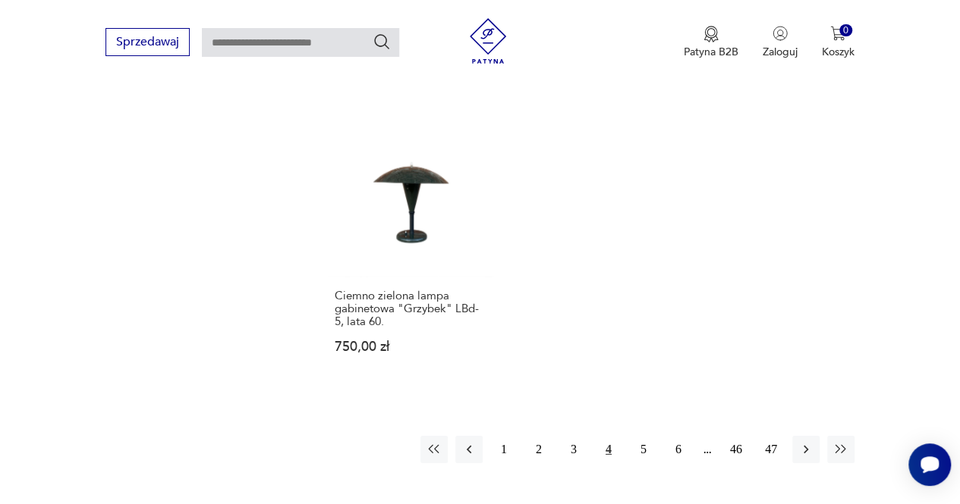
scroll to position [2131, 0]
click at [645, 444] on button "5" at bounding box center [643, 449] width 27 height 27
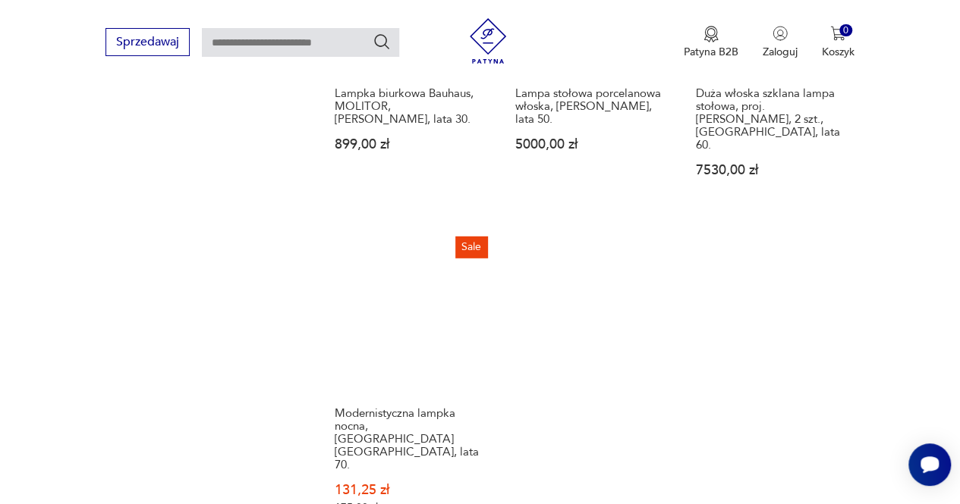
scroll to position [2106, 0]
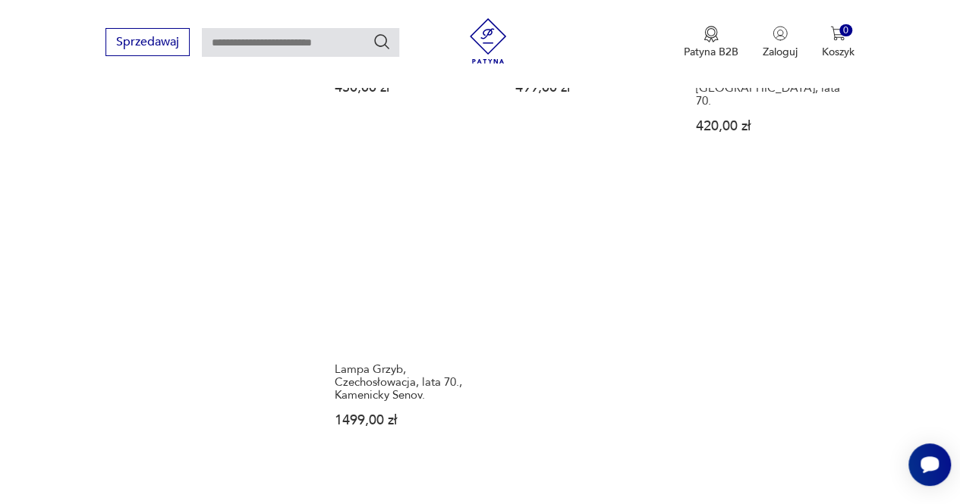
scroll to position [2100, 0]
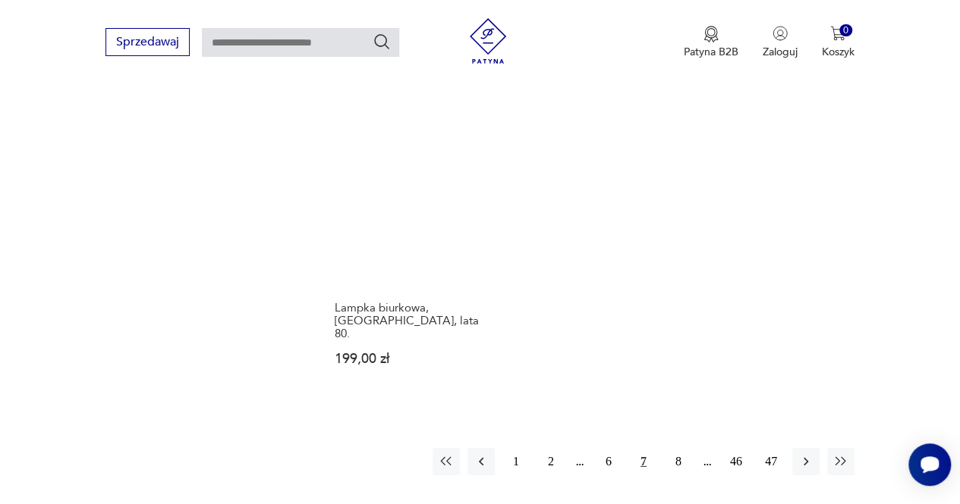
scroll to position [2142, 0]
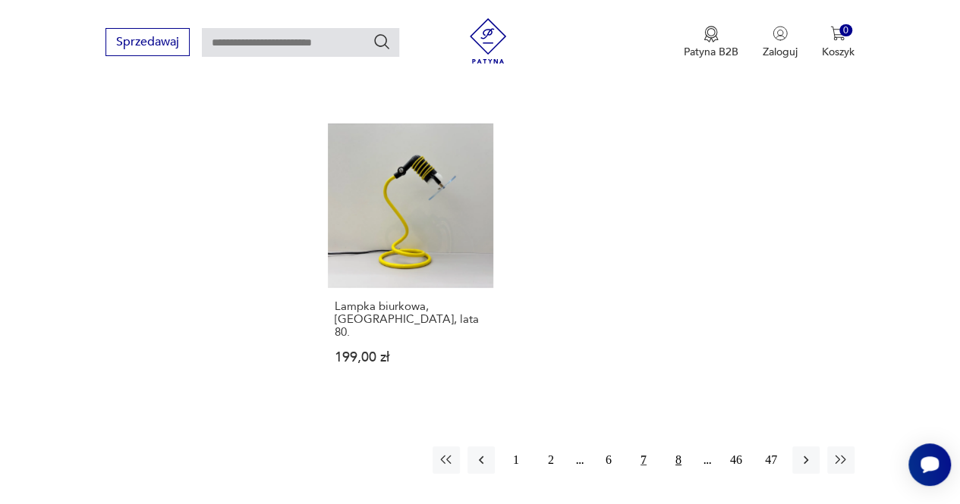
click at [675, 447] on button "8" at bounding box center [677, 460] width 27 height 27
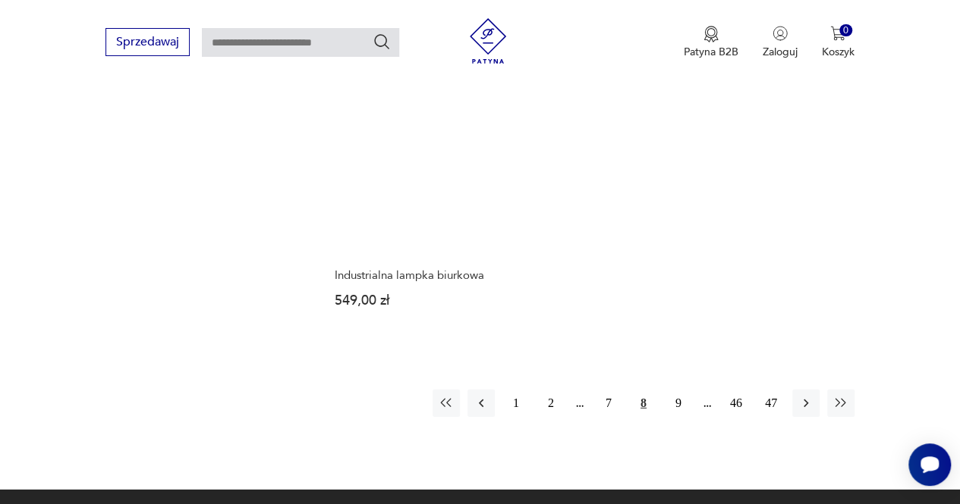
scroll to position [2136, 0]
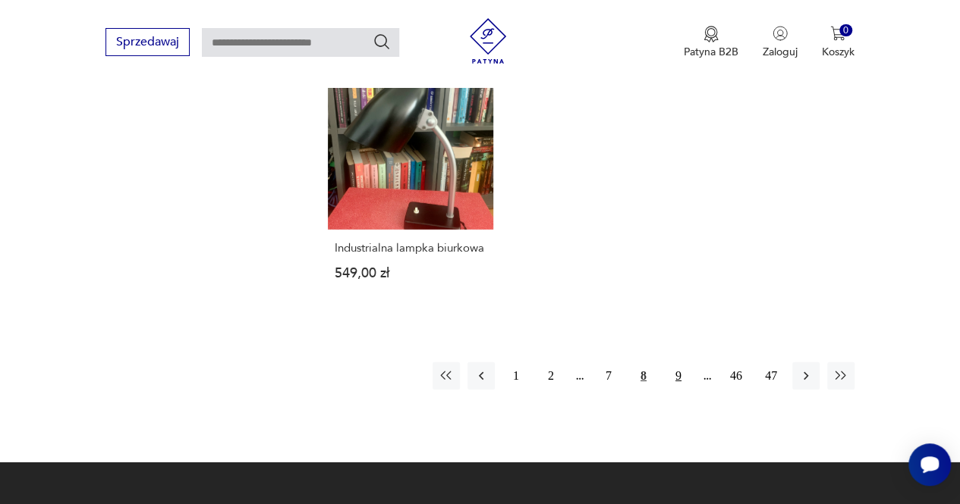
click at [673, 363] on button "9" at bounding box center [677, 376] width 27 height 27
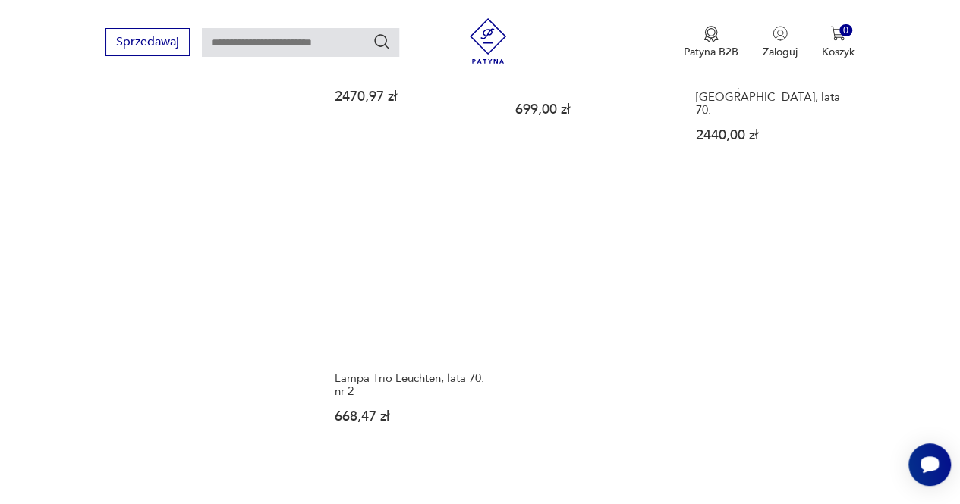
scroll to position [2063, 0]
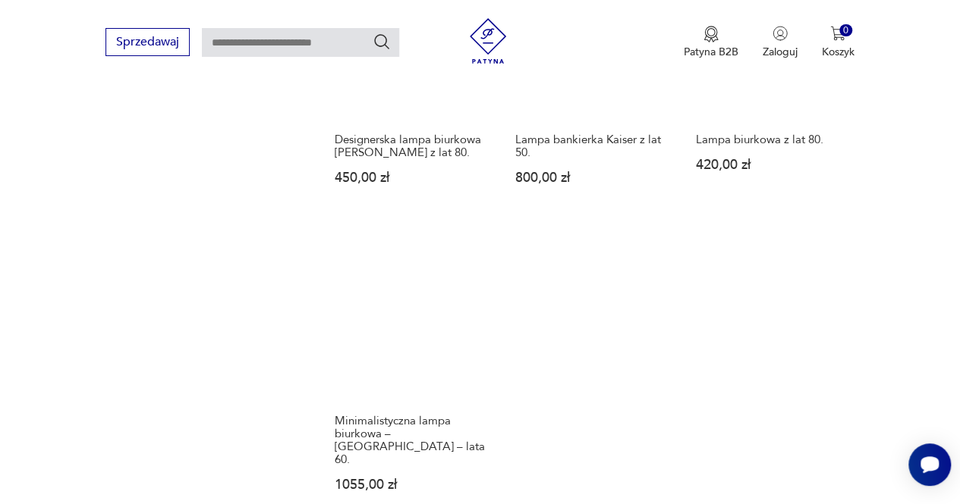
scroll to position [2183, 0]
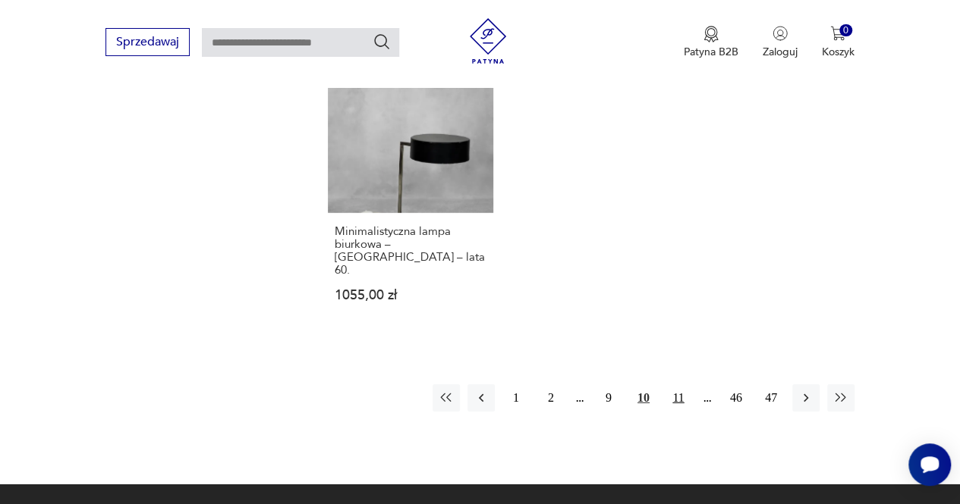
click at [680, 385] on button "11" at bounding box center [677, 398] width 27 height 27
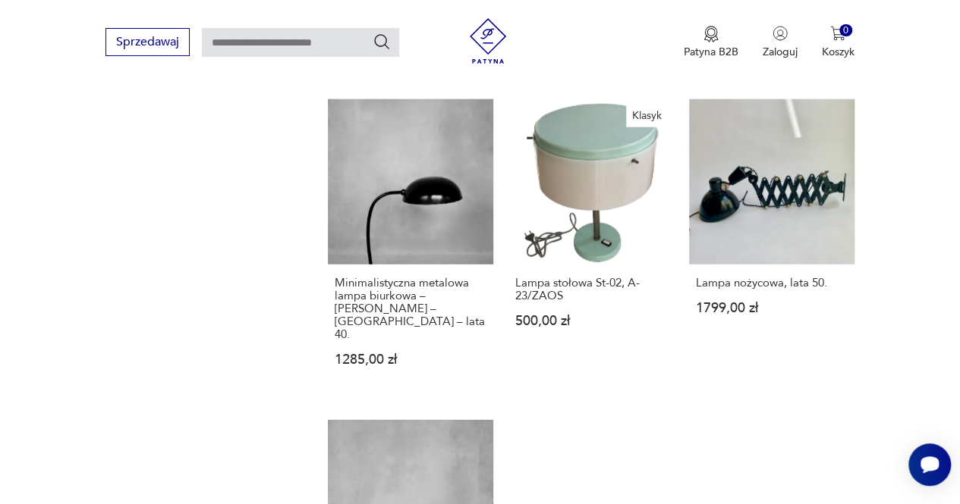
scroll to position [2048, 0]
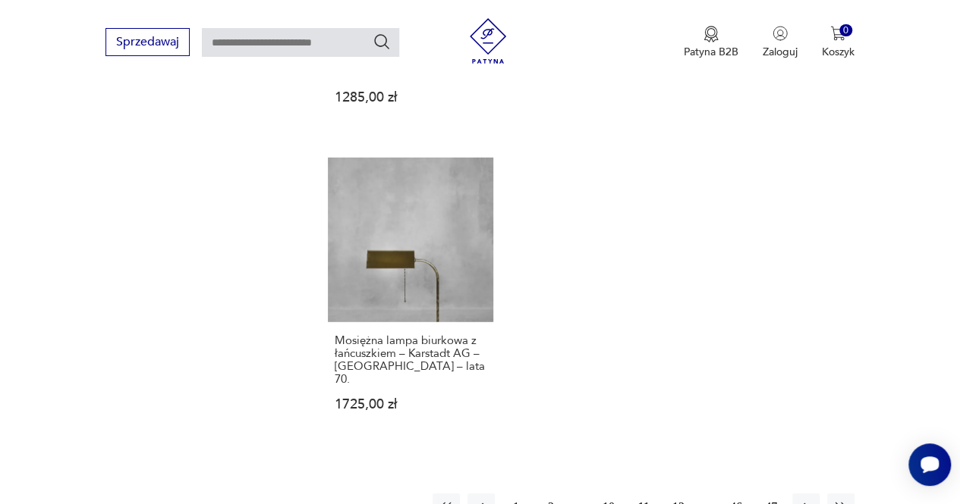
click at [671, 494] on button "12" at bounding box center [677, 507] width 27 height 27
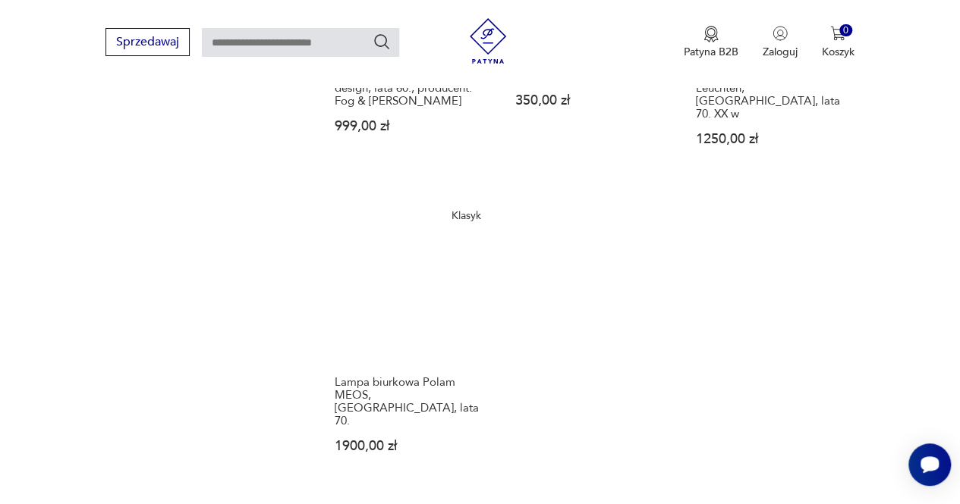
scroll to position [2072, 0]
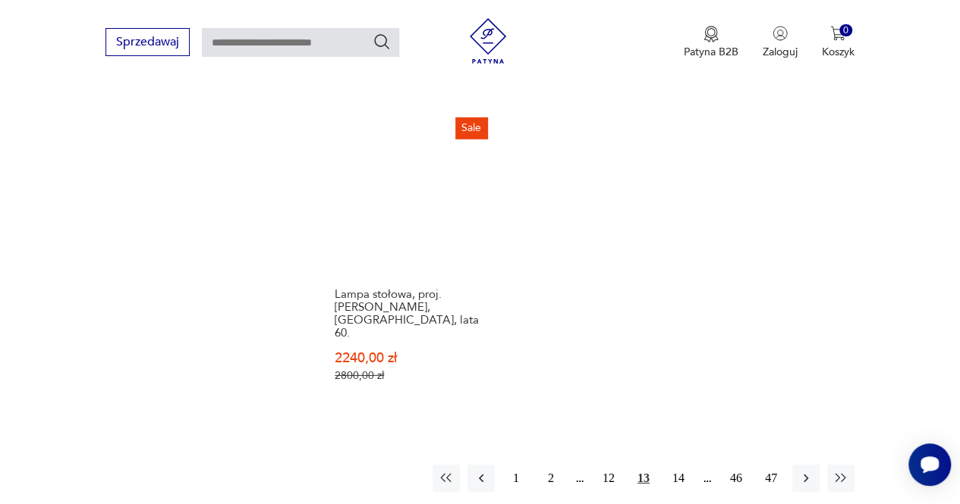
scroll to position [2174, 0]
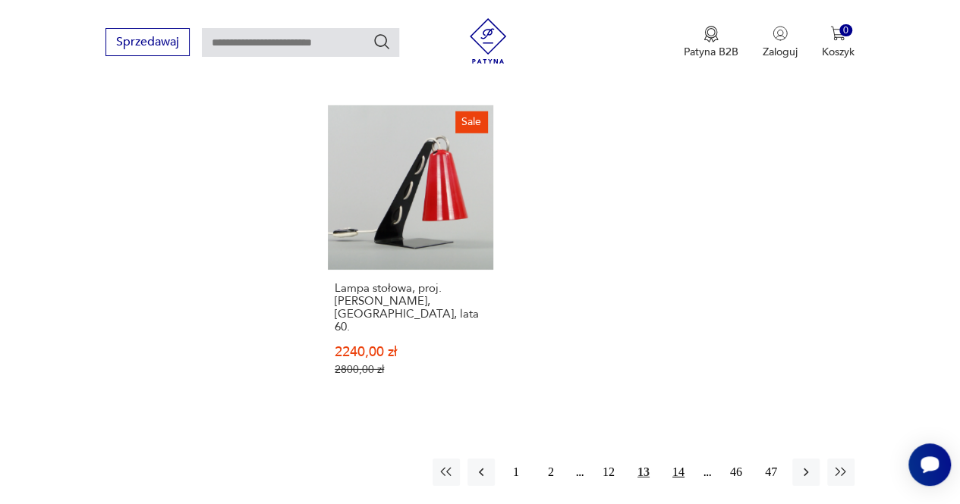
click at [680, 459] on button "14" at bounding box center [677, 472] width 27 height 27
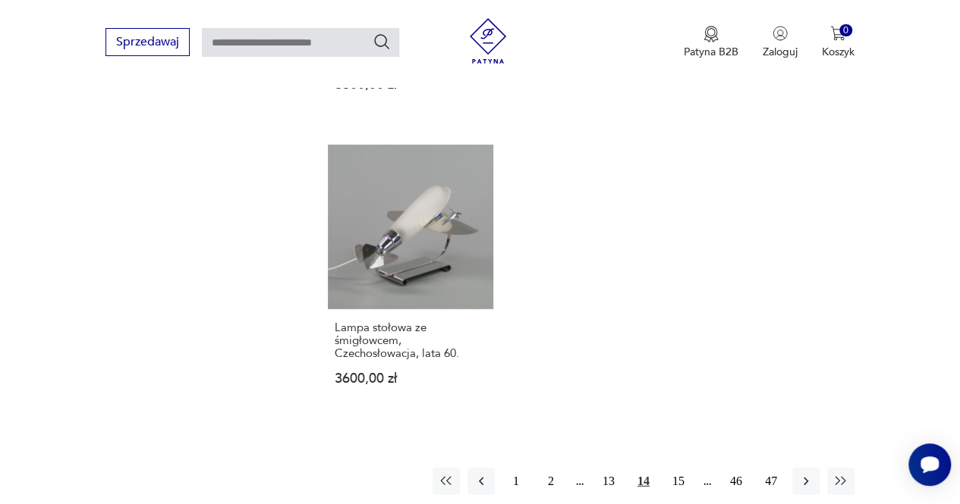
scroll to position [2027, 0]
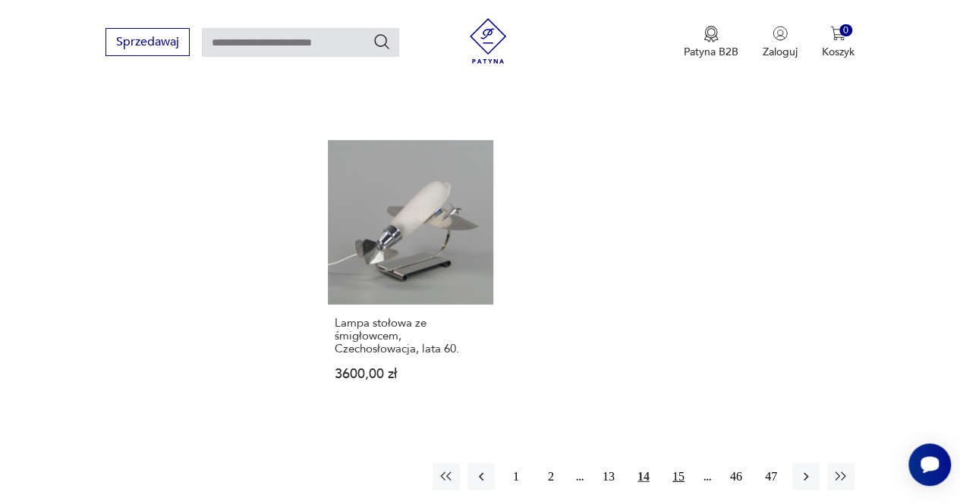
click at [687, 463] on button "15" at bounding box center [677, 476] width 27 height 27
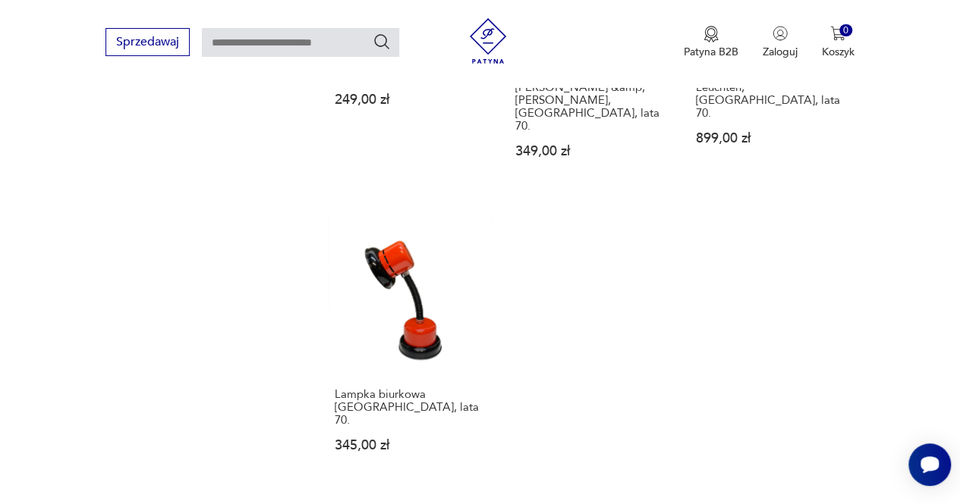
scroll to position [2042, 0]
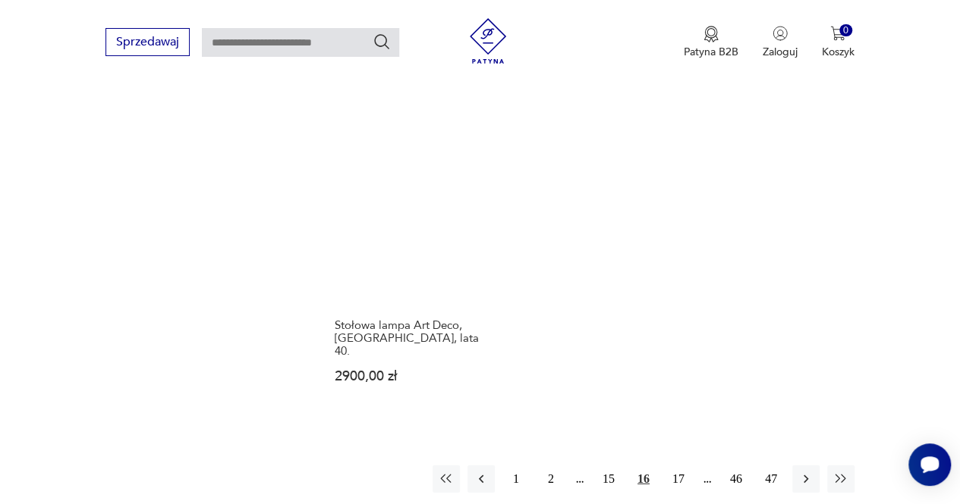
scroll to position [2036, 0]
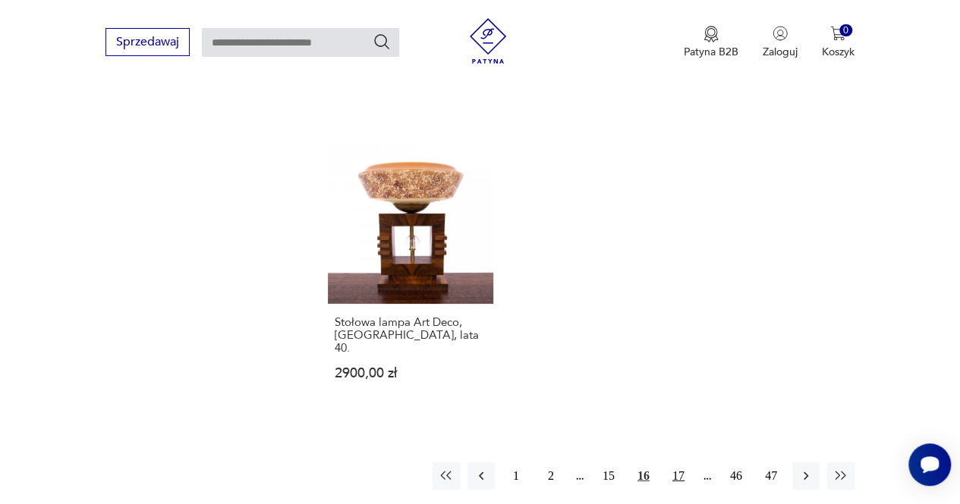
click at [677, 463] on button "17" at bounding box center [677, 476] width 27 height 27
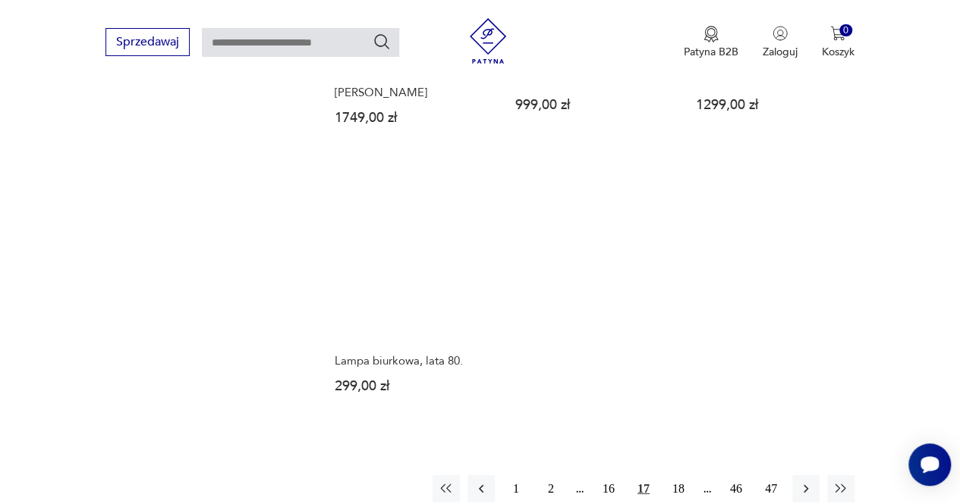
scroll to position [2028, 0]
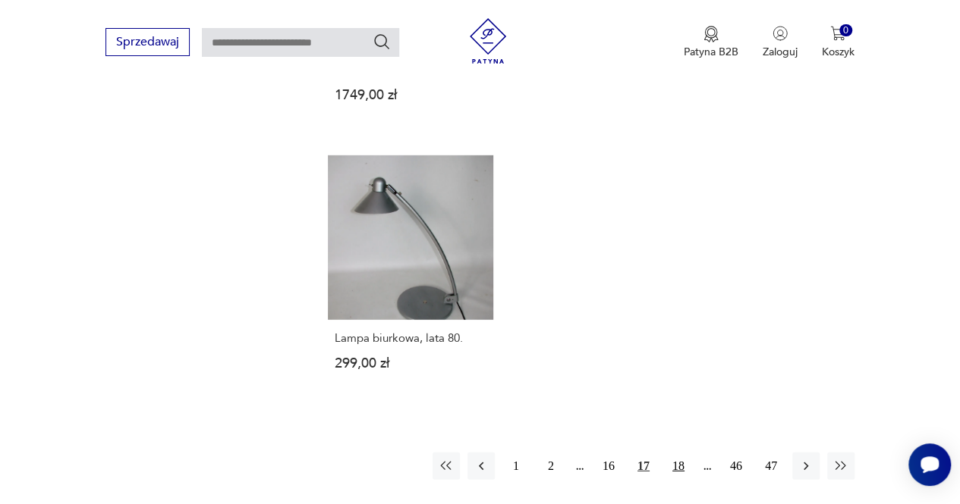
click at [673, 453] on button "18" at bounding box center [677, 466] width 27 height 27
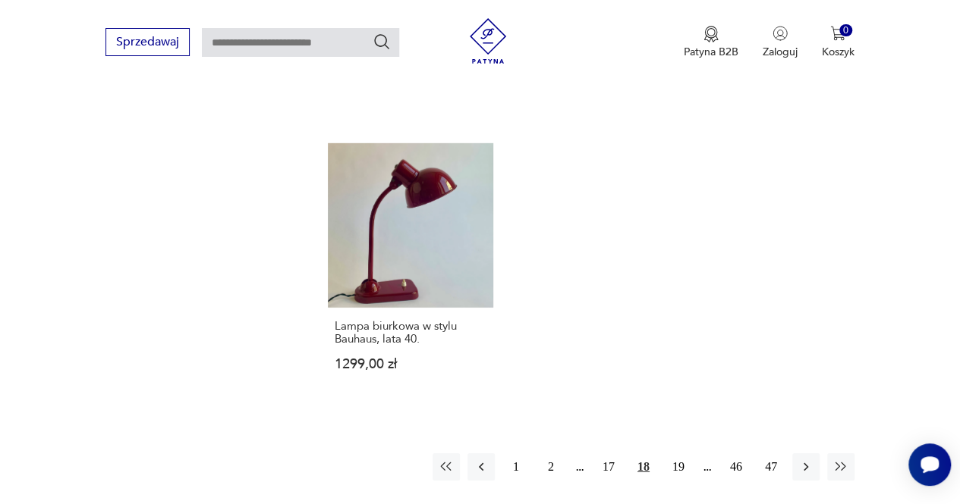
scroll to position [2078, 0]
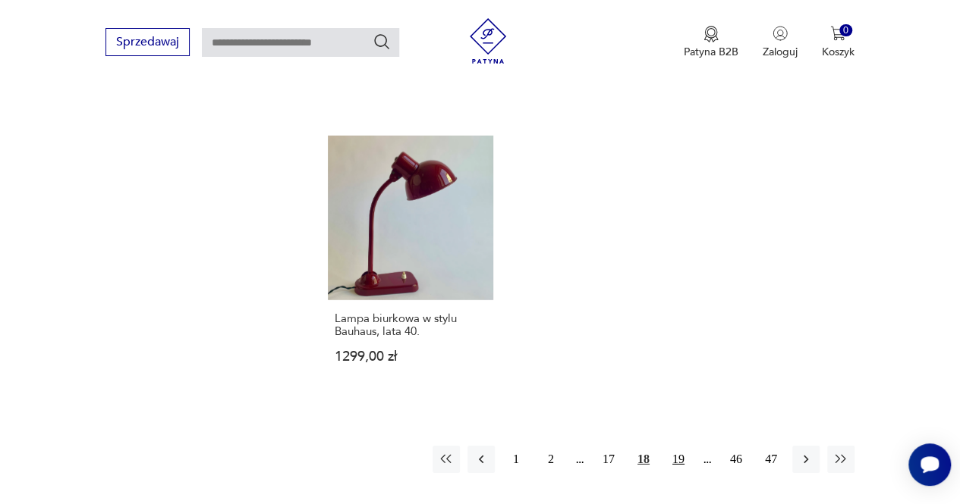
click at [683, 446] on button "19" at bounding box center [677, 459] width 27 height 27
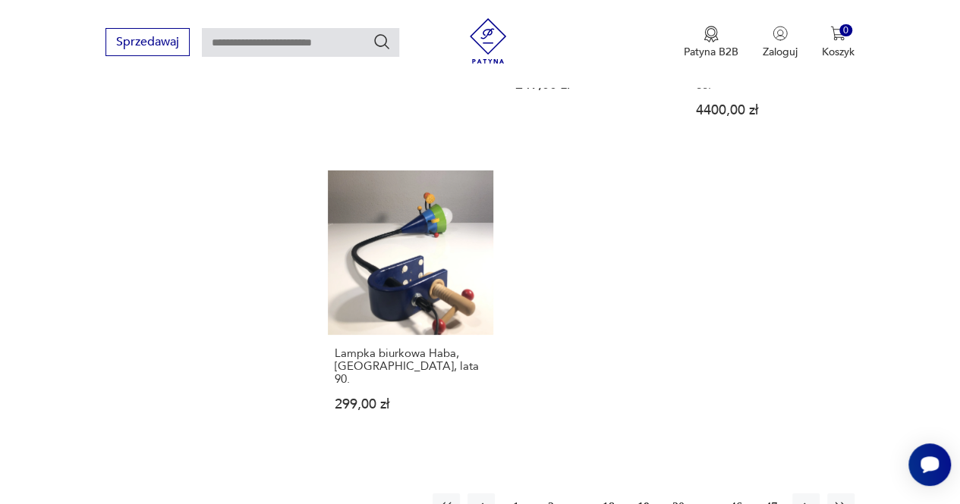
scroll to position [2013, 0]
click at [678, 494] on button "20" at bounding box center [677, 507] width 27 height 27
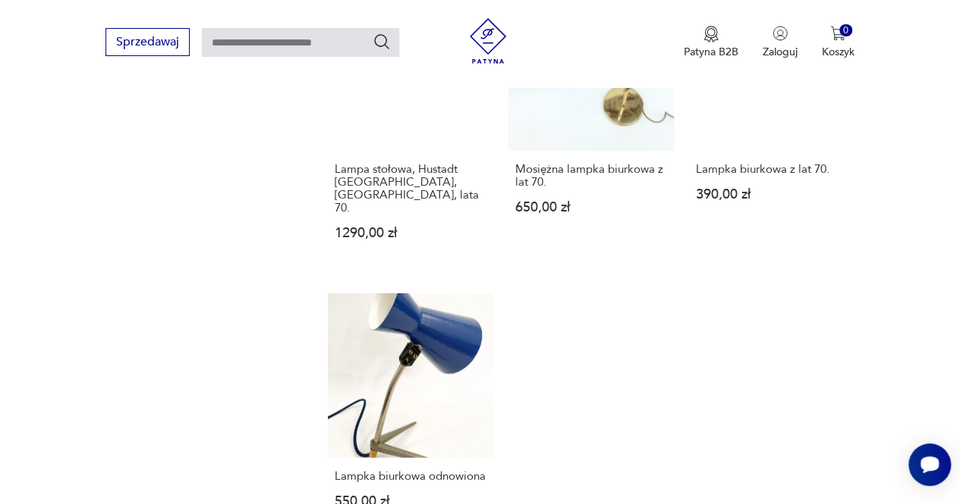
scroll to position [2221, 0]
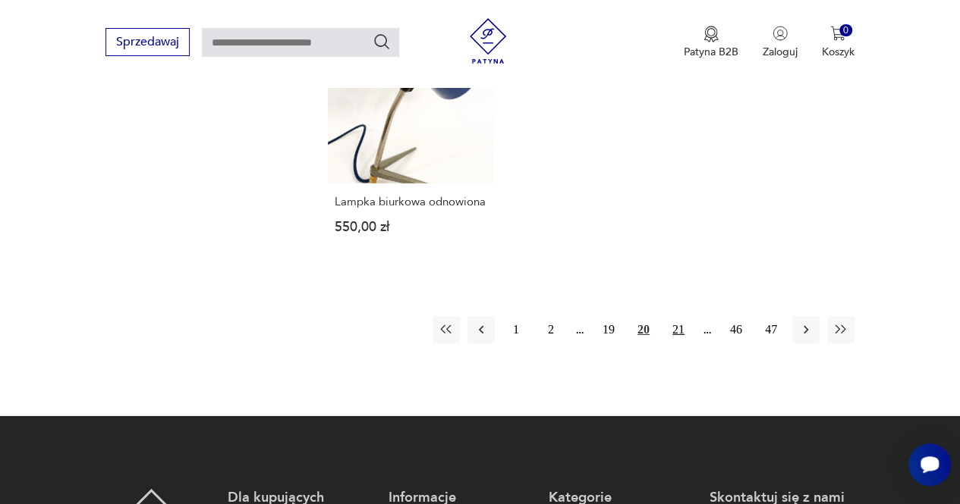
click at [682, 316] on button "21" at bounding box center [677, 329] width 27 height 27
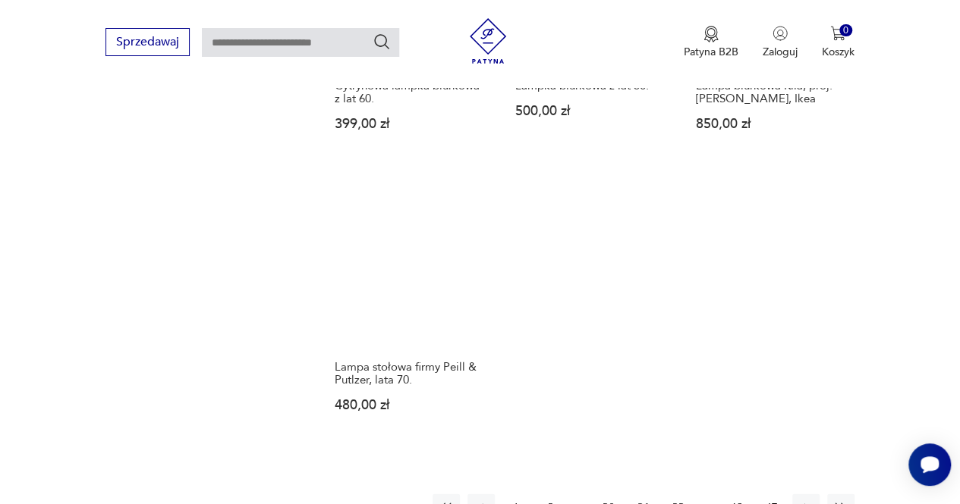
scroll to position [2054, 0]
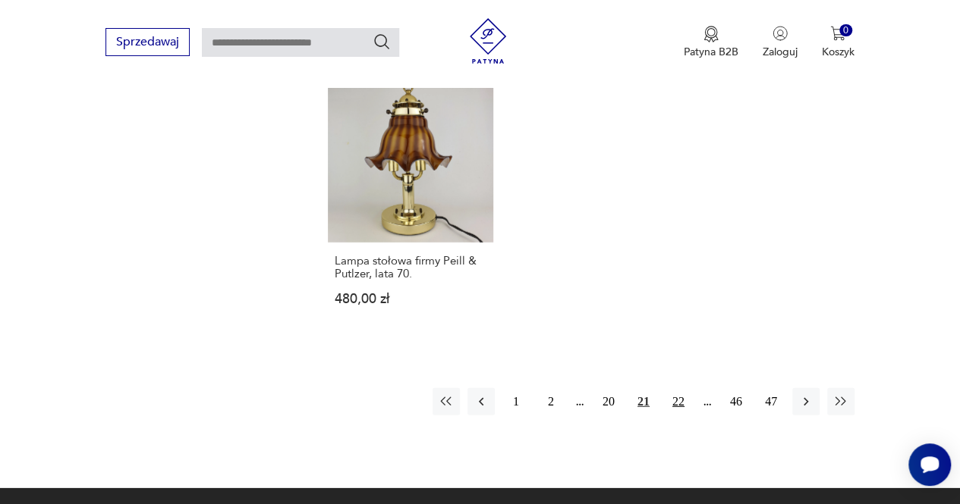
click at [670, 388] on button "22" at bounding box center [677, 401] width 27 height 27
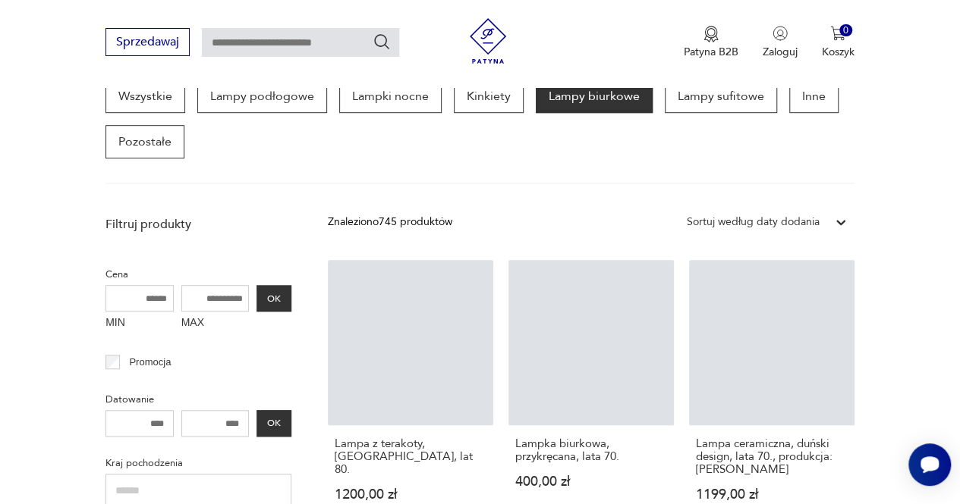
scroll to position [402, 0]
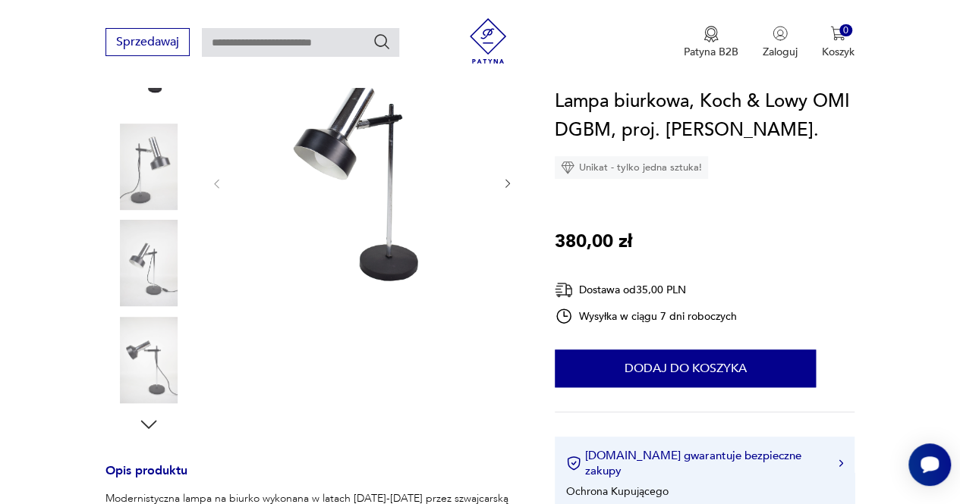
scroll to position [275, 0]
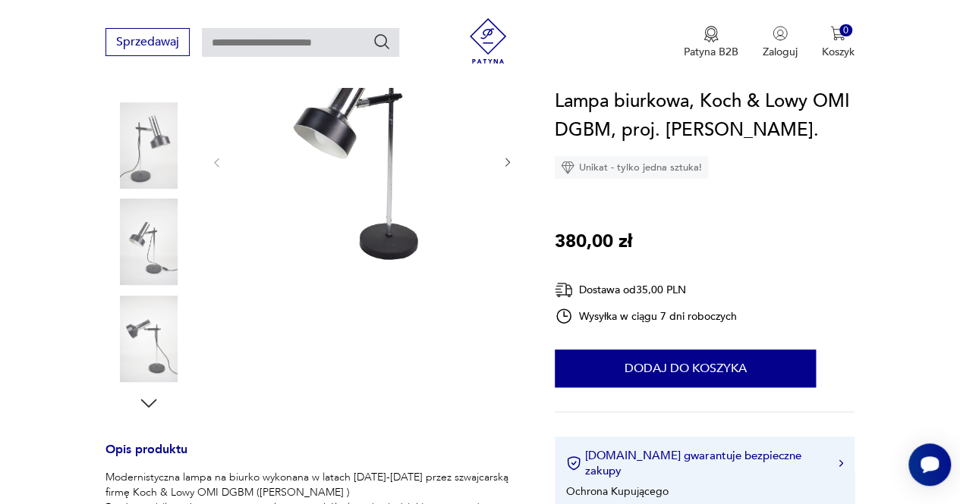
click at [150, 137] on img at bounding box center [148, 145] width 86 height 86
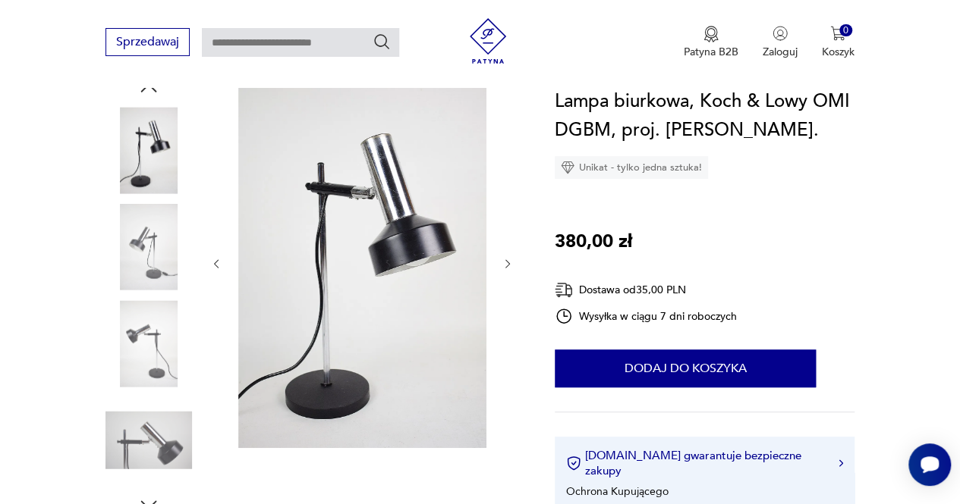
scroll to position [173, 0]
click at [504, 265] on icon "button" at bounding box center [507, 265] width 12 height 12
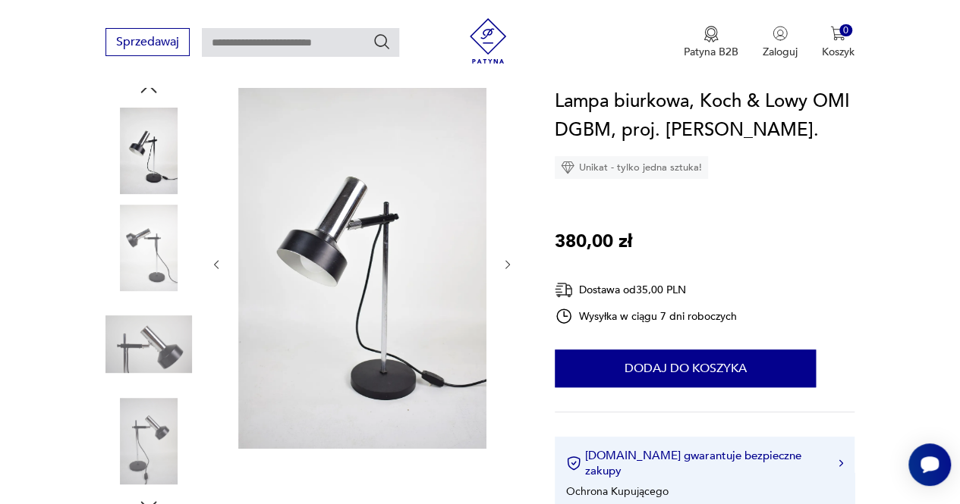
click at [513, 265] on icon "button" at bounding box center [507, 265] width 12 height 12
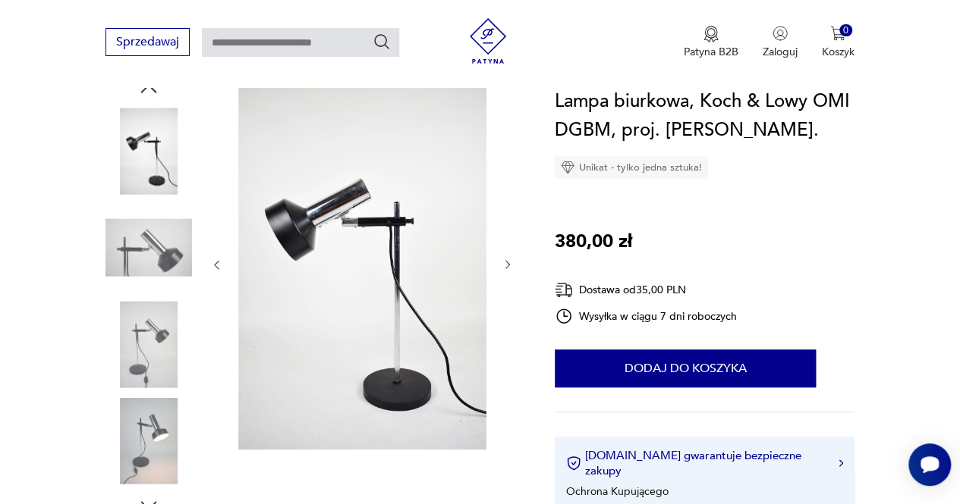
click at [513, 265] on icon "button" at bounding box center [507, 265] width 12 height 12
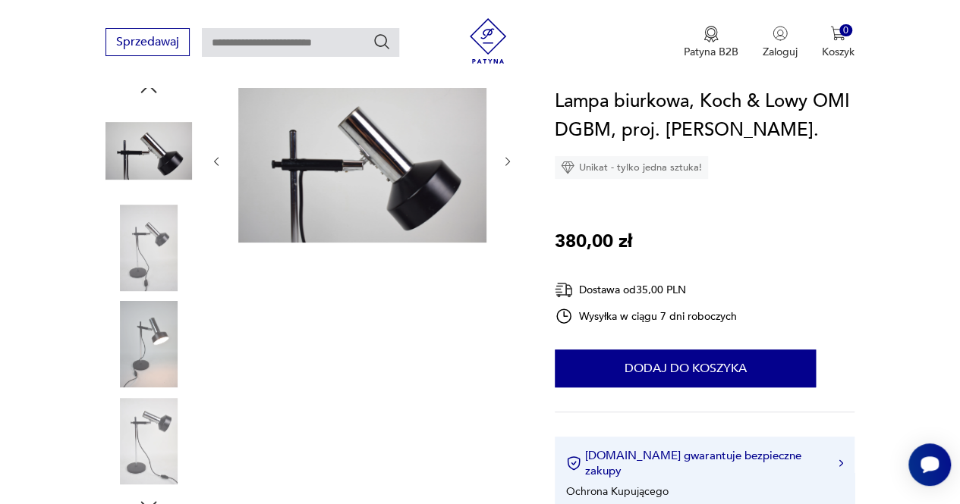
click at [513, 265] on div at bounding box center [361, 297] width 303 height 440
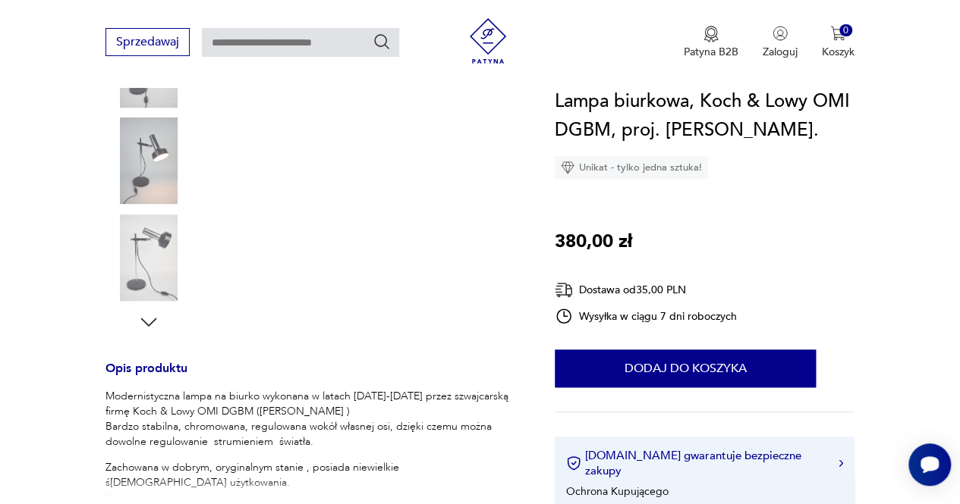
scroll to position [358, 0]
click at [147, 247] on img at bounding box center [148, 256] width 86 height 86
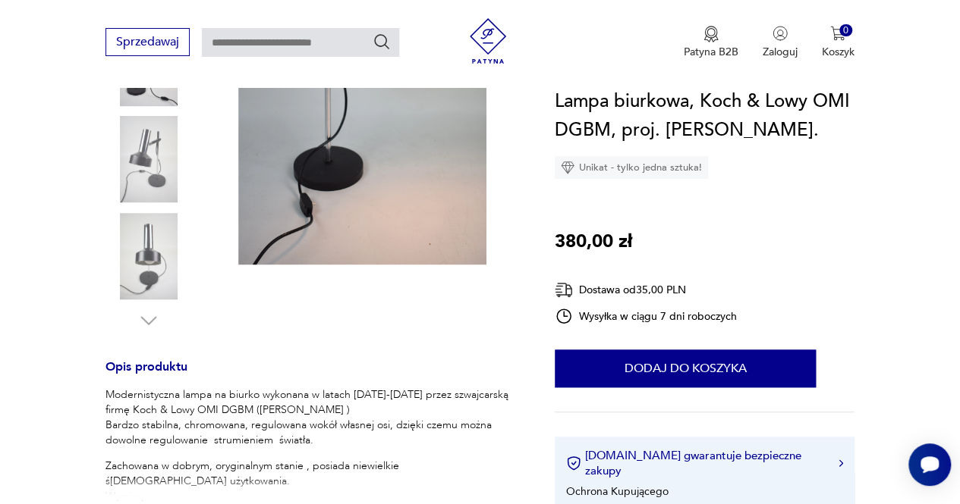
click at [147, 247] on img at bounding box center [148, 256] width 86 height 86
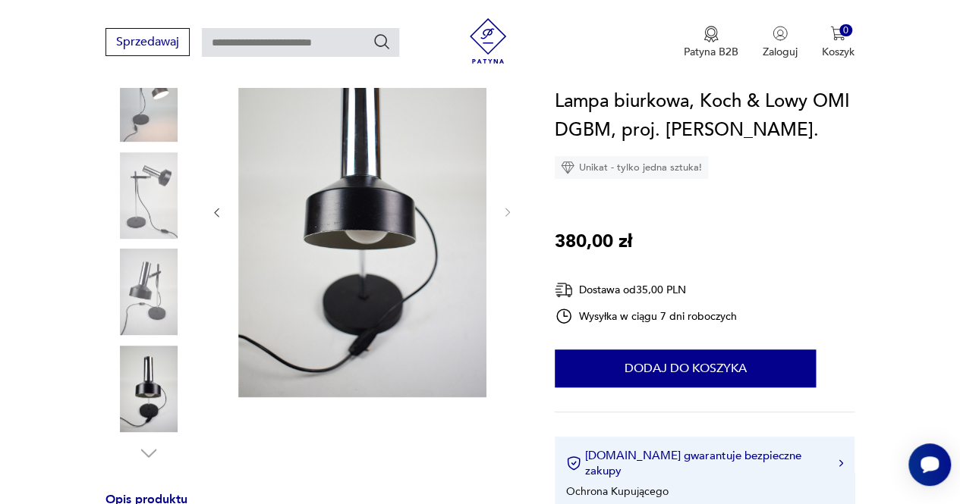
scroll to position [225, 0]
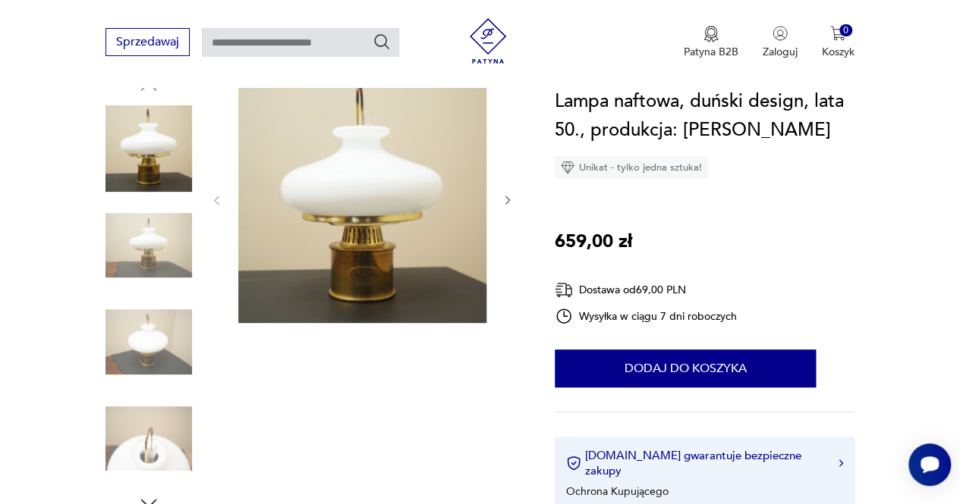
scroll to position [179, 0]
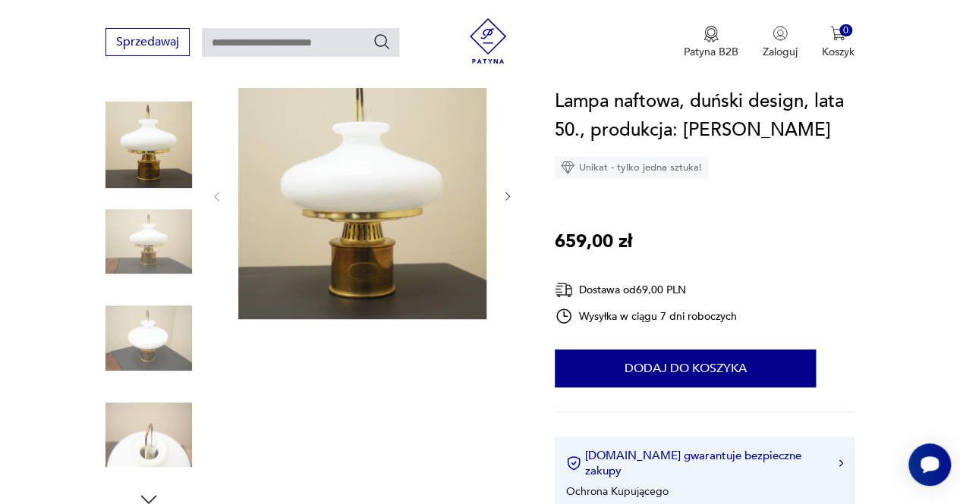
click at [170, 253] on img at bounding box center [148, 242] width 86 height 86
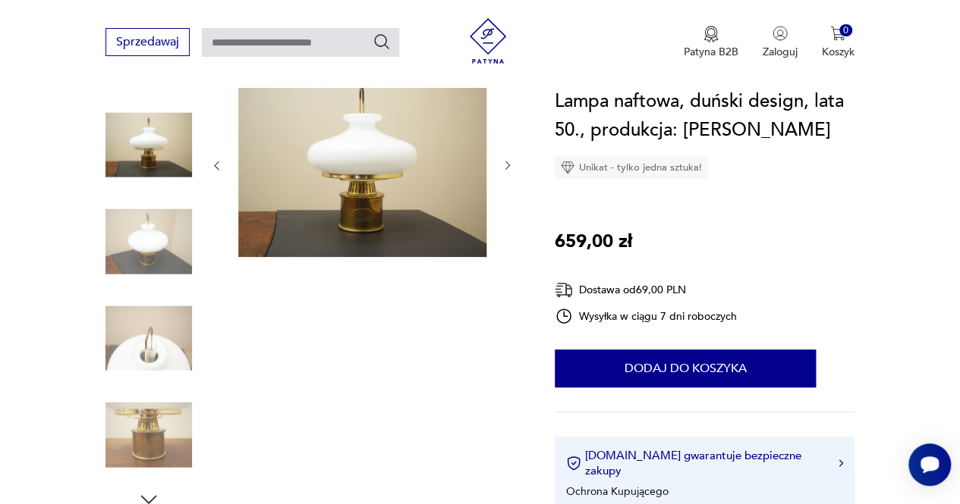
click at [155, 449] on img at bounding box center [148, 435] width 86 height 86
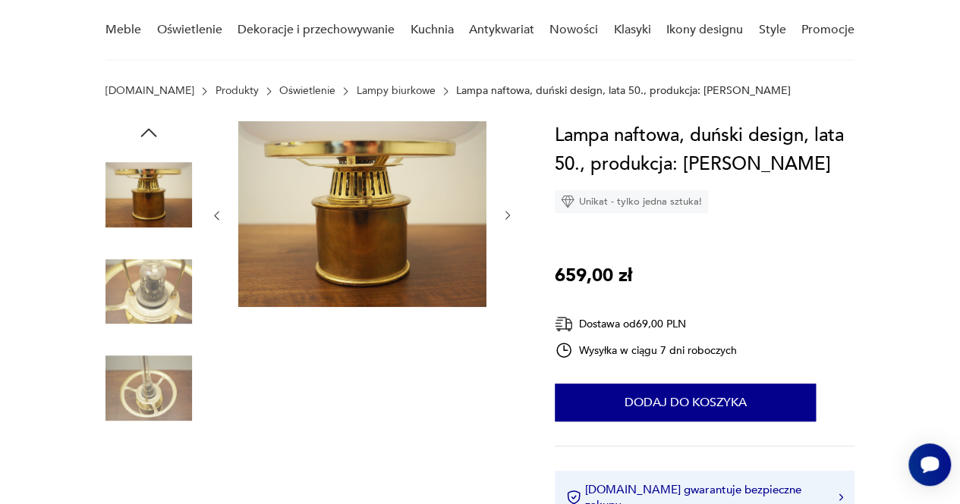
scroll to position [131, 0]
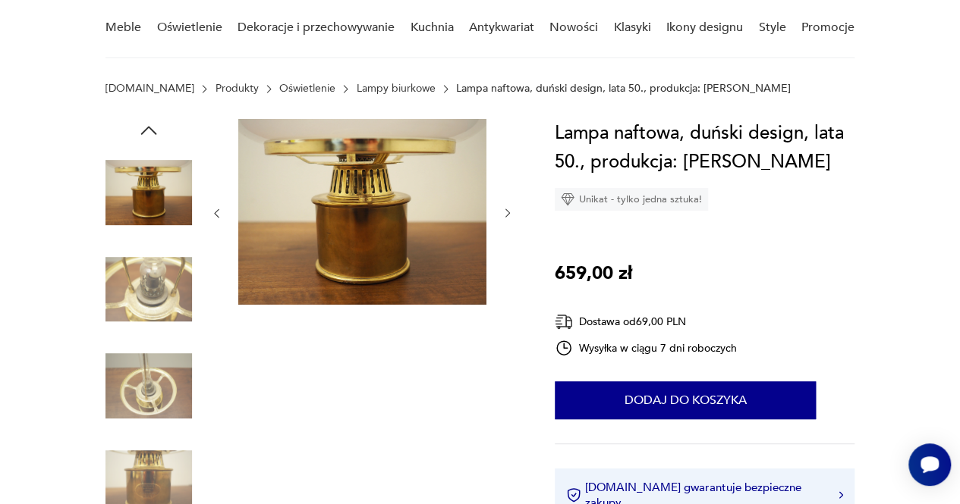
click at [159, 306] on img at bounding box center [148, 290] width 86 height 86
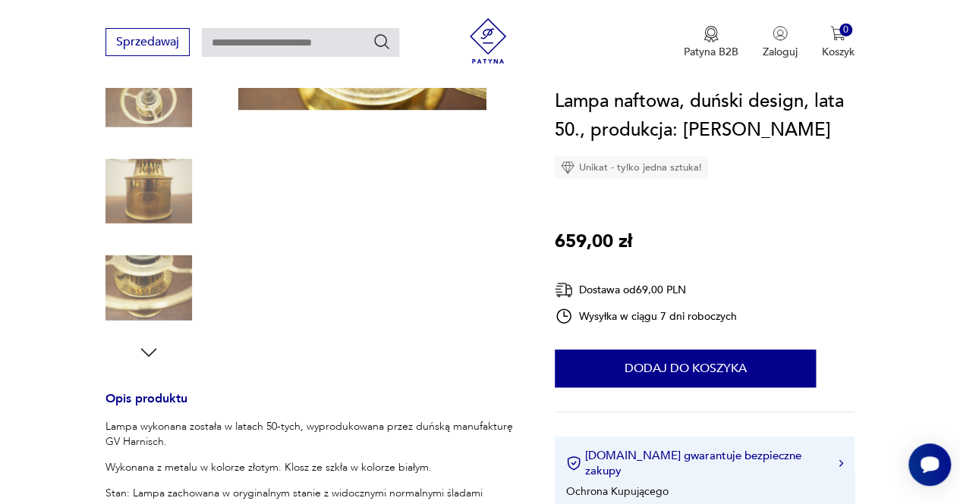
scroll to position [327, 0]
click at [161, 277] on img at bounding box center [148, 287] width 86 height 86
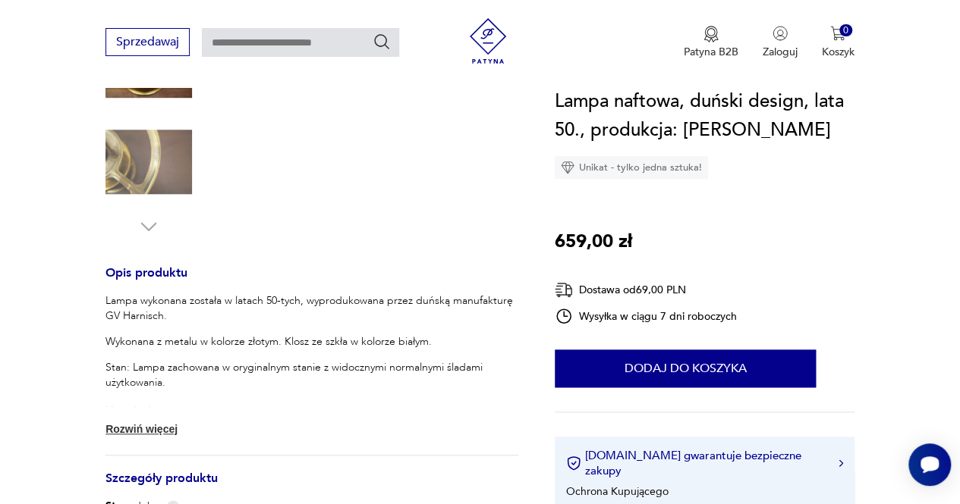
scroll to position [0, 0]
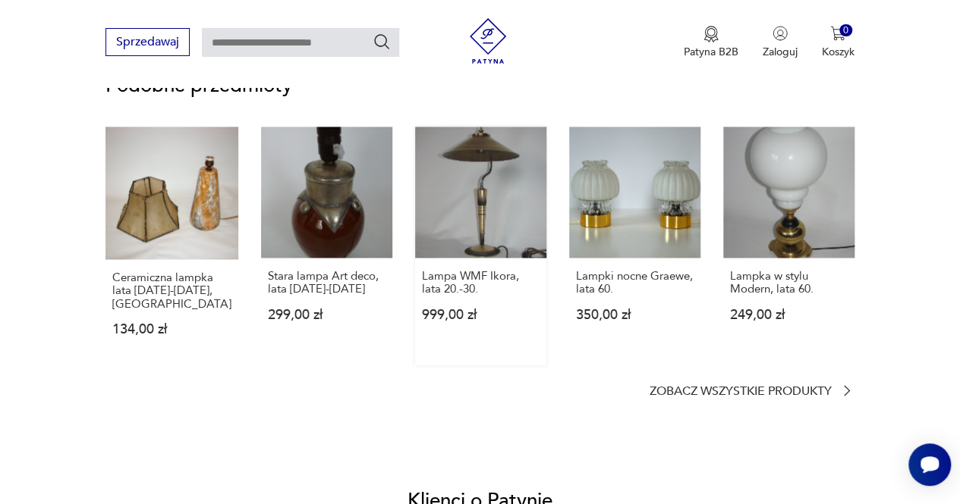
scroll to position [1130, 0]
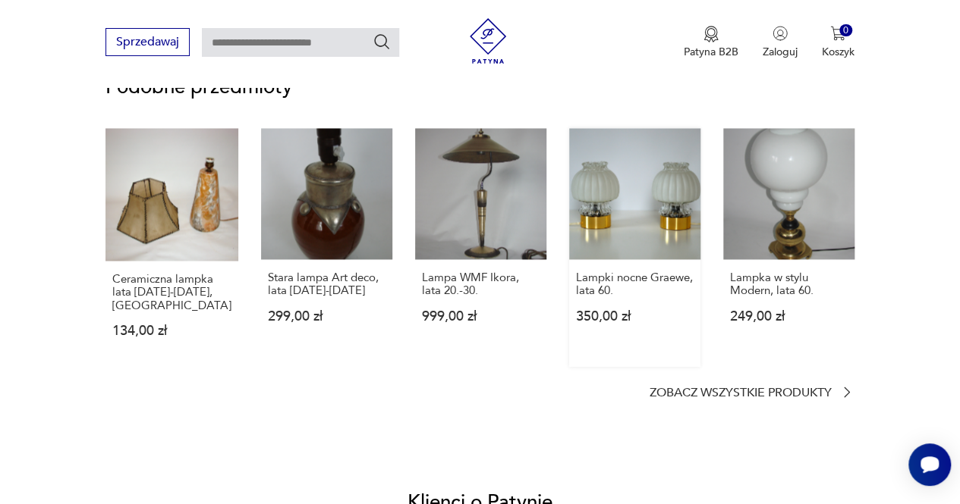
click at [633, 203] on link "Lampki nocne Graewe, lata 60. 350,00 zł" at bounding box center [634, 247] width 131 height 238
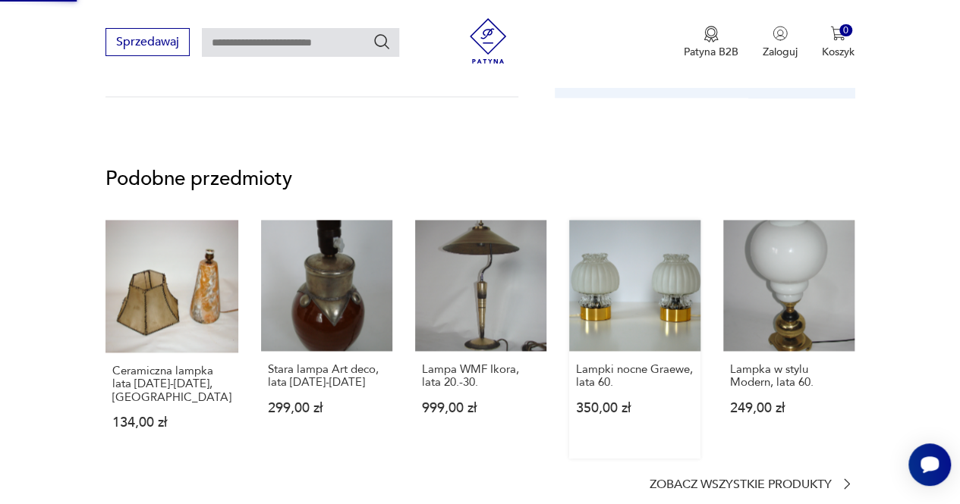
scroll to position [492, 0]
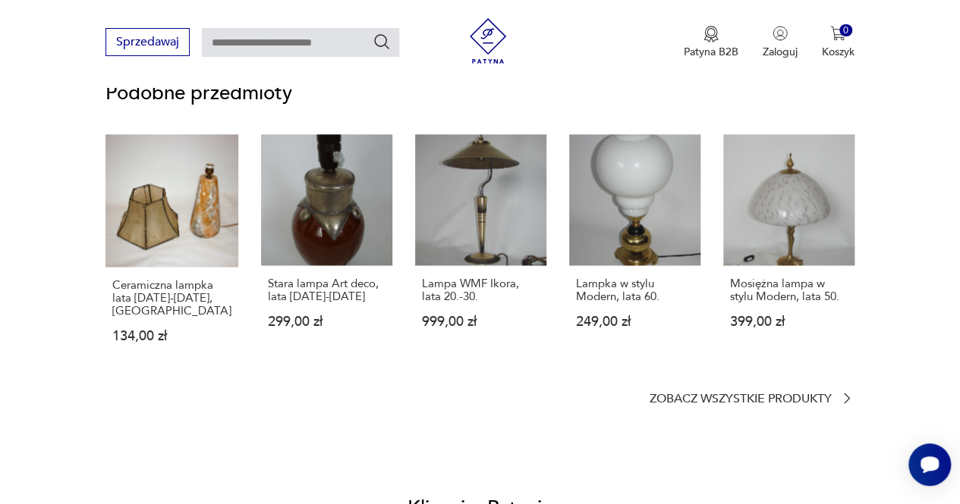
scroll to position [1070, 0]
